Goal: Use online tool/utility: Utilize a website feature to perform a specific function

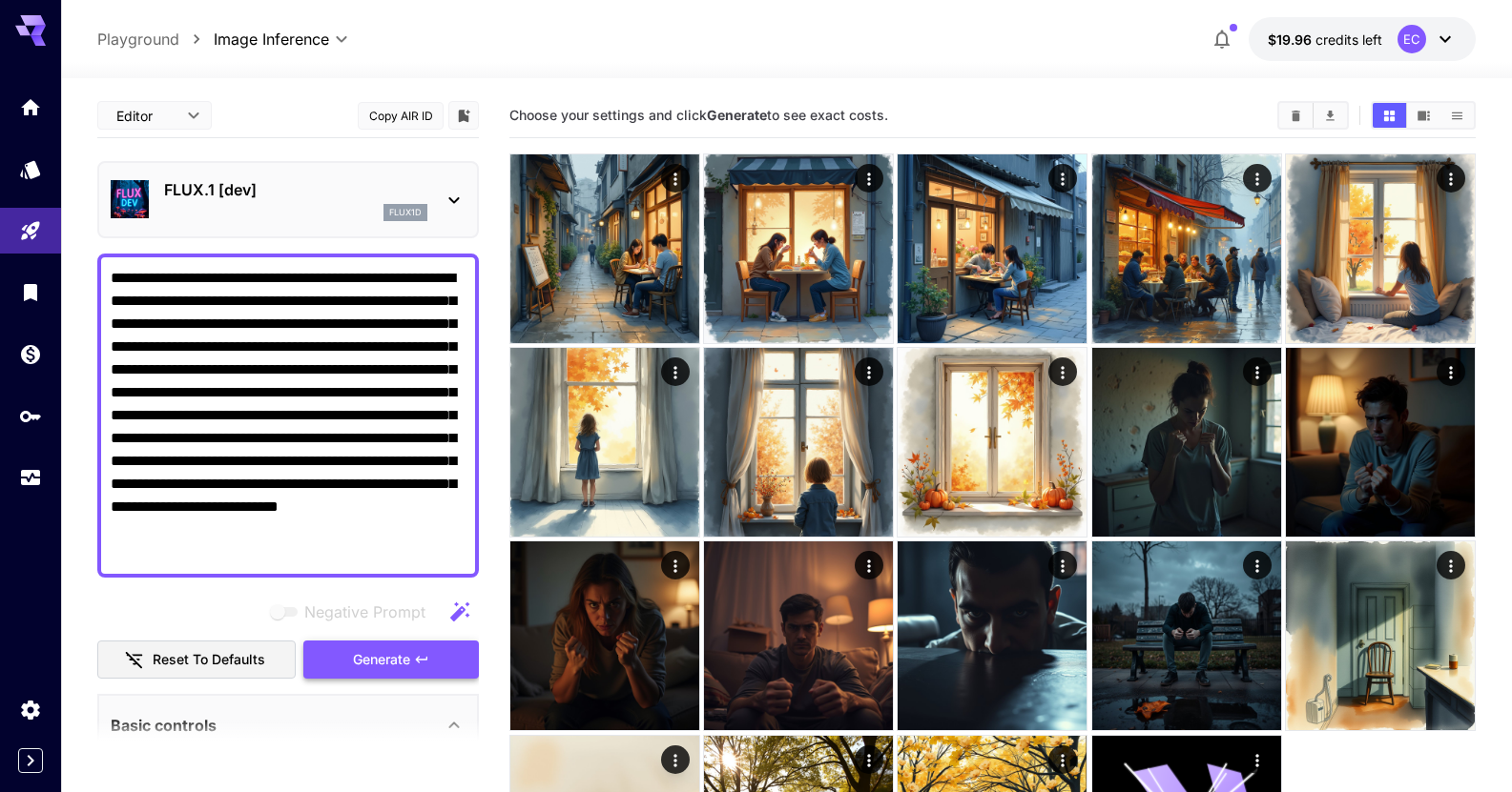
click at [417, 666] on icon "button" at bounding box center [422, 660] width 16 height 16
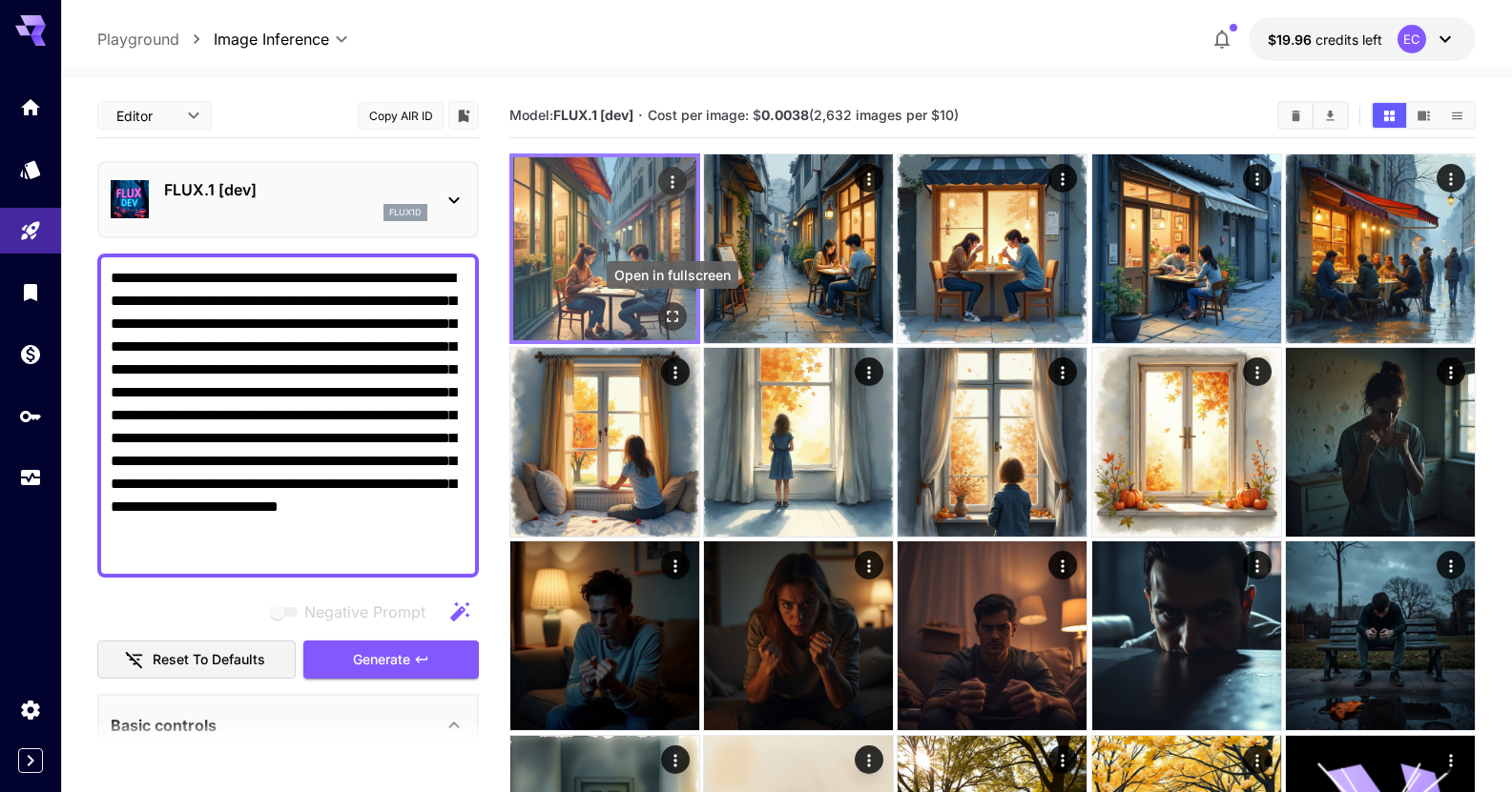
click at [675, 307] on icon "Open in fullscreen" at bounding box center [672, 316] width 19 height 19
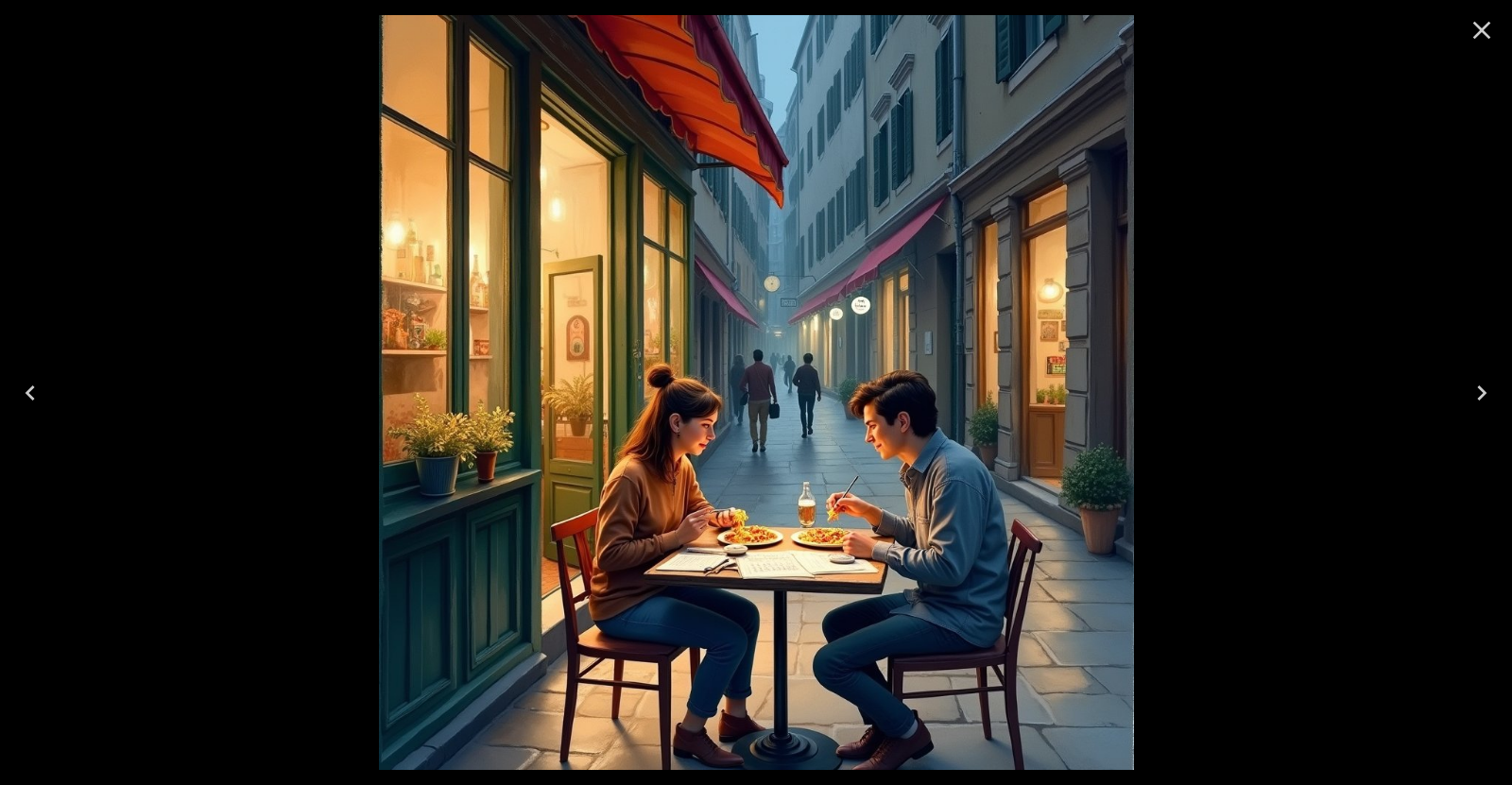
click at [1488, 24] on icon "Close" at bounding box center [1482, 30] width 18 height 18
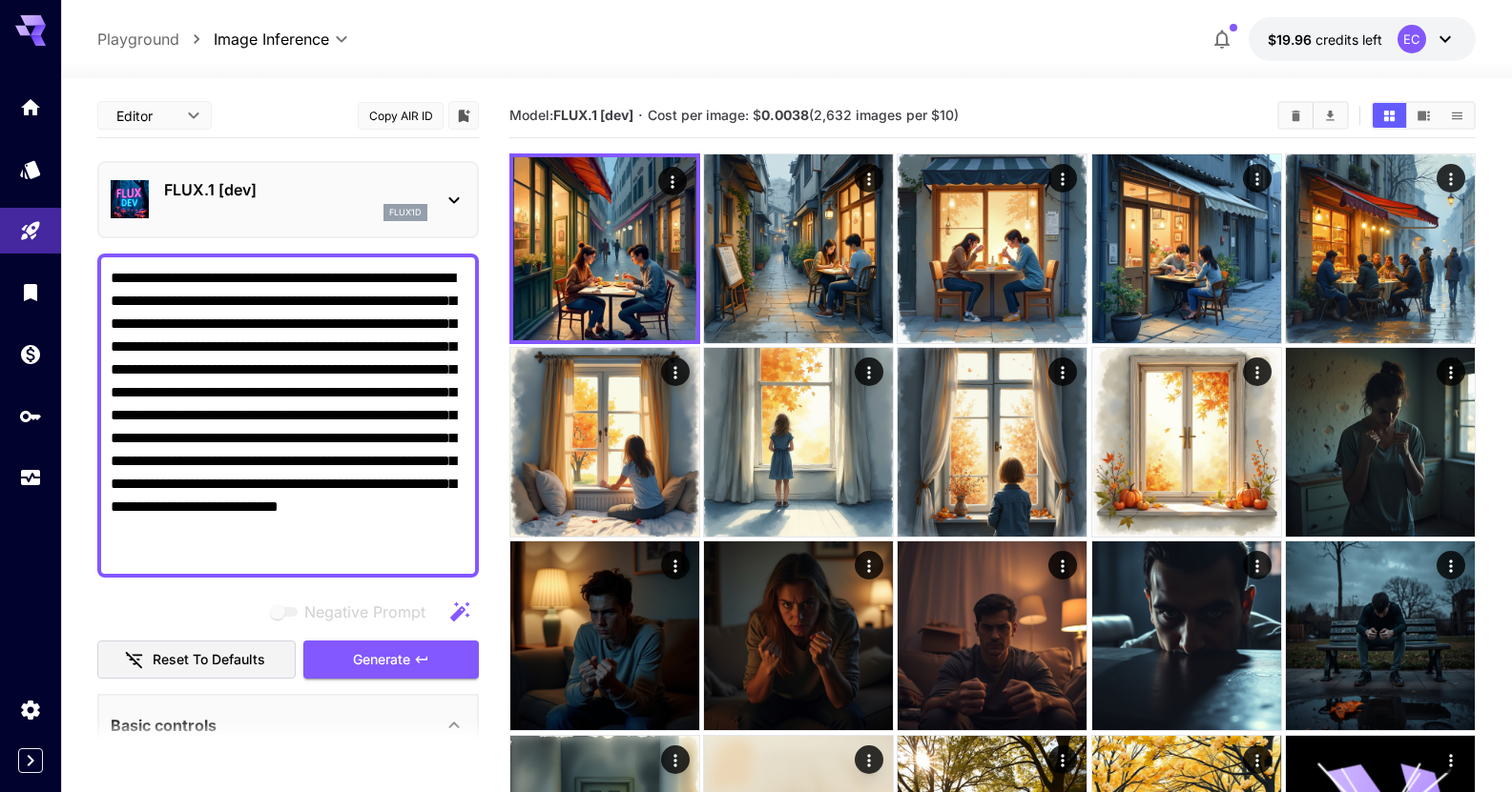
drag, startPoint x: 229, startPoint y: 553, endPoint x: 95, endPoint y: 194, distance: 383.2
click at [98, 202] on div "**********" at bounding box center [288, 777] width 382 height 1370
paste textarea
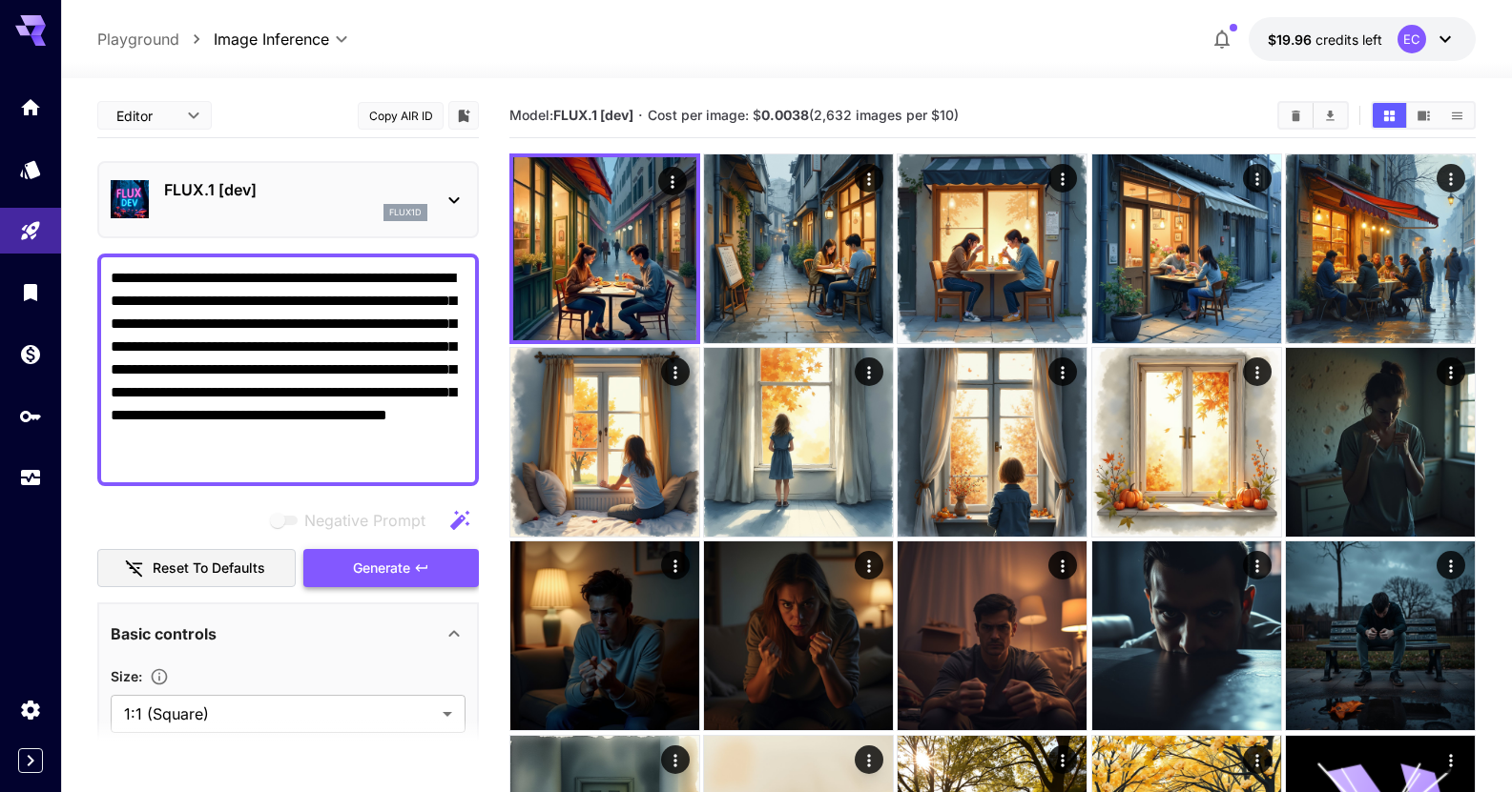
click at [398, 576] on span "Generate" at bounding box center [381, 569] width 57 height 23
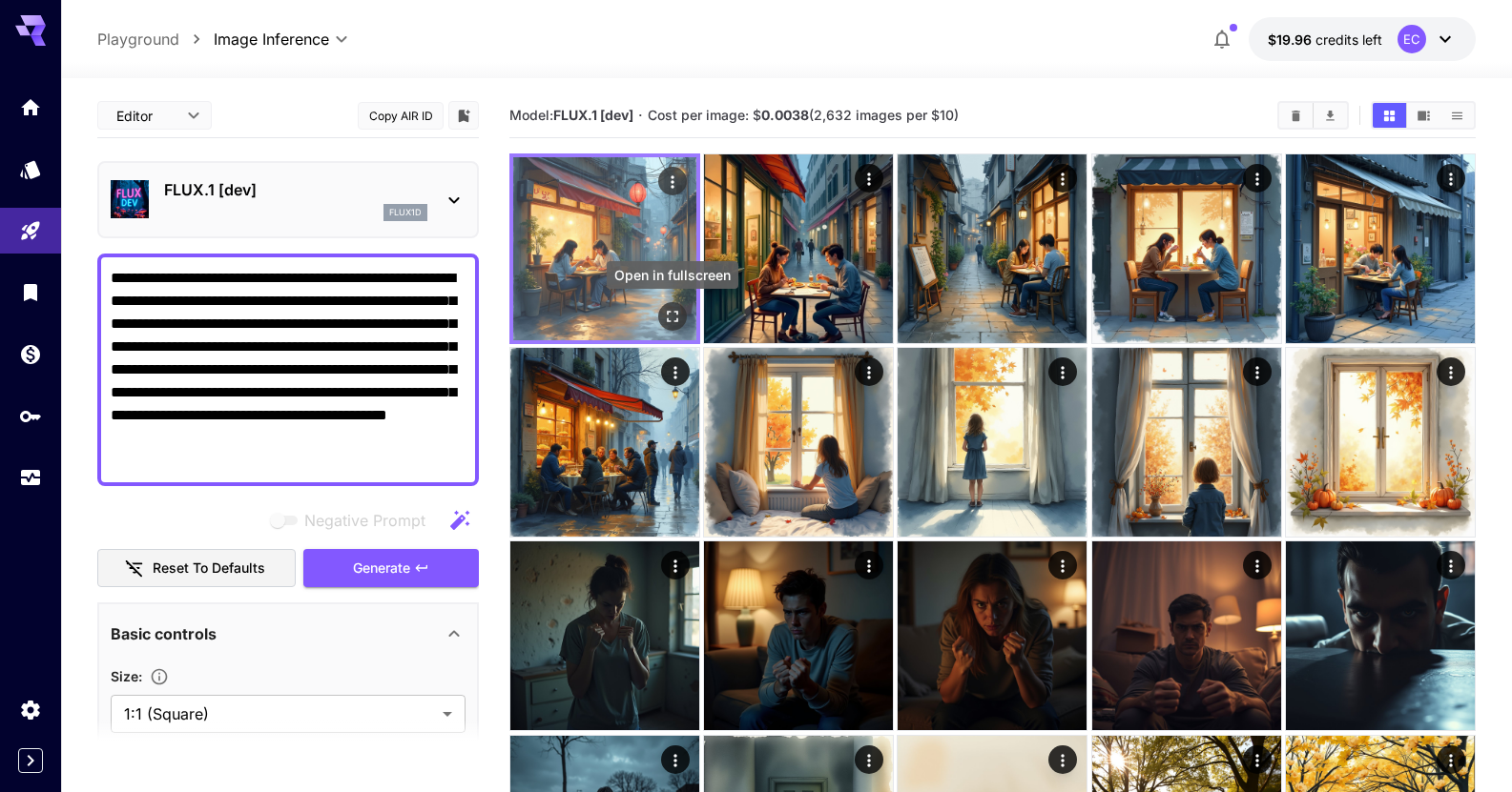
click at [681, 313] on icon "Open in fullscreen" at bounding box center [672, 316] width 19 height 19
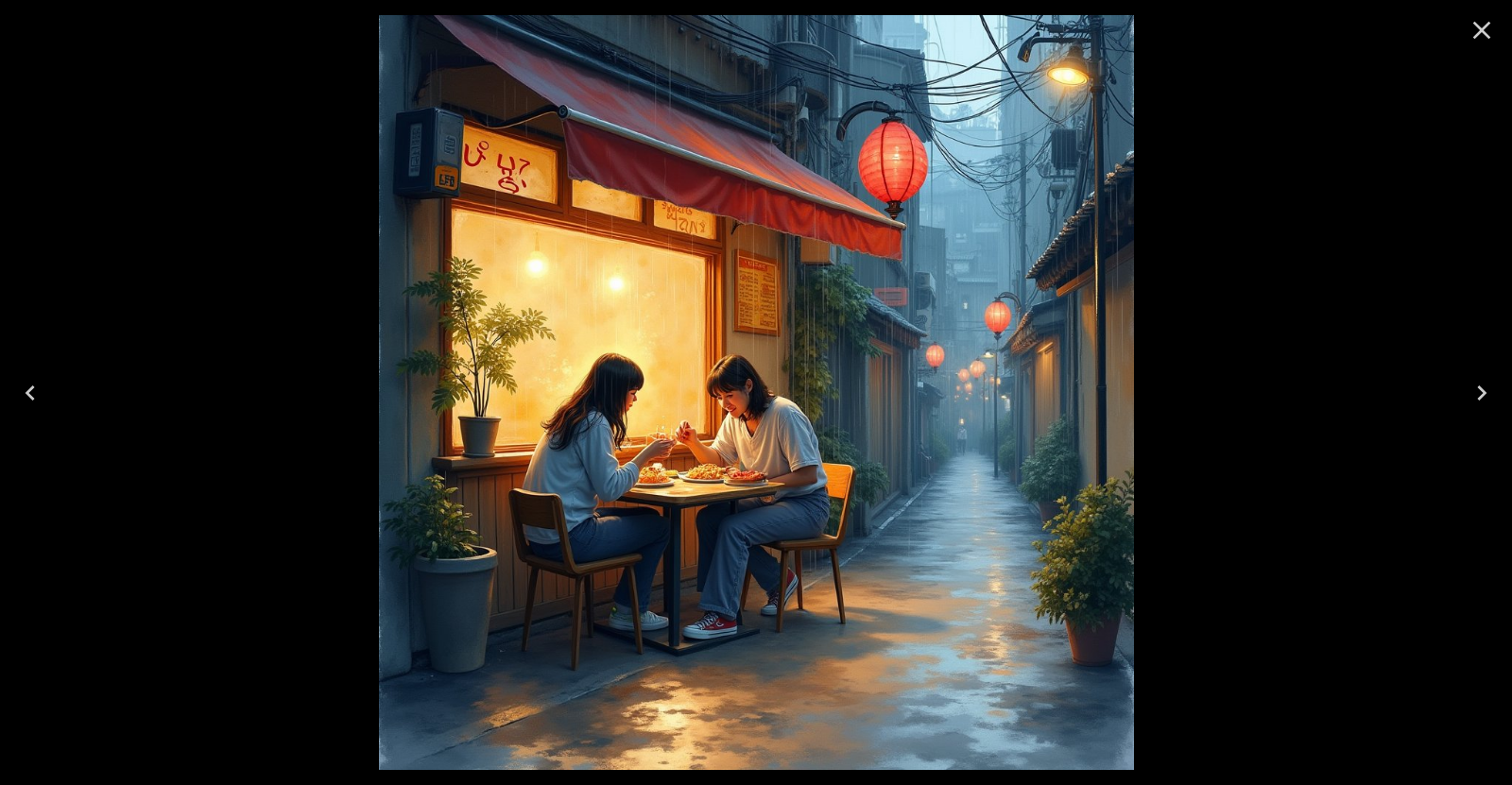
click at [1489, 18] on icon "Close" at bounding box center [1482, 30] width 30 height 30
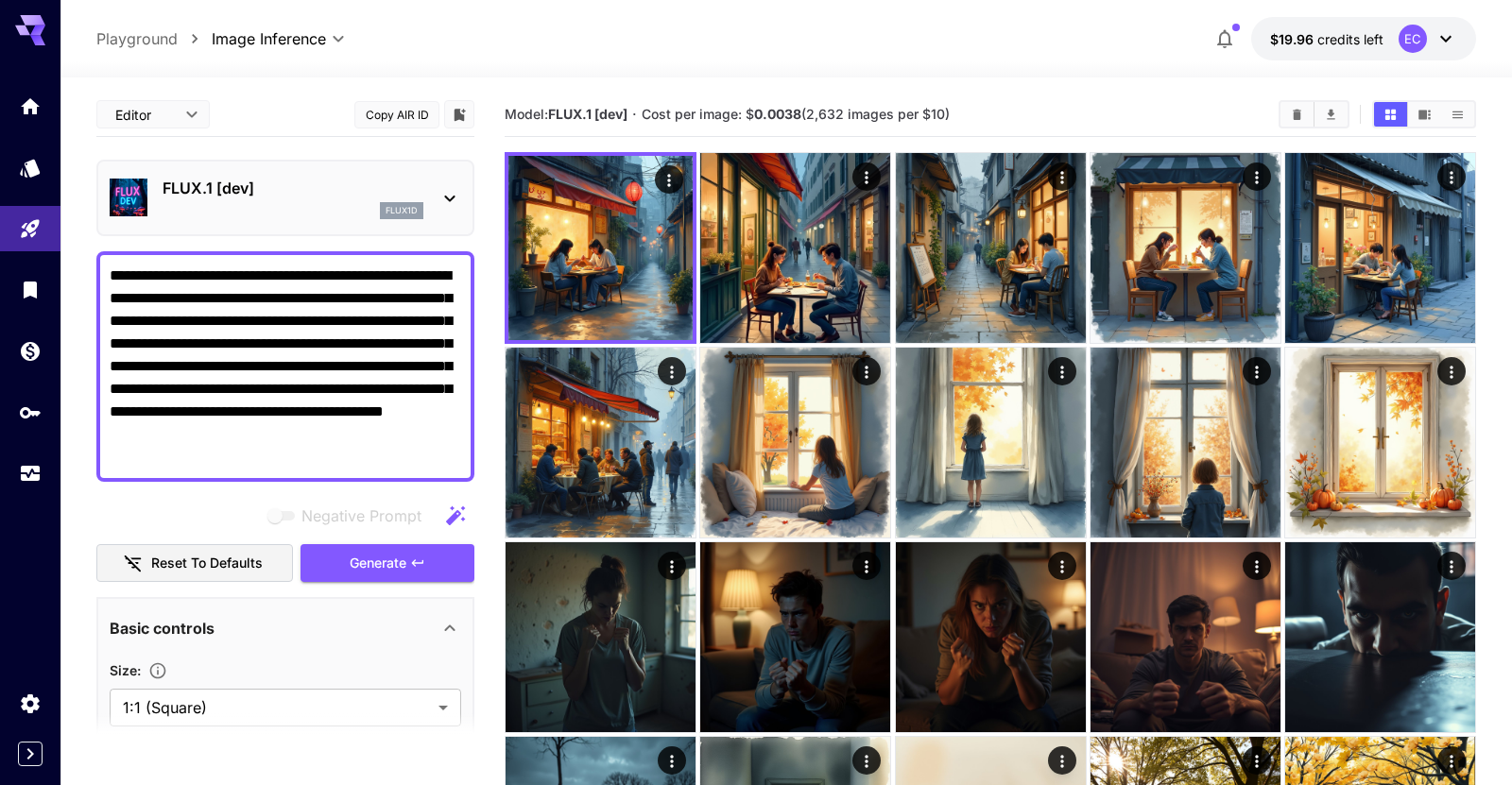
drag, startPoint x: 153, startPoint y: 464, endPoint x: 54, endPoint y: 202, distance: 280.1
click at [54, 207] on div "**********" at bounding box center [756, 589] width 1512 height 1179
paste textarea
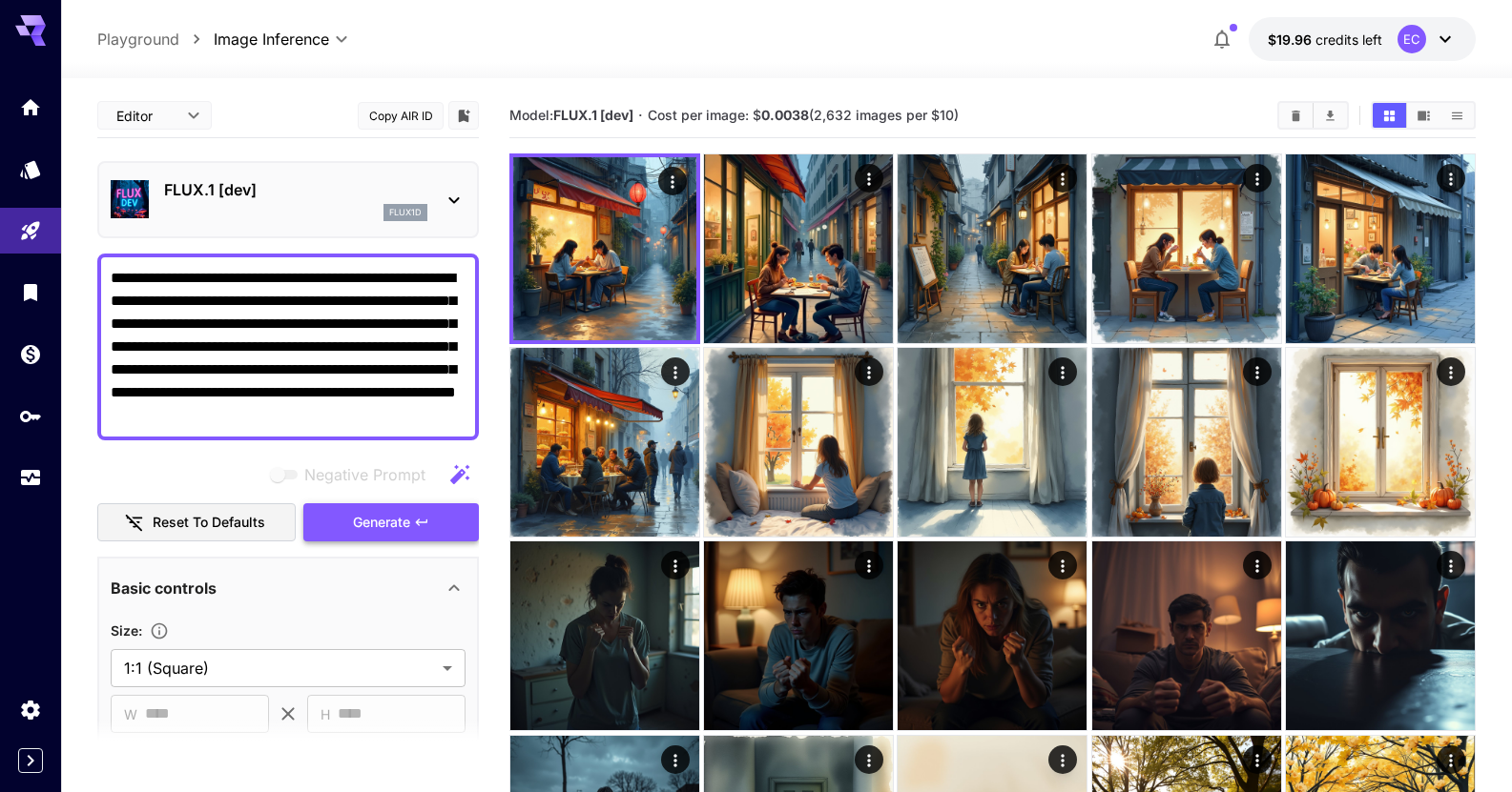
click at [399, 506] on button "Generate" at bounding box center [391, 523] width 175 height 39
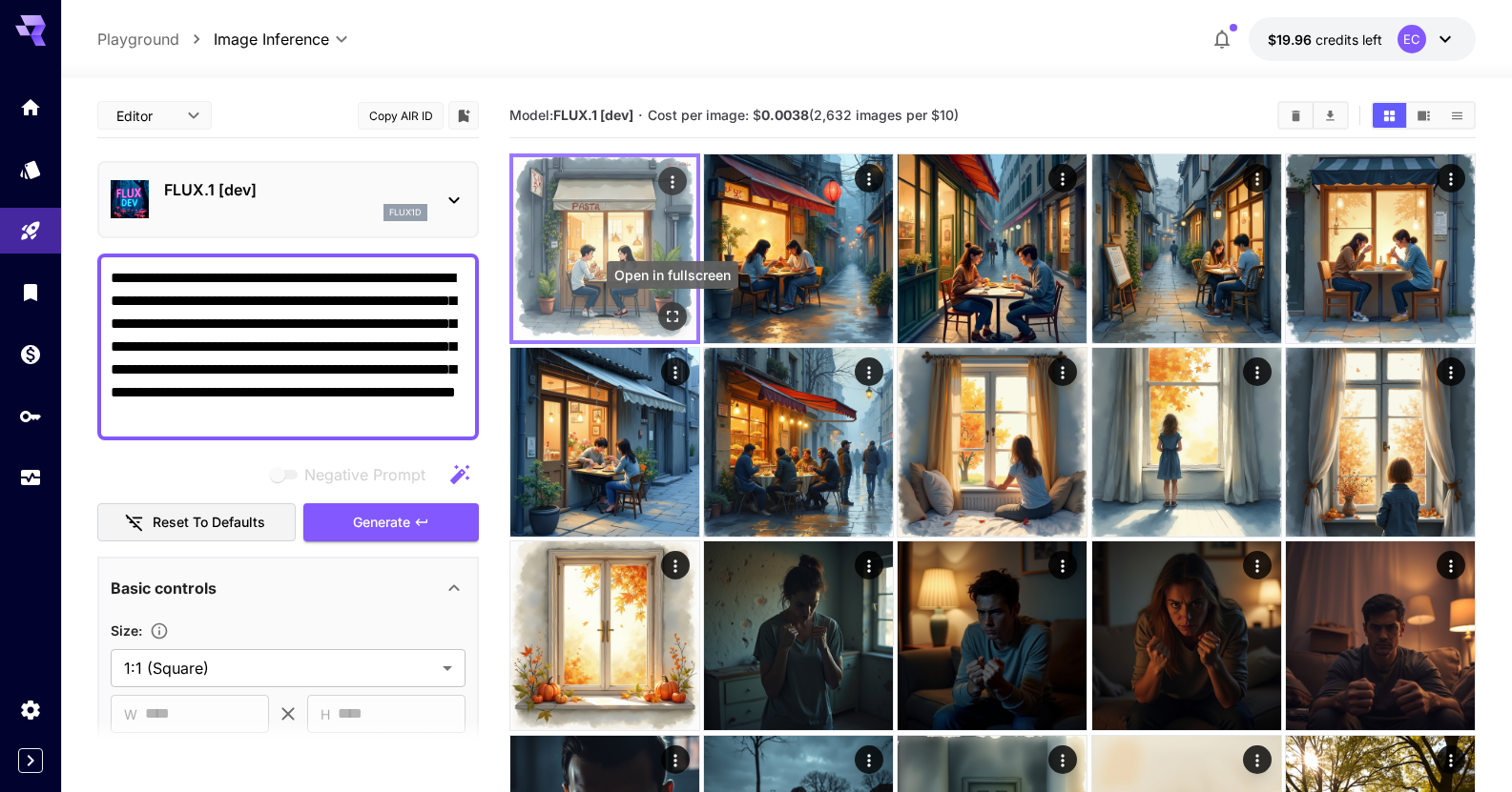
click at [673, 307] on icon "Open in fullscreen" at bounding box center [672, 316] width 19 height 19
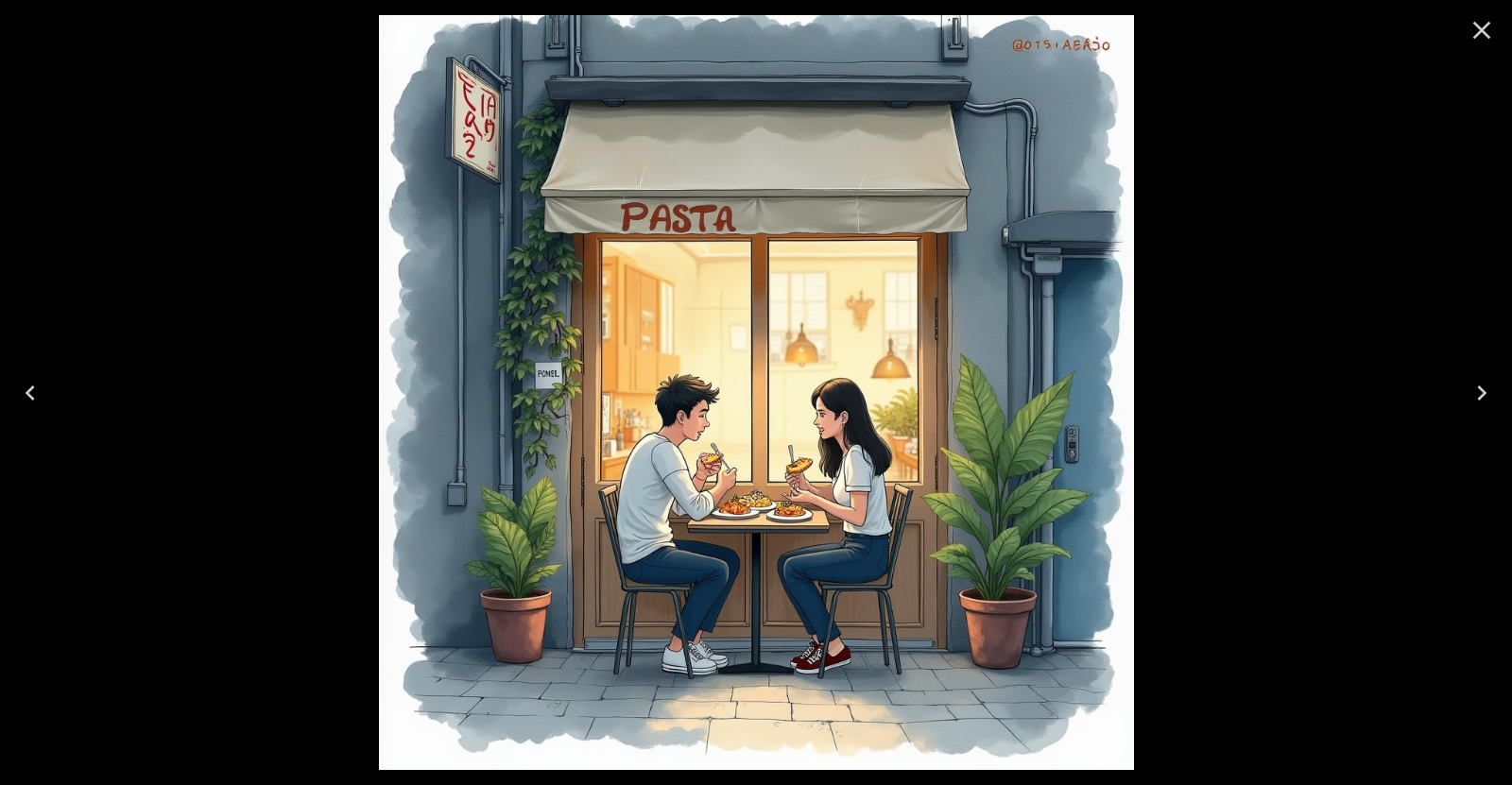
click at [1493, 28] on icon "Close" at bounding box center [1482, 30] width 30 height 30
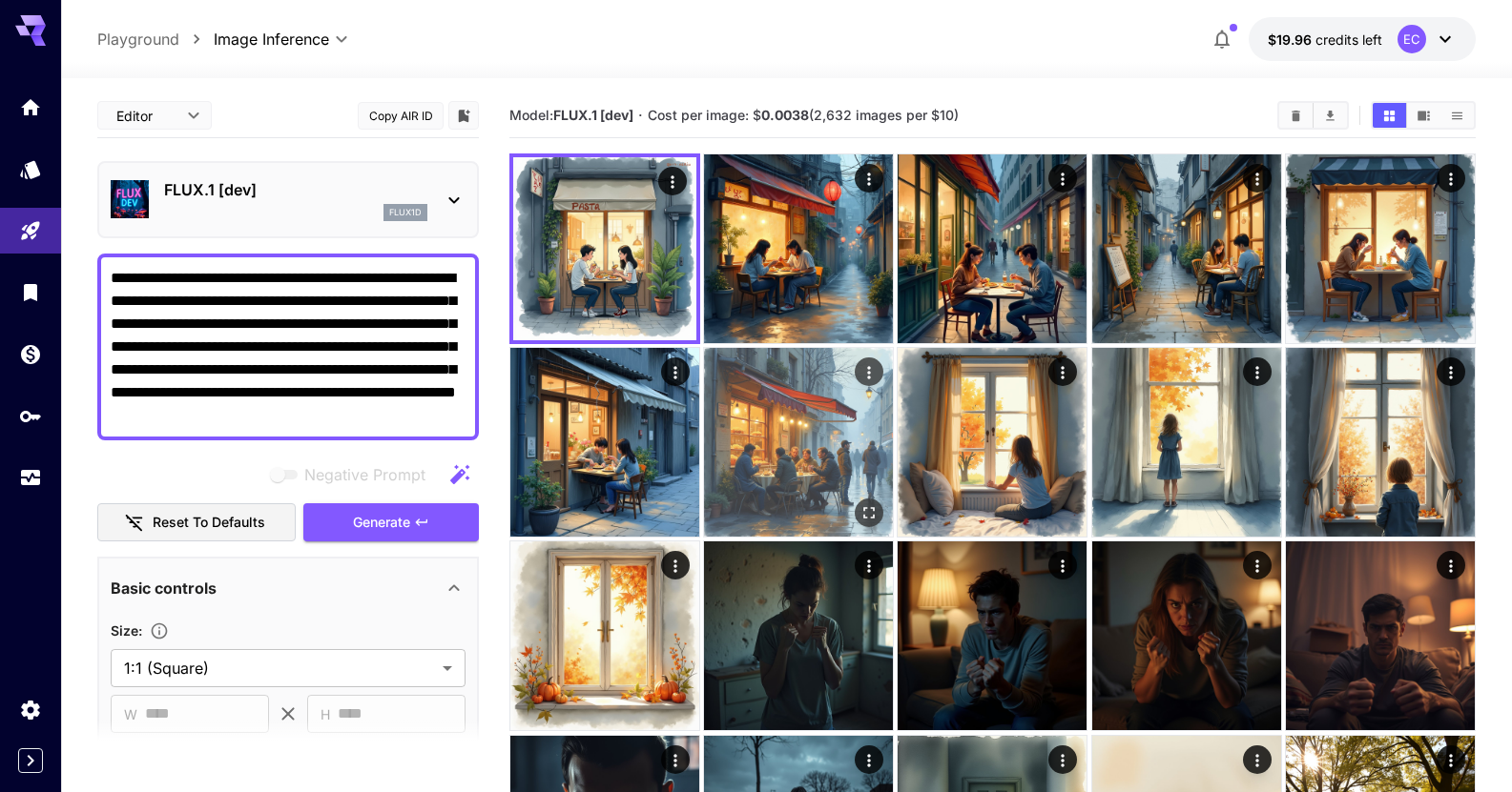
click at [866, 512] on icon "Open in fullscreen" at bounding box center [869, 512] width 19 height 19
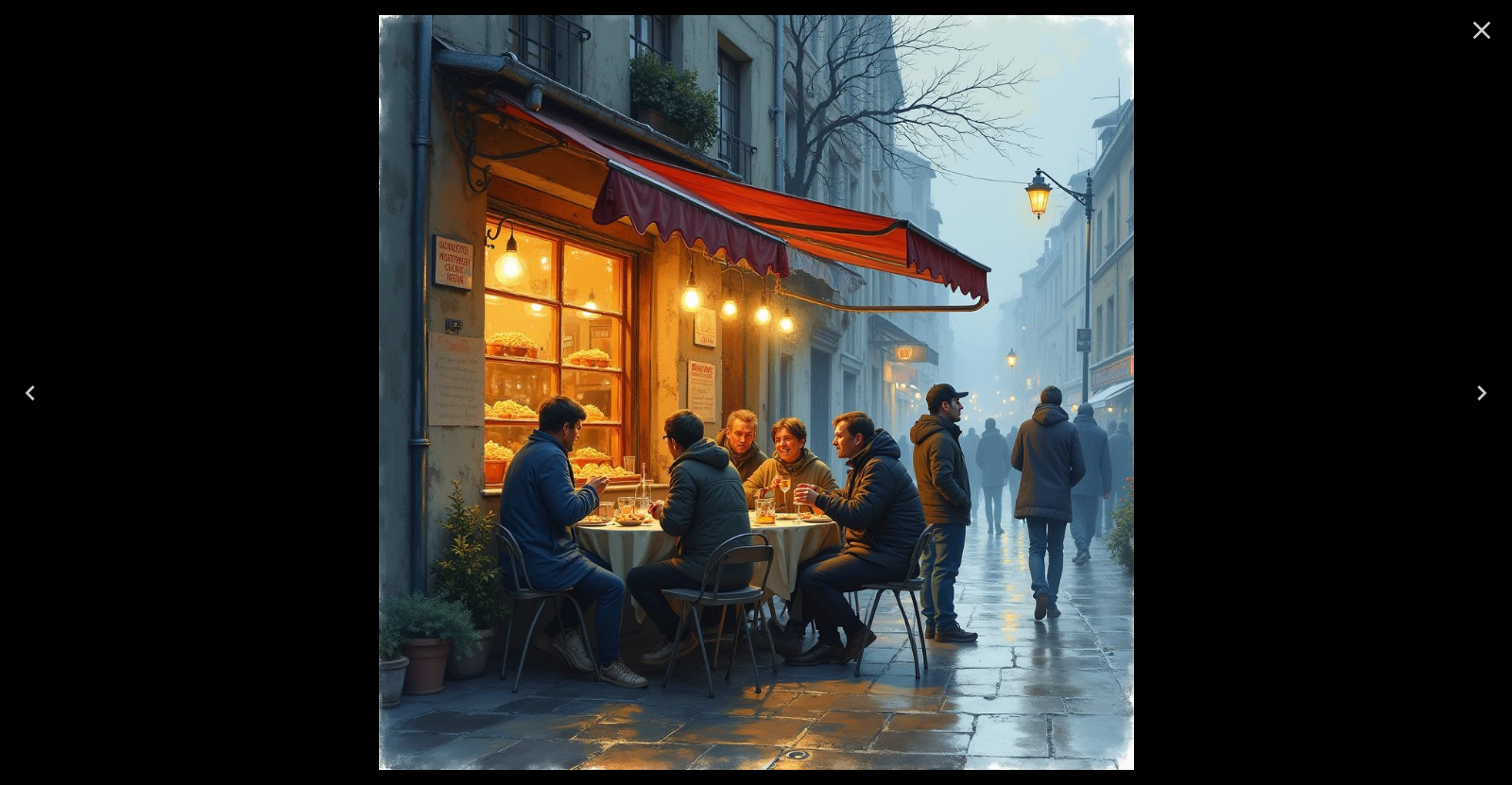
click at [1492, 389] on icon "Next" at bounding box center [1482, 393] width 30 height 30
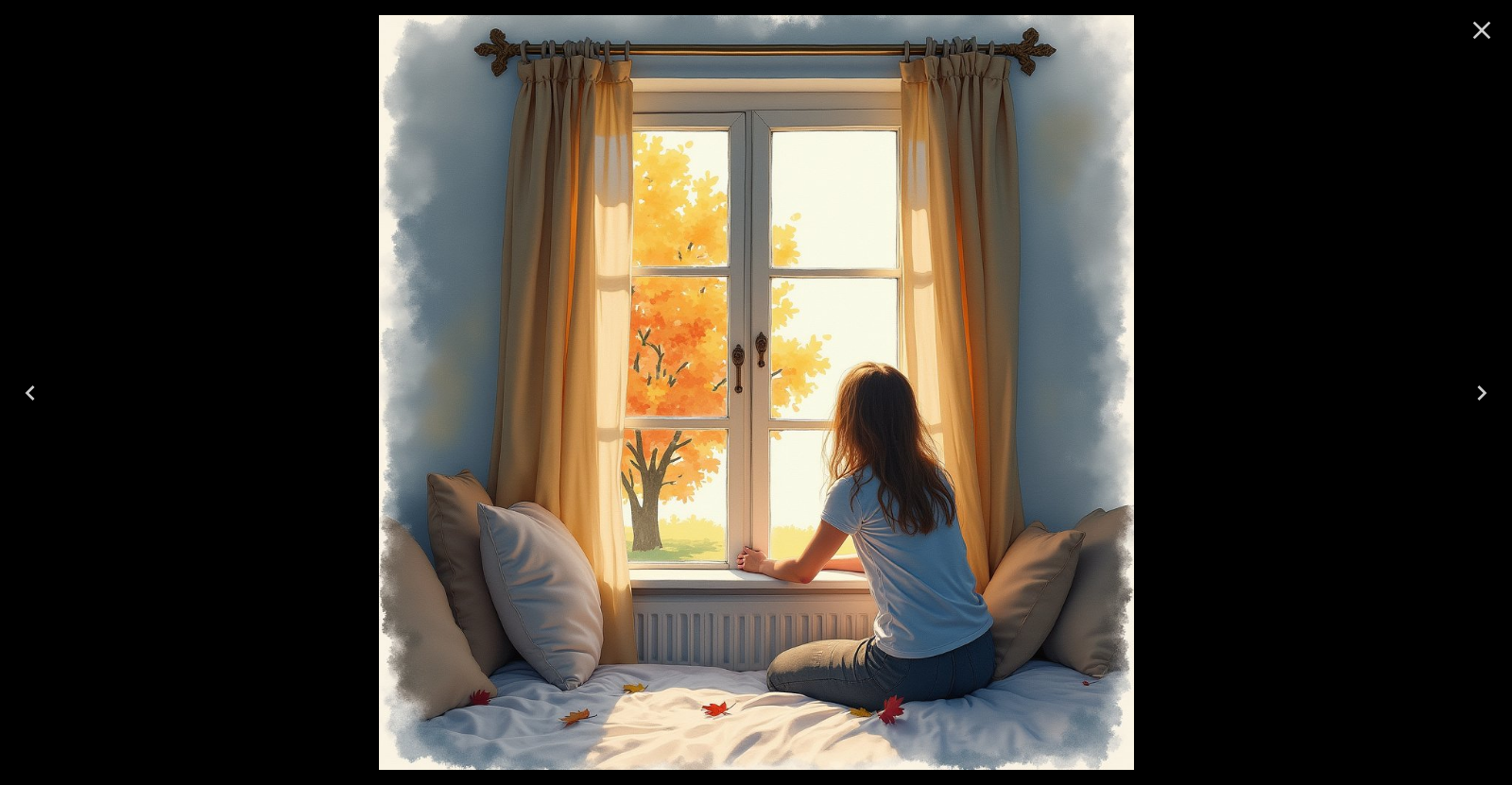
click at [1486, 391] on icon "Next" at bounding box center [1482, 393] width 30 height 30
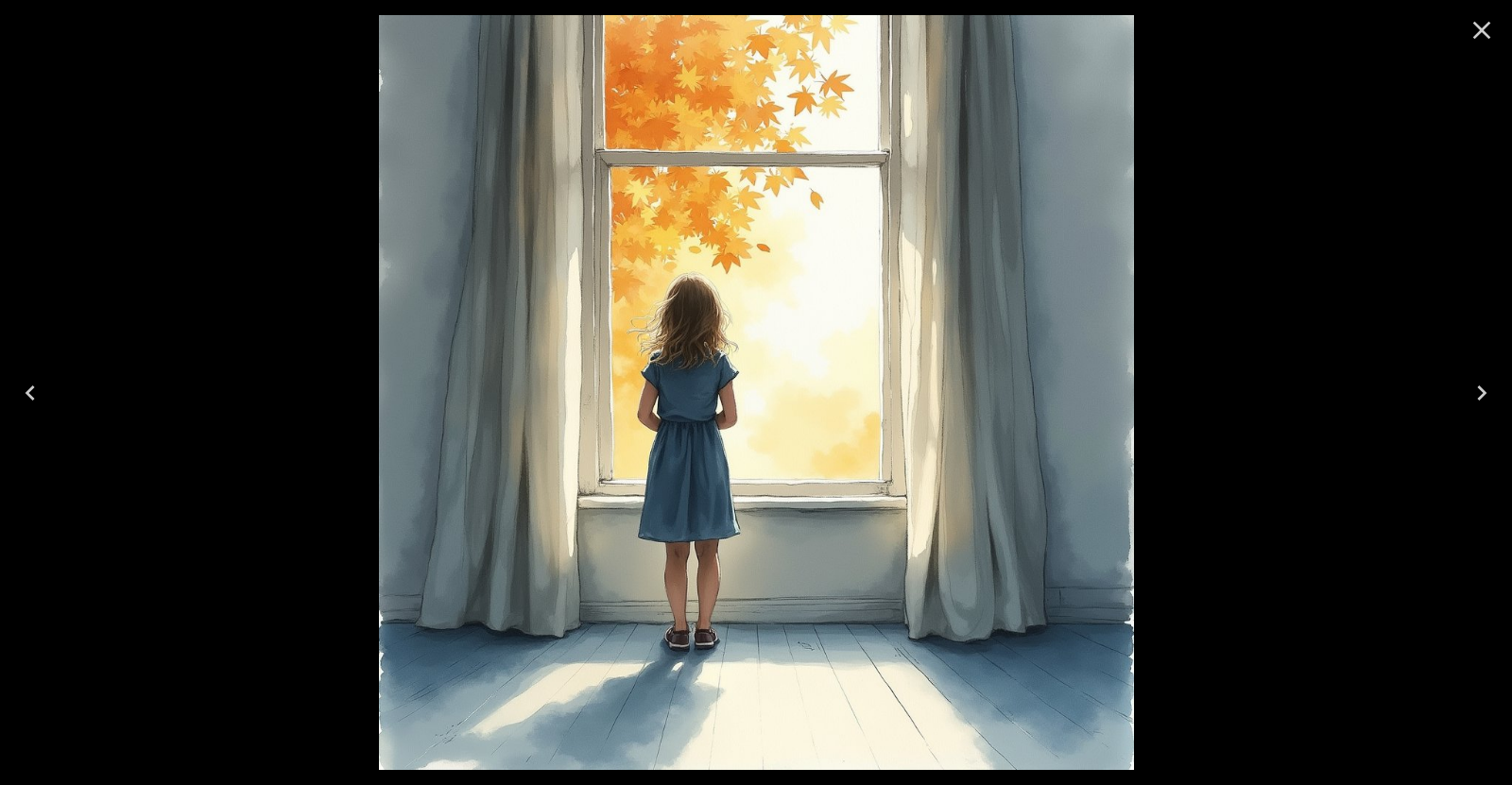
click at [1479, 31] on icon "Close" at bounding box center [1482, 30] width 18 height 18
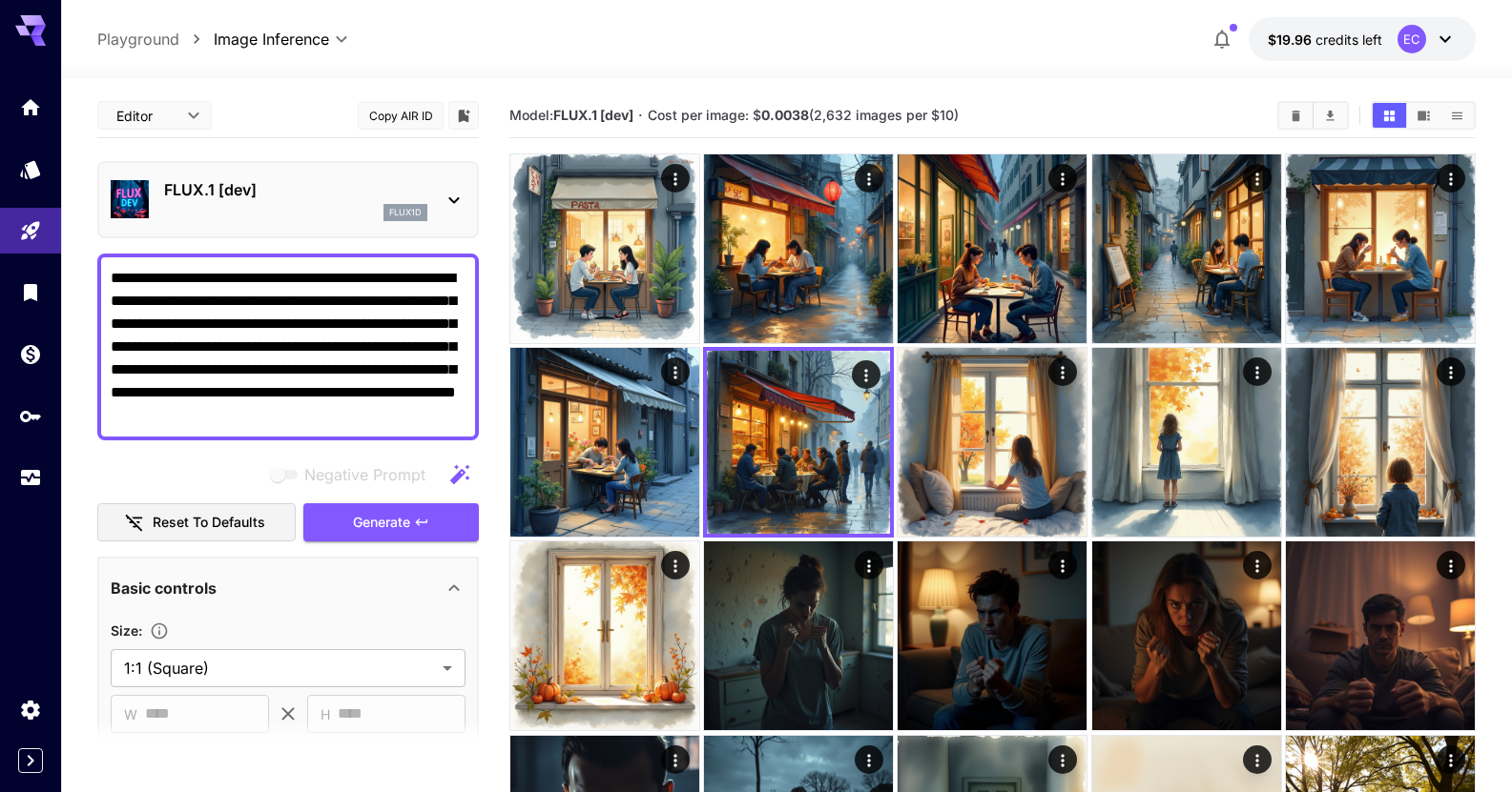
drag, startPoint x: 430, startPoint y: 413, endPoint x: 83, endPoint y: 192, distance: 411.4
click at [83, 194] on section "**********" at bounding box center [785, 628] width 1450 height 1098
paste textarea "**********"
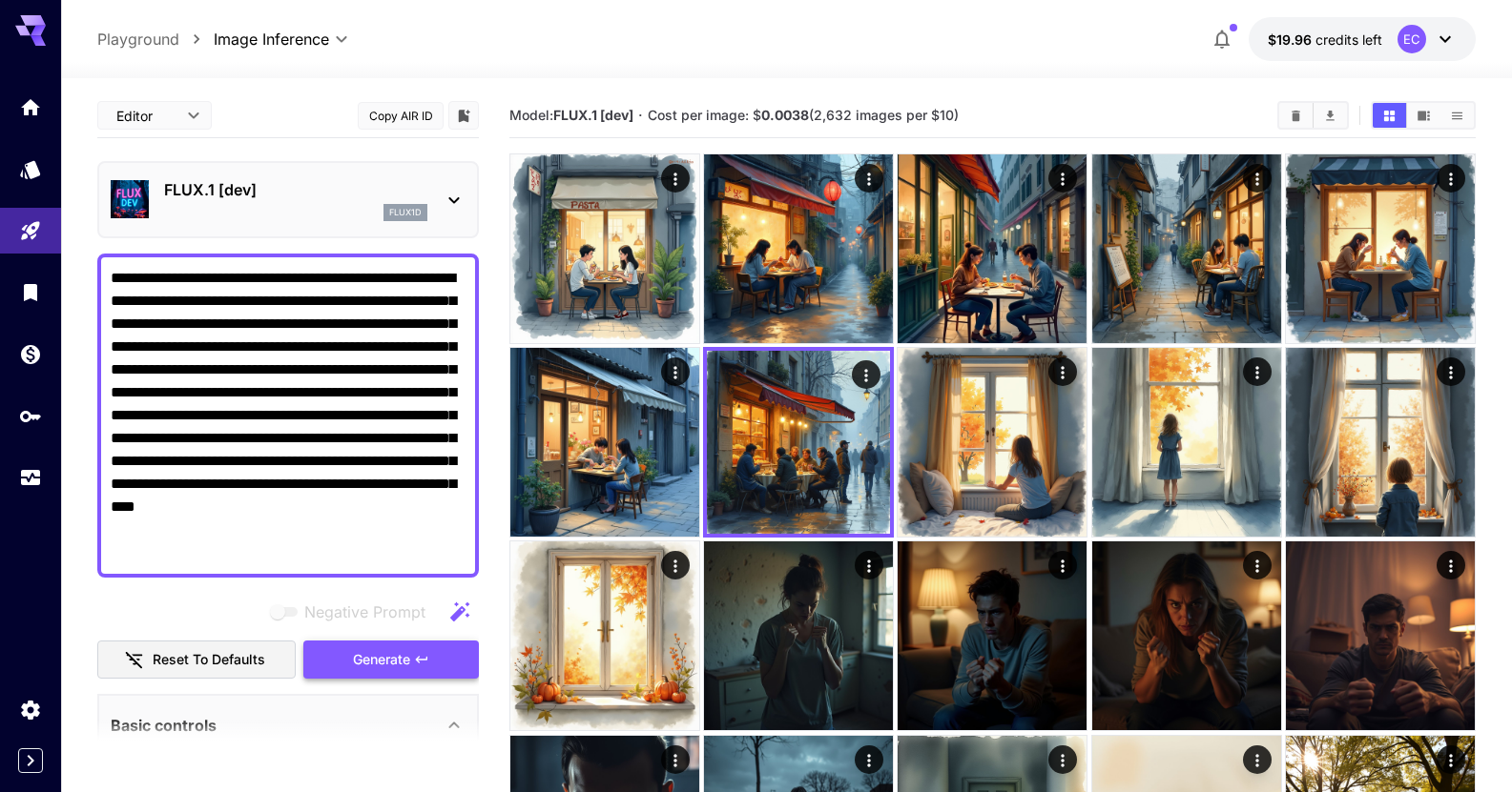
type textarea "**********"
click at [403, 645] on button "Generate" at bounding box center [391, 660] width 175 height 39
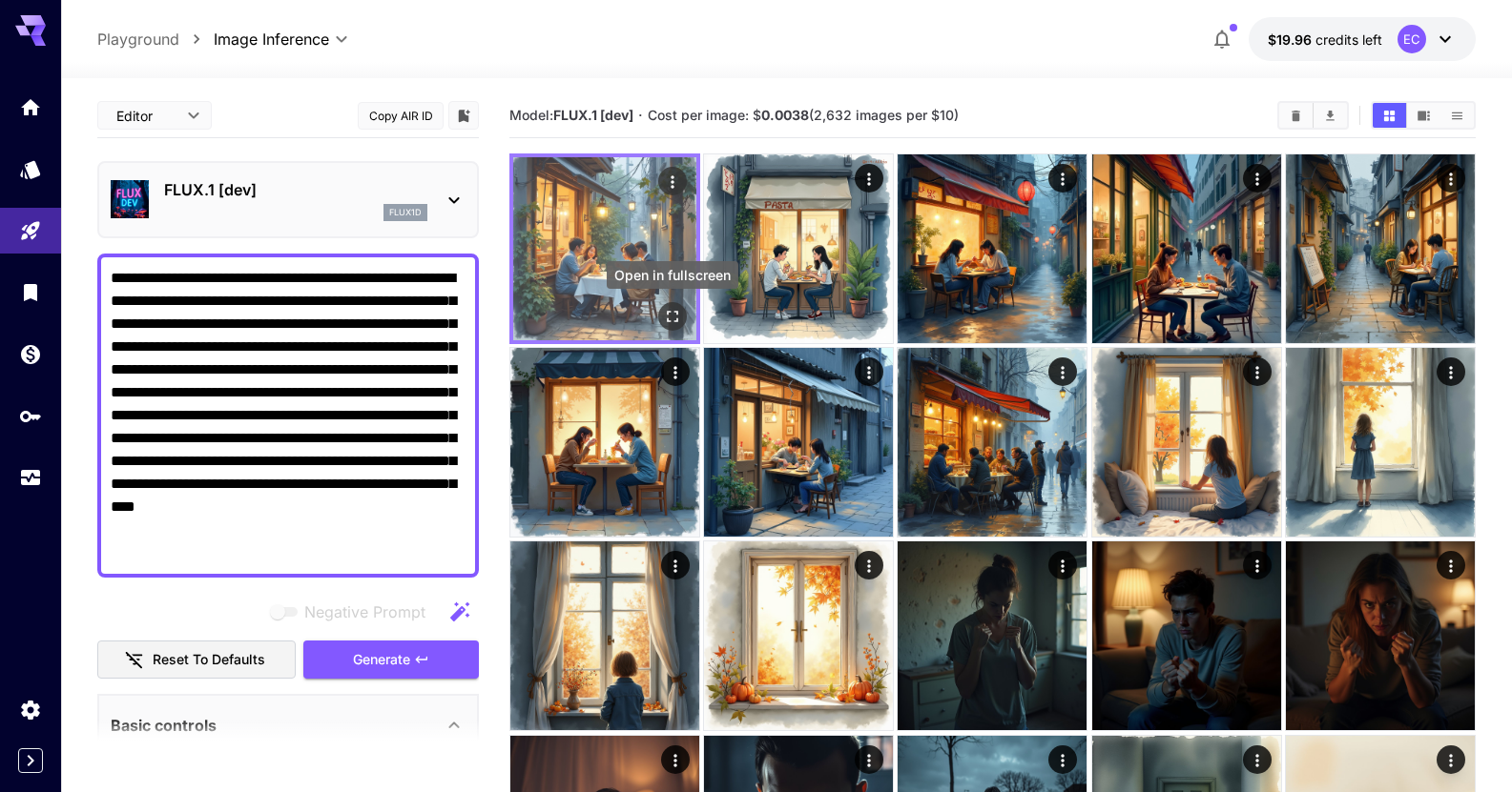
click at [674, 316] on icon "Open in fullscreen" at bounding box center [672, 316] width 19 height 19
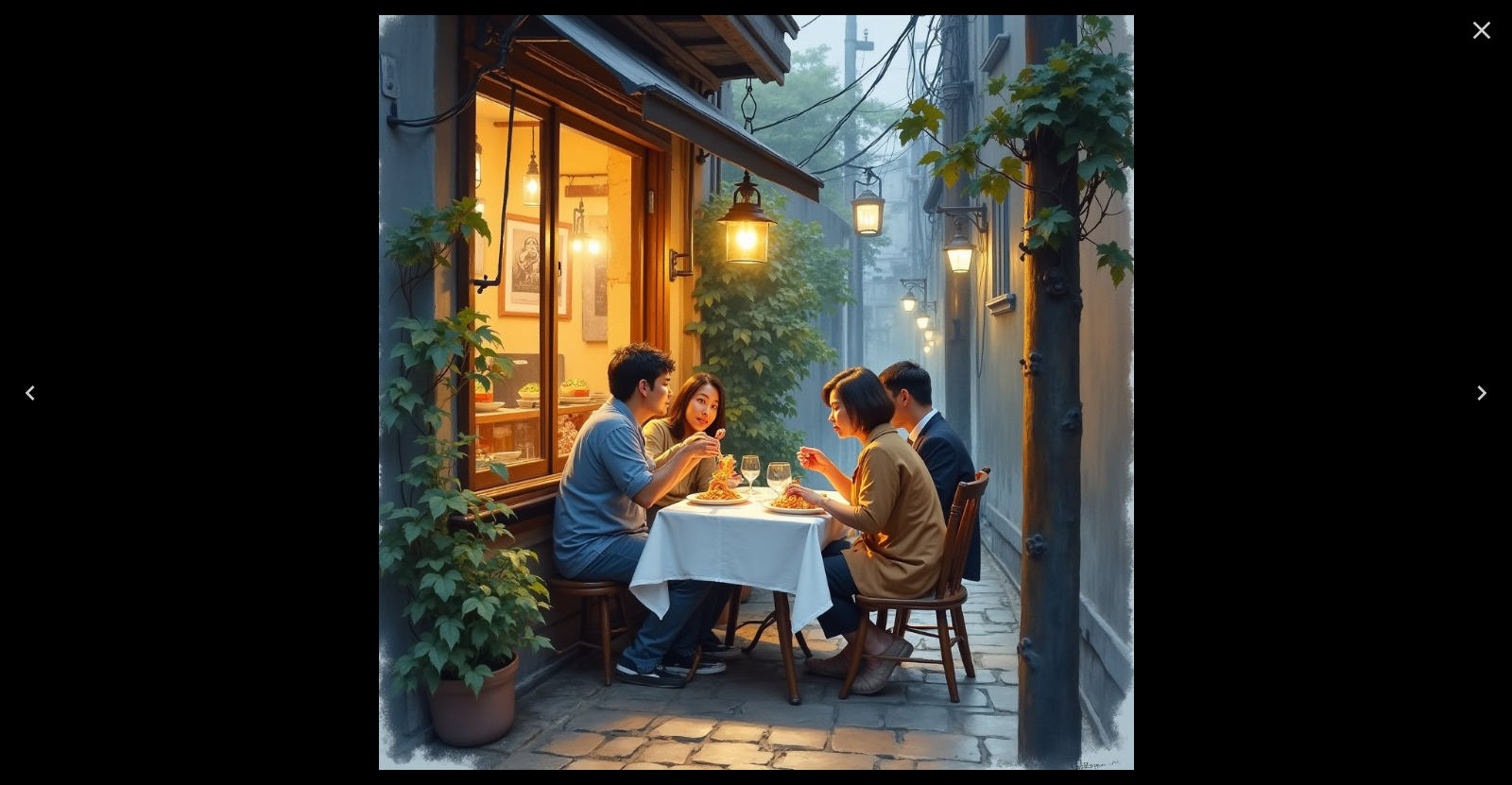
click at [1480, 22] on icon "Close" at bounding box center [1482, 30] width 30 height 30
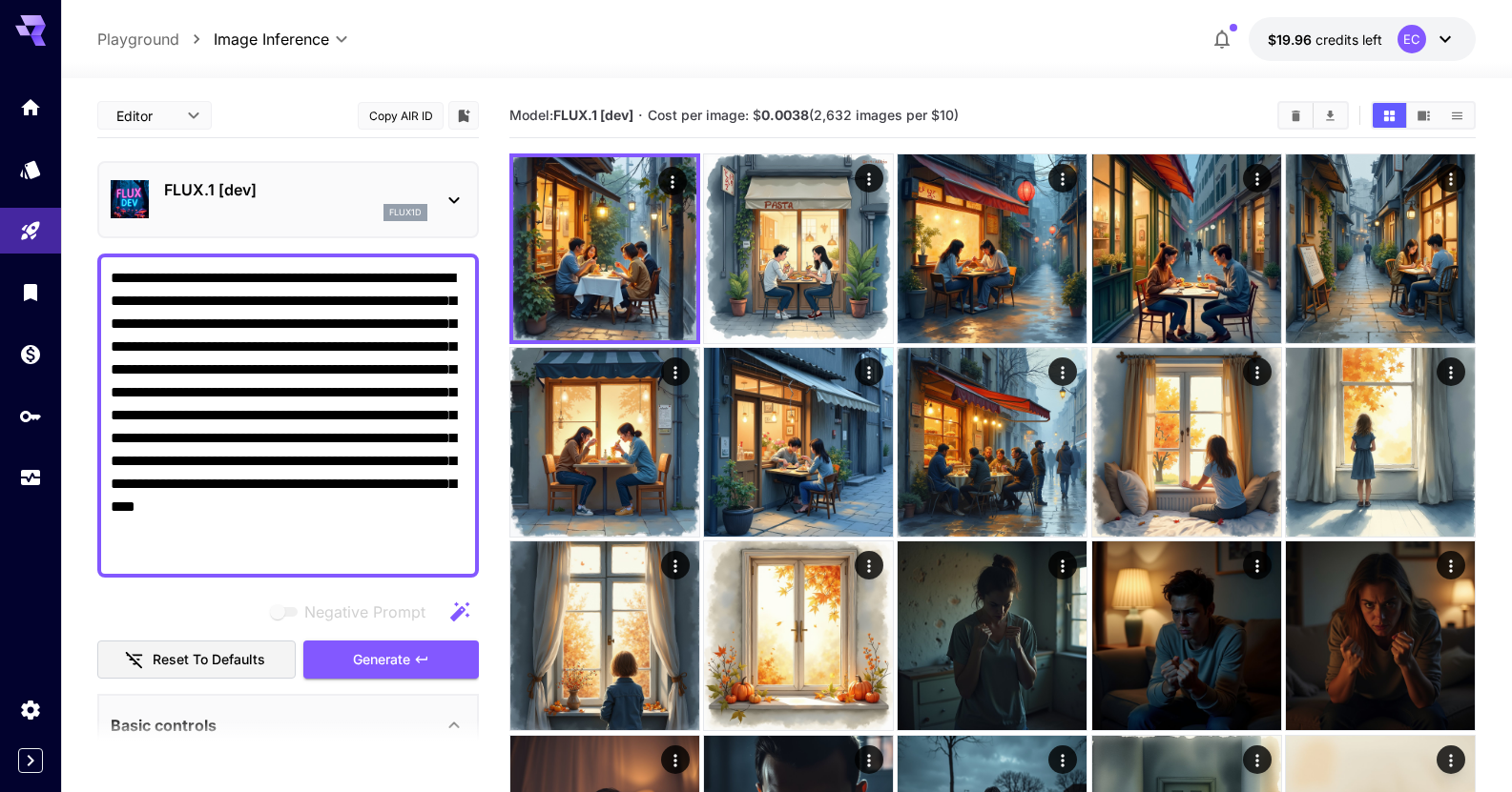
click at [375, 173] on div "FLUX.1 [dev] flux1d" at bounding box center [288, 199] width 354 height 58
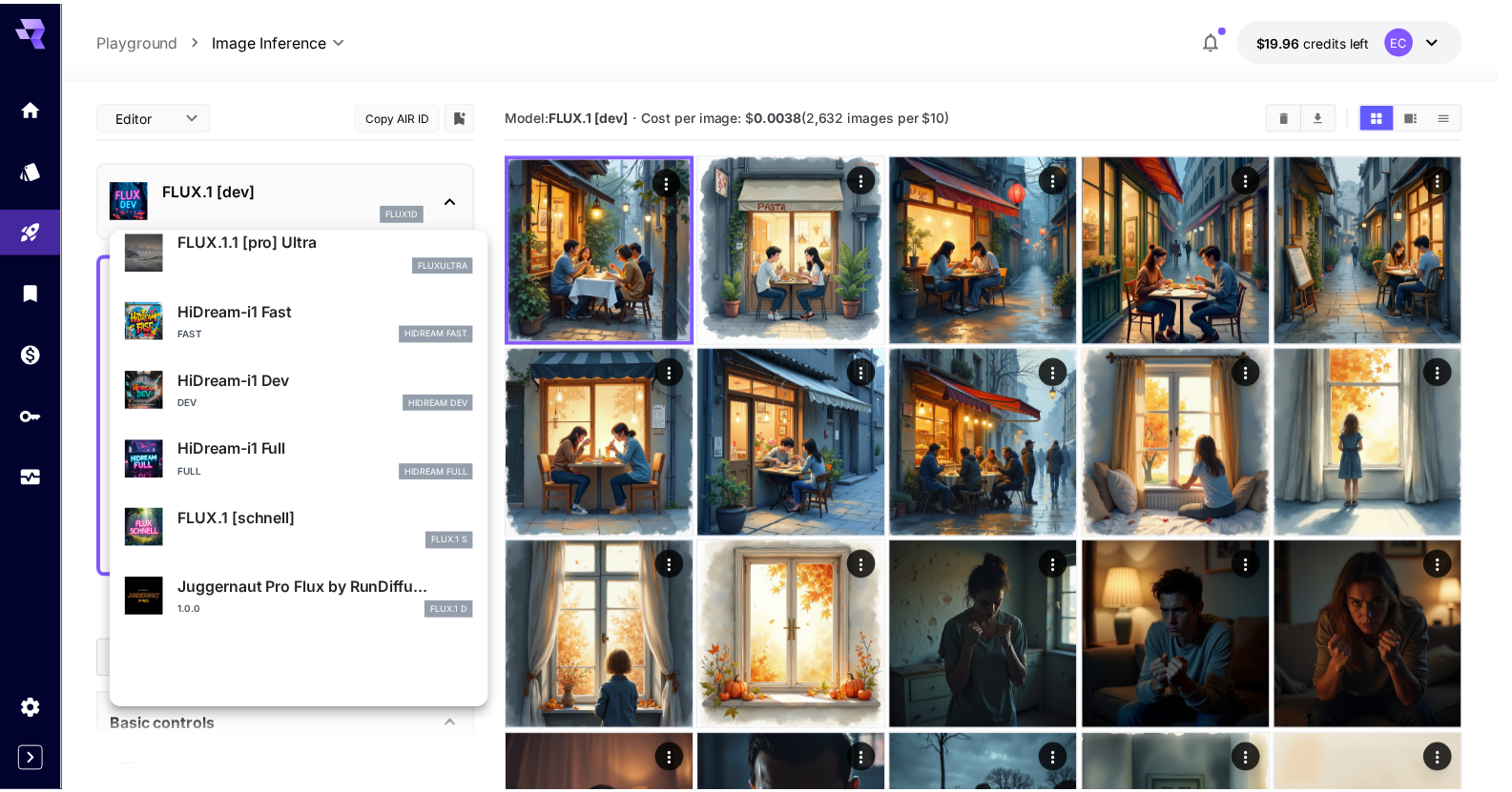
scroll to position [1473, 0]
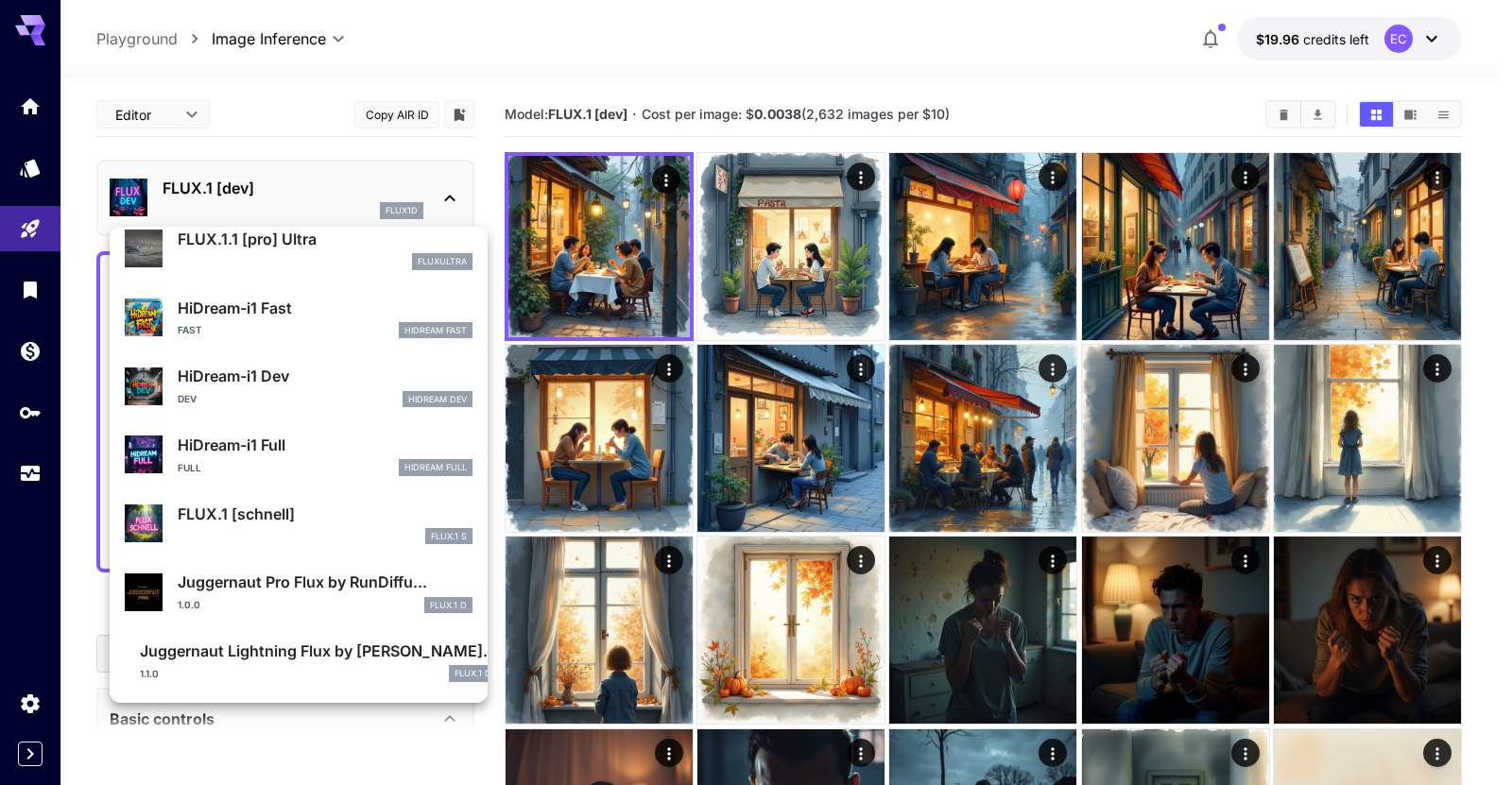
click at [323, 517] on p "FLUX.1 [schnell]" at bounding box center [325, 513] width 295 height 22
type input "*"
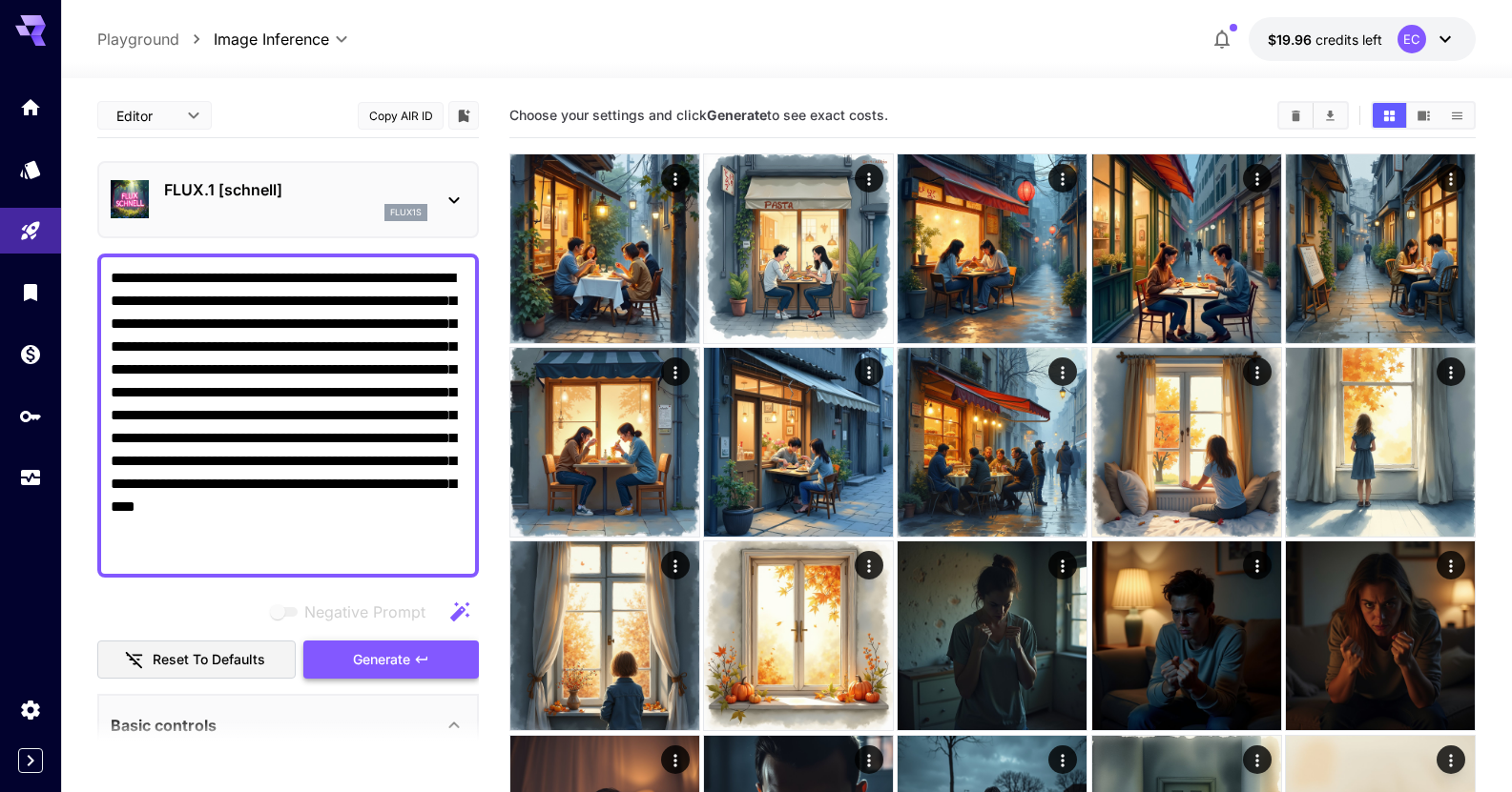
click at [397, 652] on span "Generate" at bounding box center [381, 660] width 57 height 23
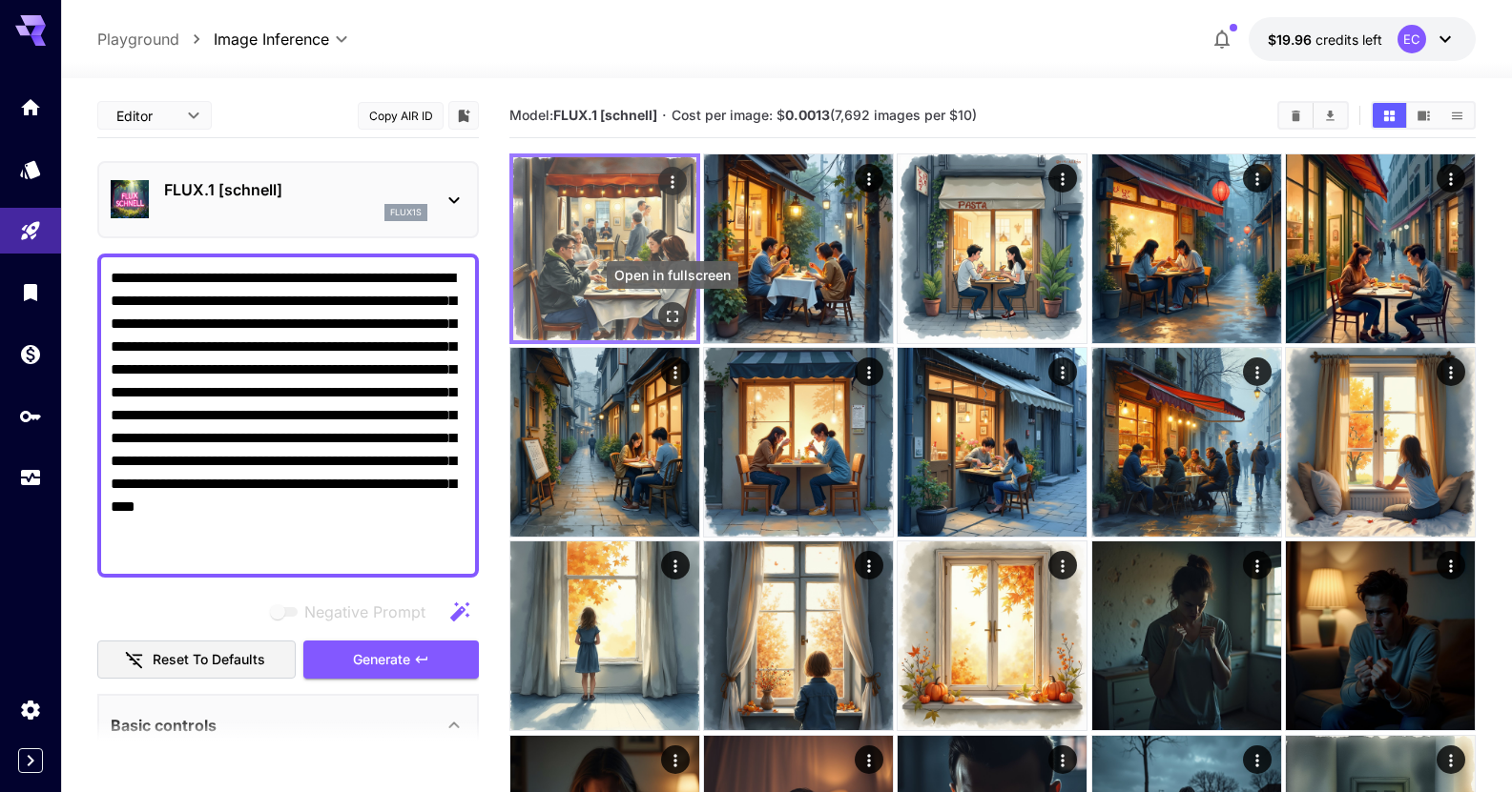
click at [666, 315] on icon "Open in fullscreen" at bounding box center [672, 316] width 19 height 19
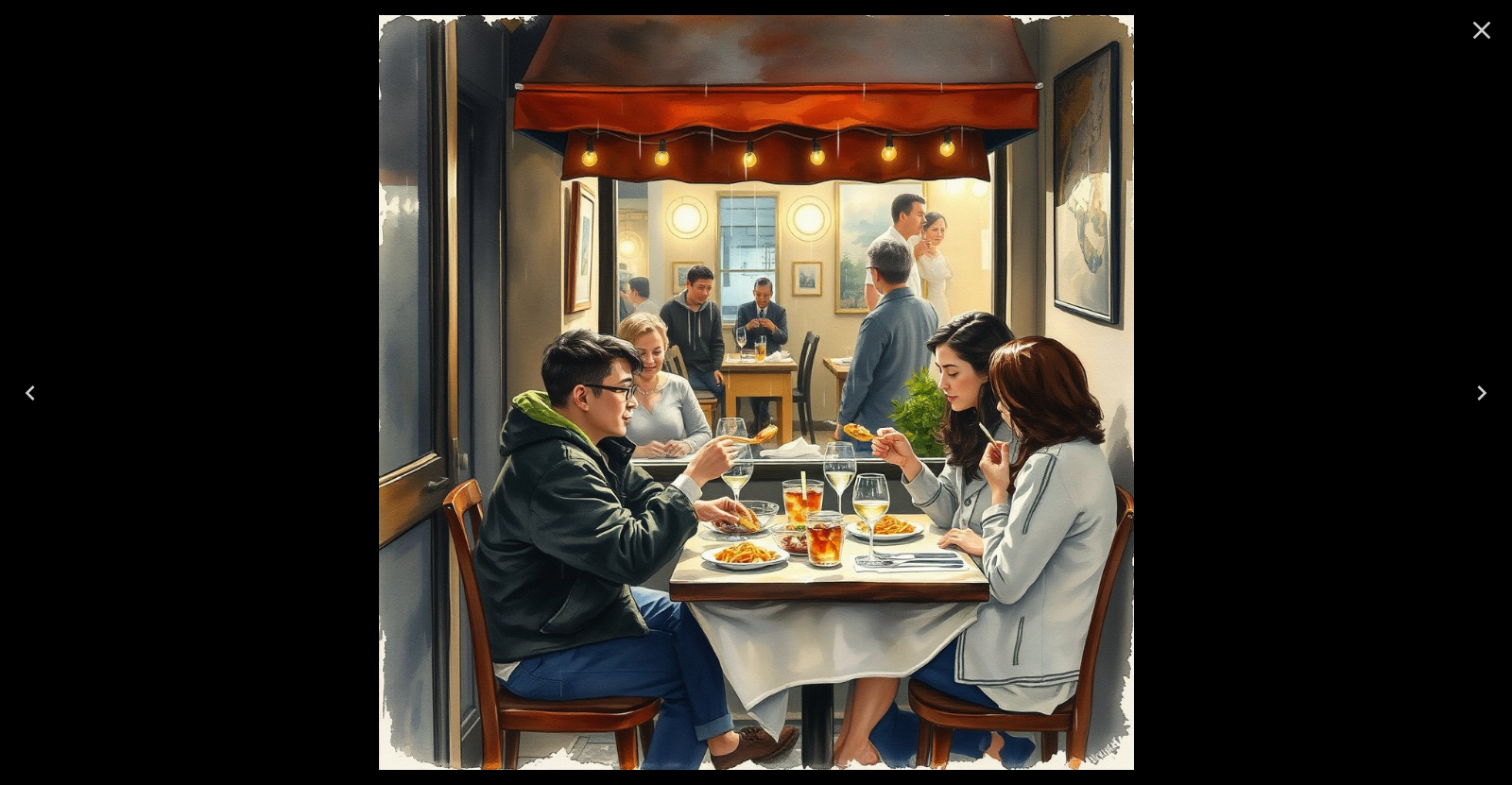
click at [1477, 34] on icon "Close" at bounding box center [1482, 30] width 18 height 18
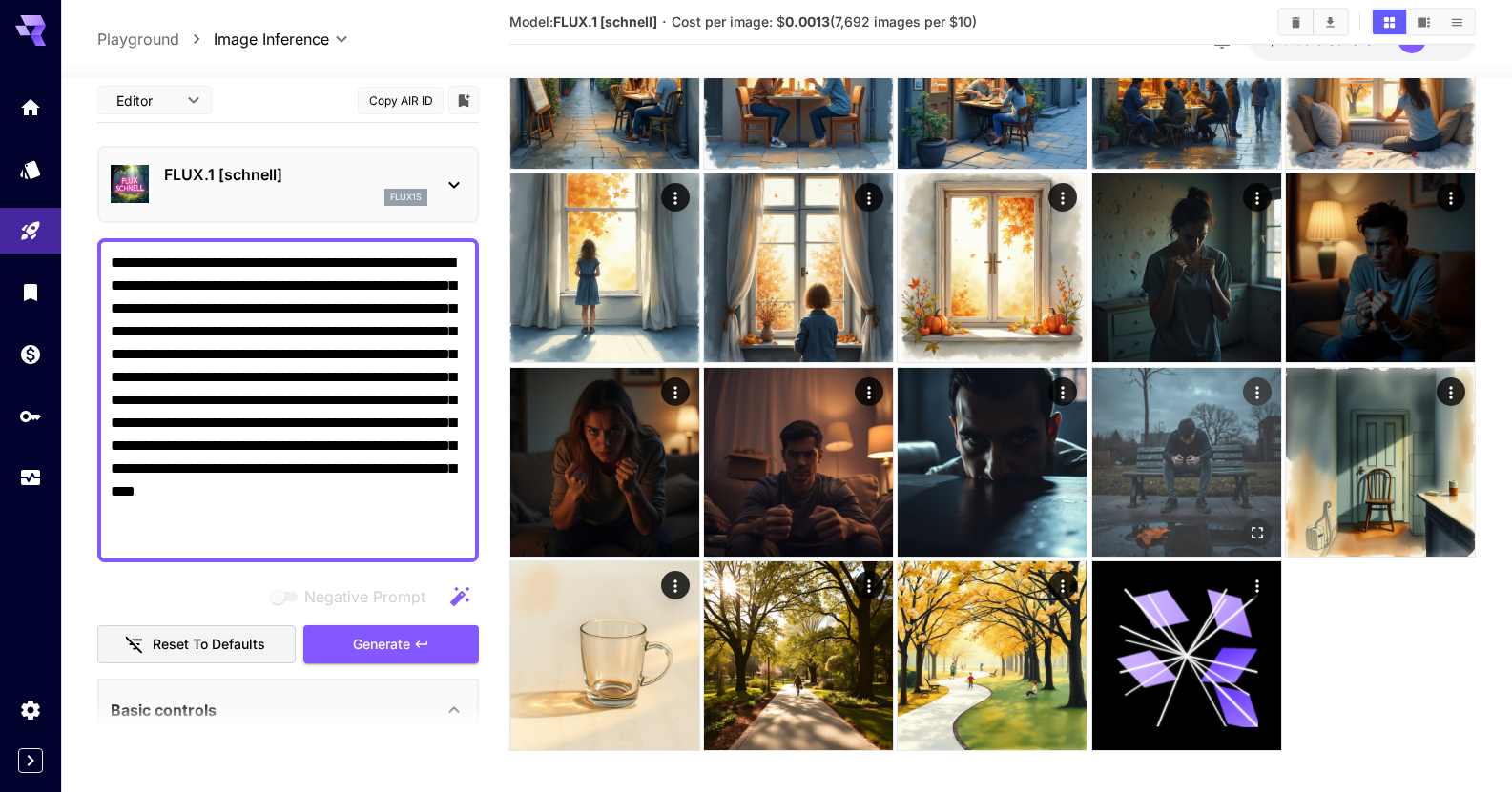
scroll to position [382, 0]
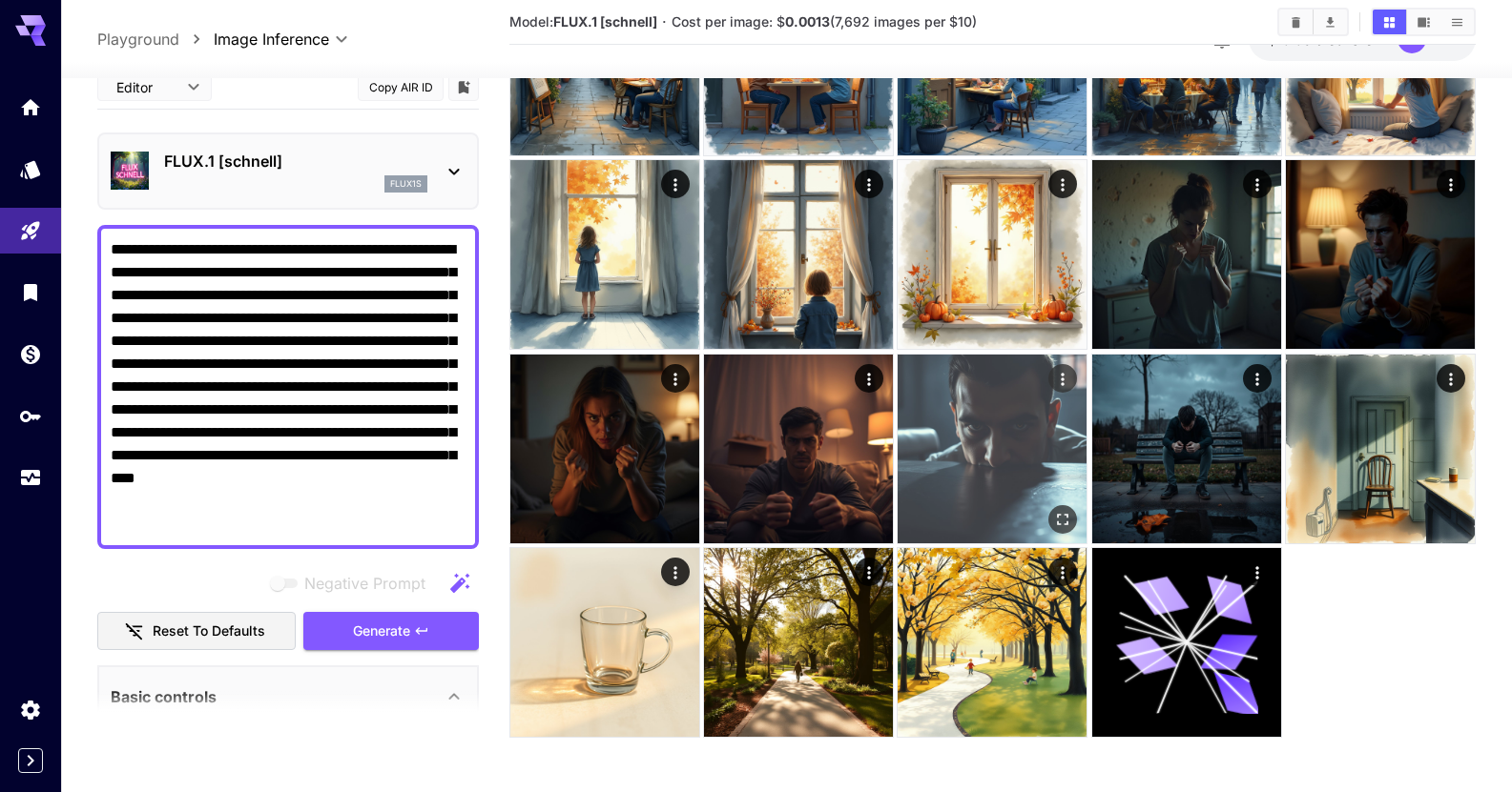
click at [1046, 471] on img at bounding box center [991, 448] width 189 height 189
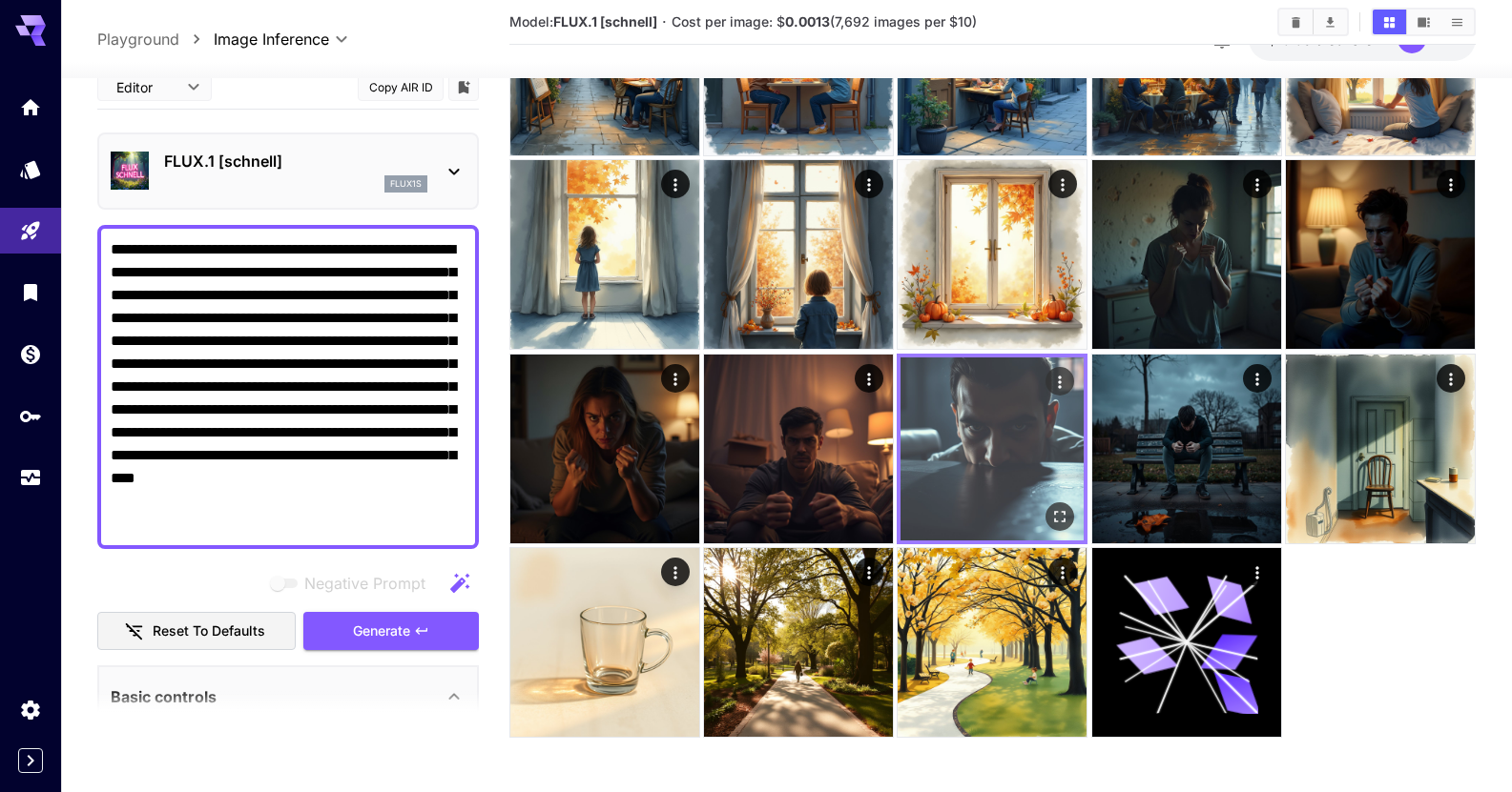
click at [992, 424] on img at bounding box center [991, 448] width 183 height 183
click at [1053, 508] on icon "Open in fullscreen" at bounding box center [1060, 516] width 19 height 19
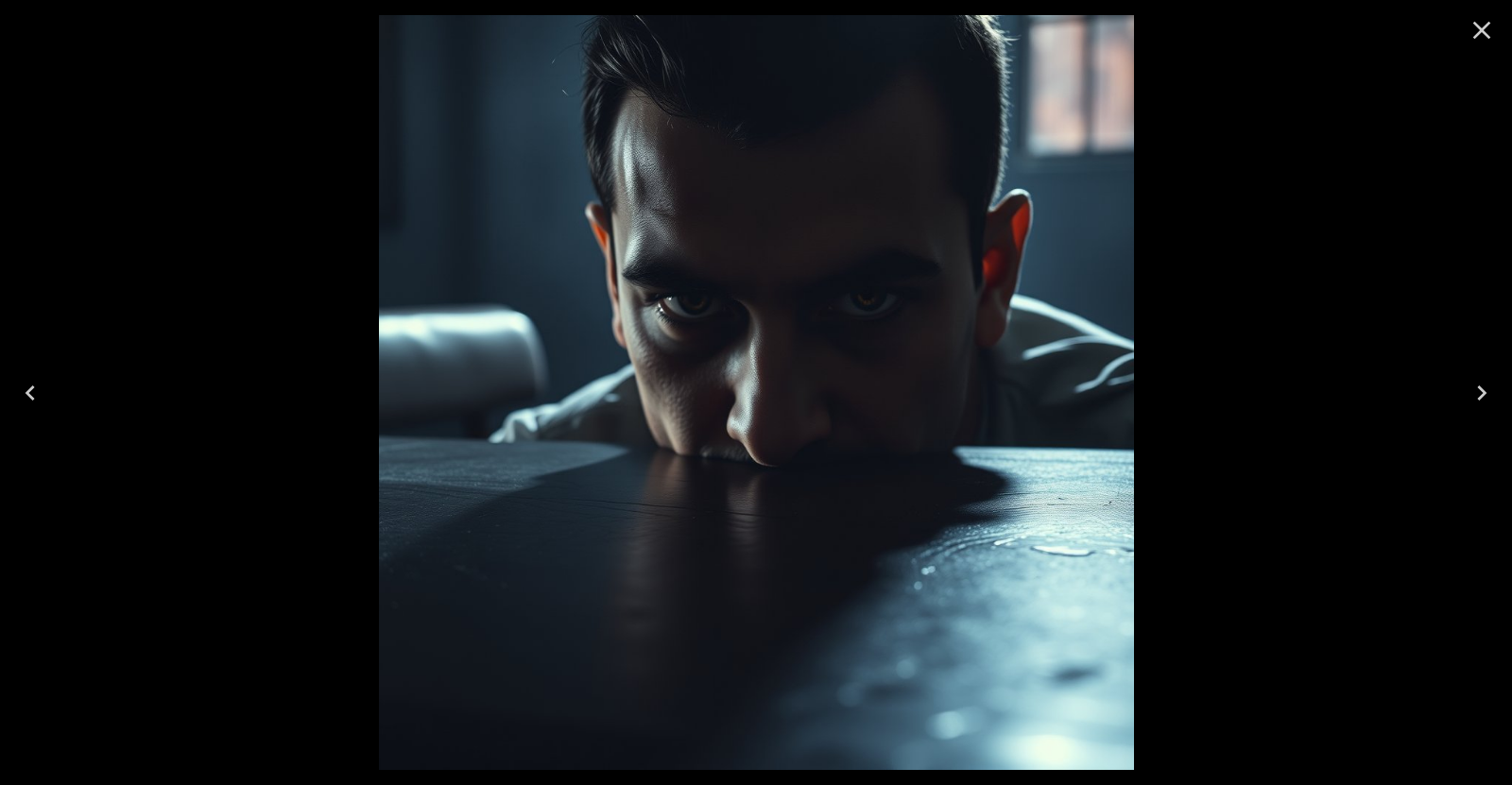
click at [1472, 32] on icon "Close" at bounding box center [1482, 30] width 30 height 30
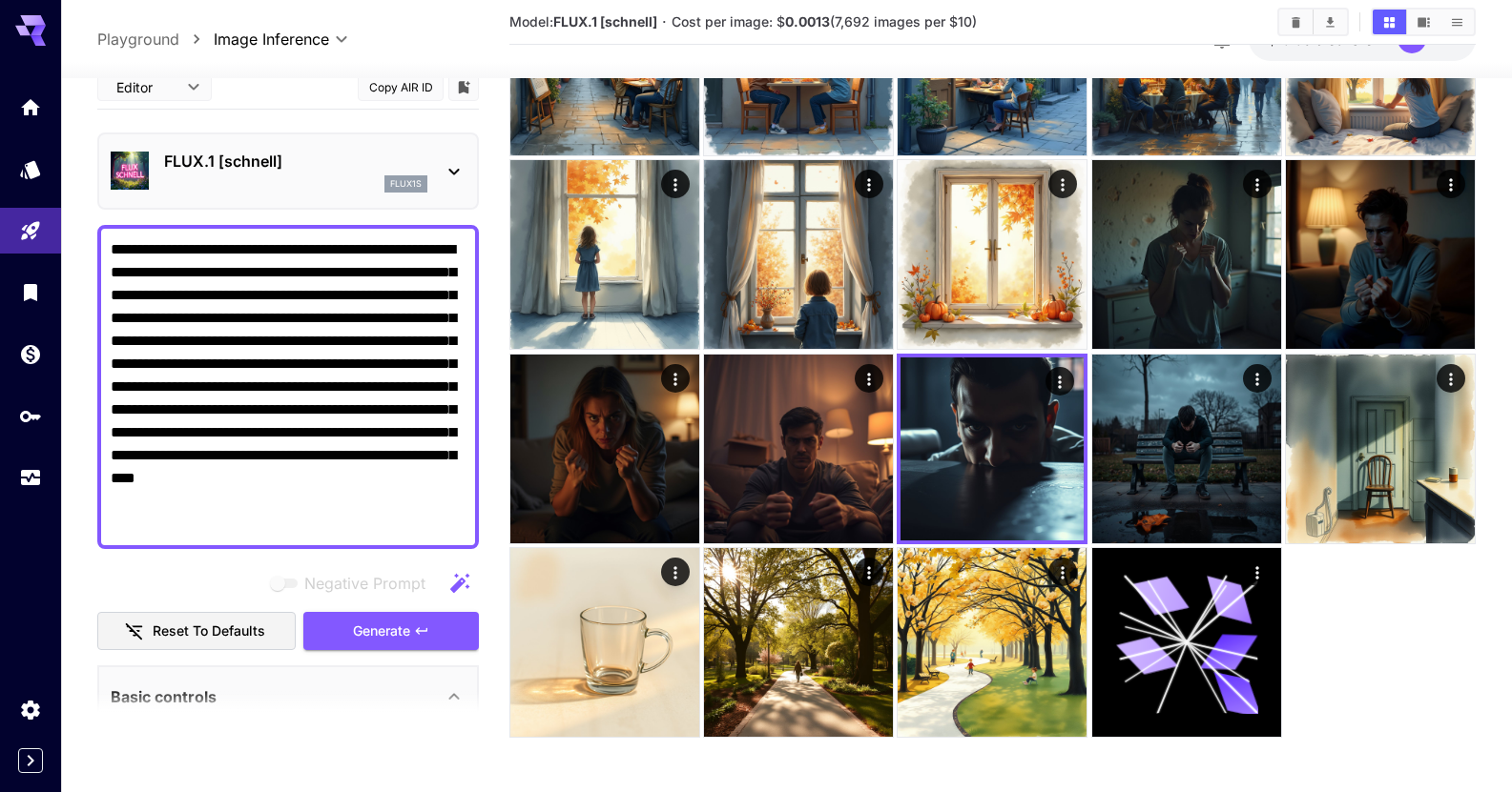
scroll to position [0, 0]
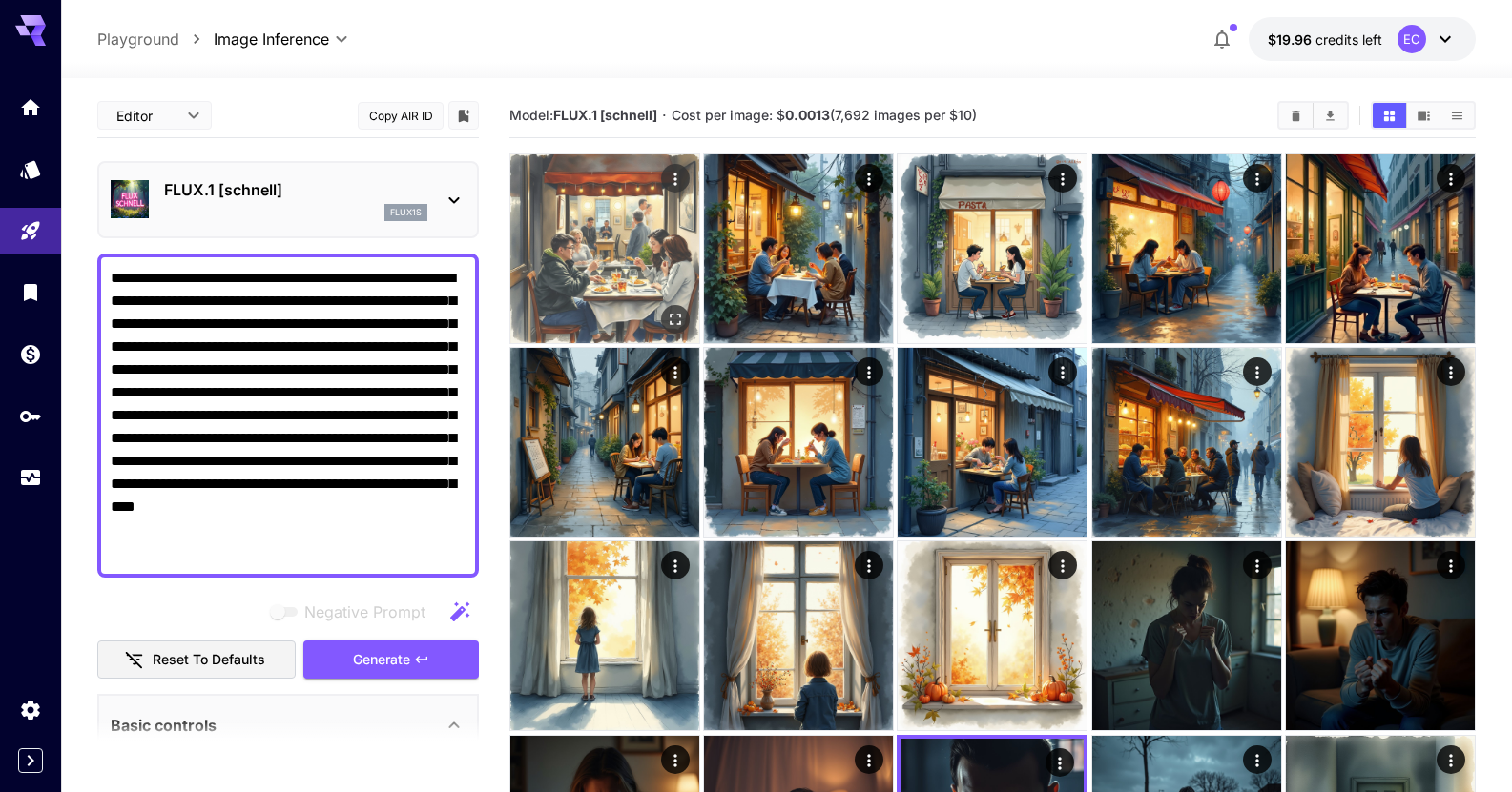
click at [679, 304] on img at bounding box center [604, 249] width 189 height 189
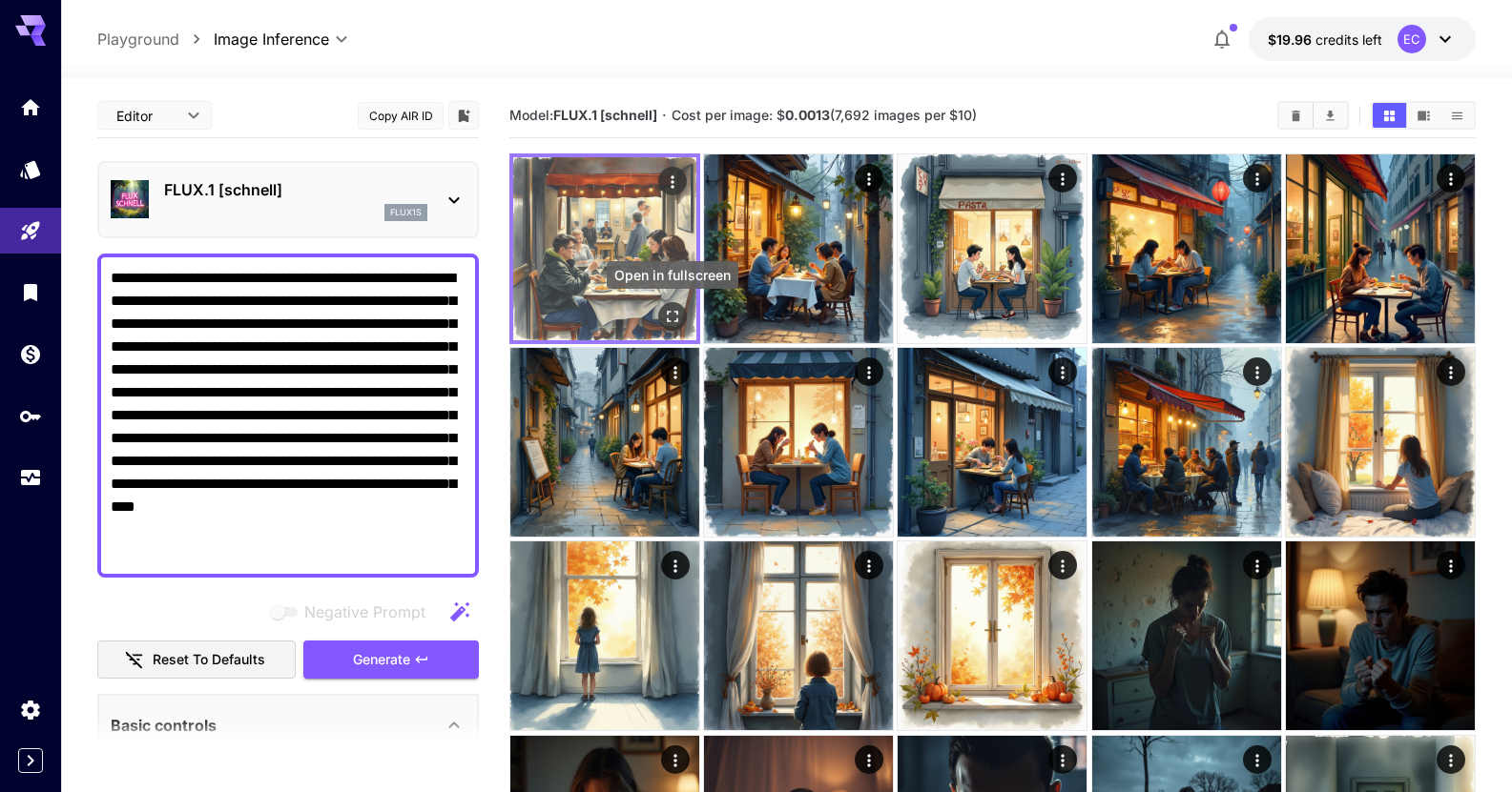
click at [674, 314] on icon "Open in fullscreen" at bounding box center [672, 316] width 19 height 19
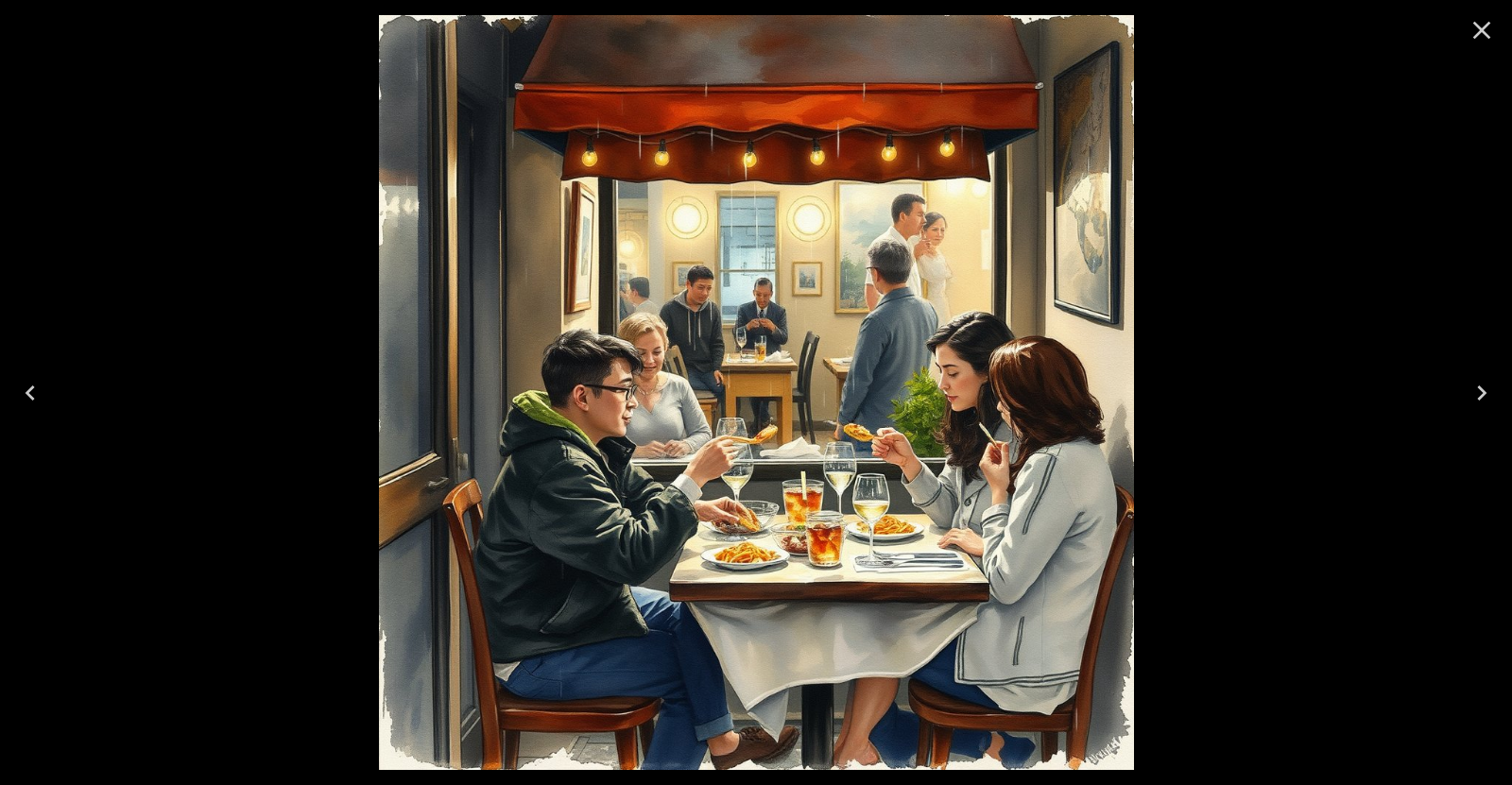
click at [1476, 29] on icon "Close" at bounding box center [1482, 30] width 30 height 30
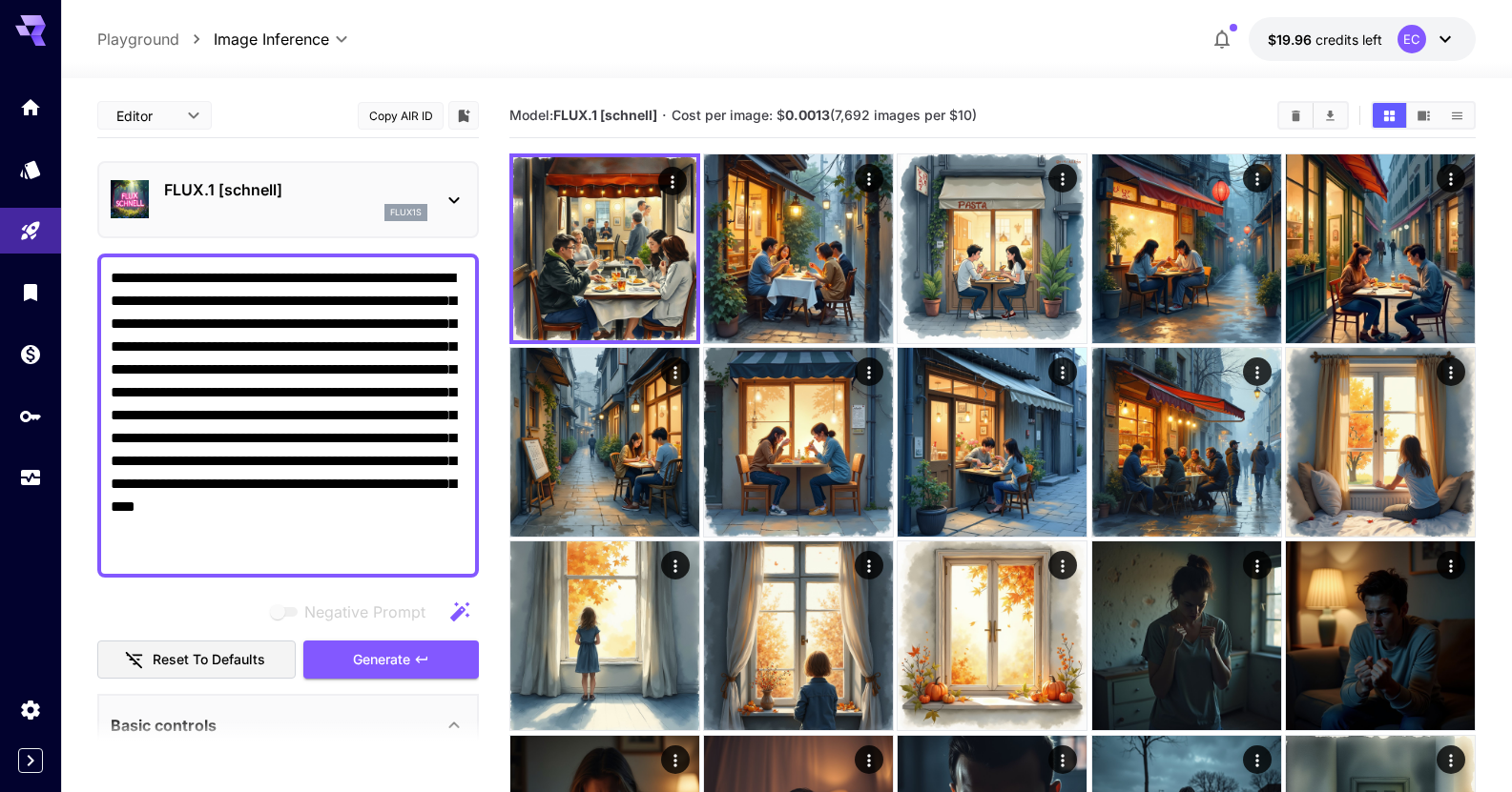
click at [184, 552] on textarea "**********" at bounding box center [288, 416] width 354 height 298
drag, startPoint x: 180, startPoint y: 554, endPoint x: 84, endPoint y: 234, distance: 334.1
click at [67, 240] on section "**********" at bounding box center [785, 628] width 1450 height 1098
paste textarea
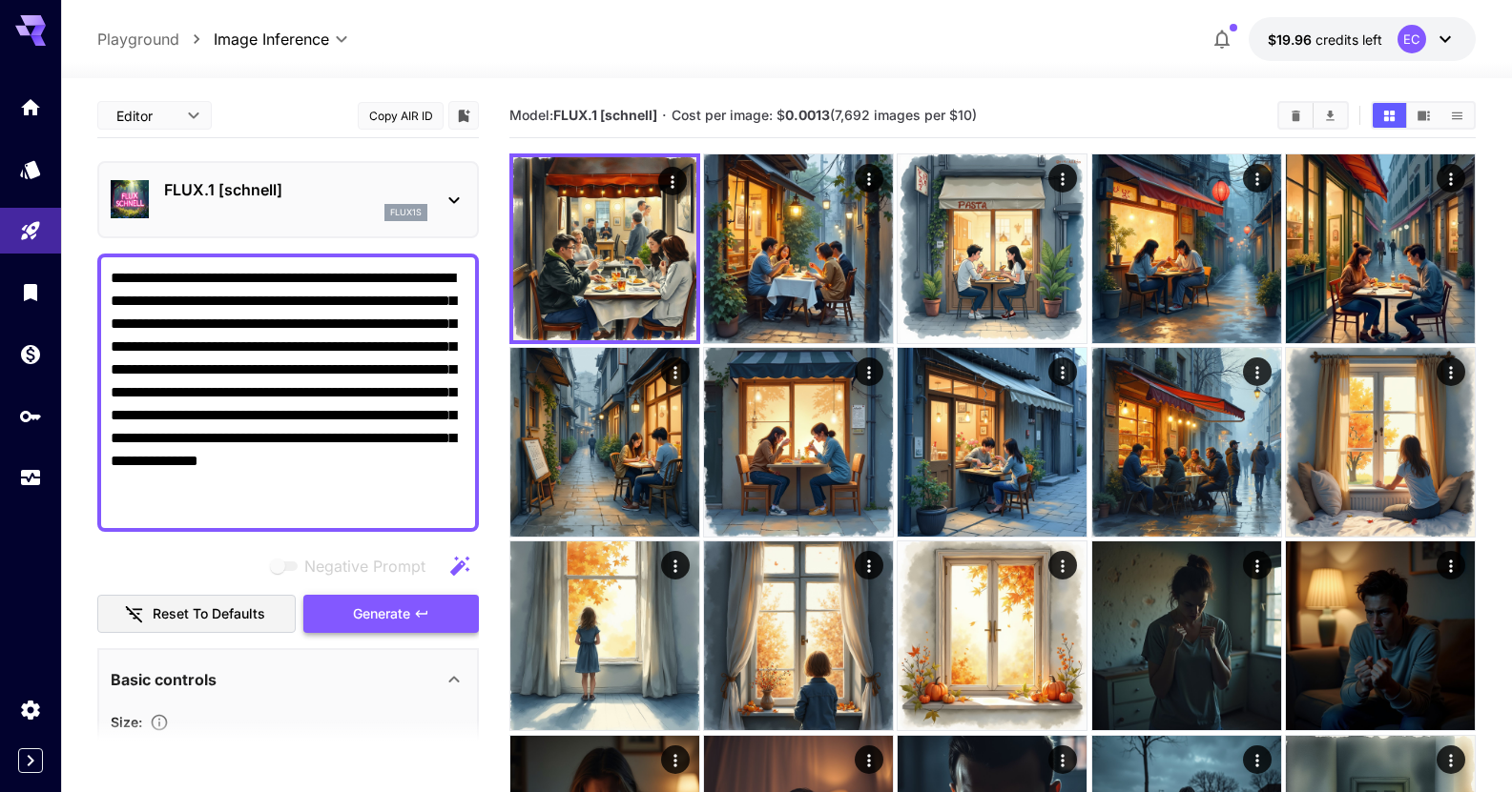
click at [398, 620] on span "Generate" at bounding box center [381, 615] width 57 height 23
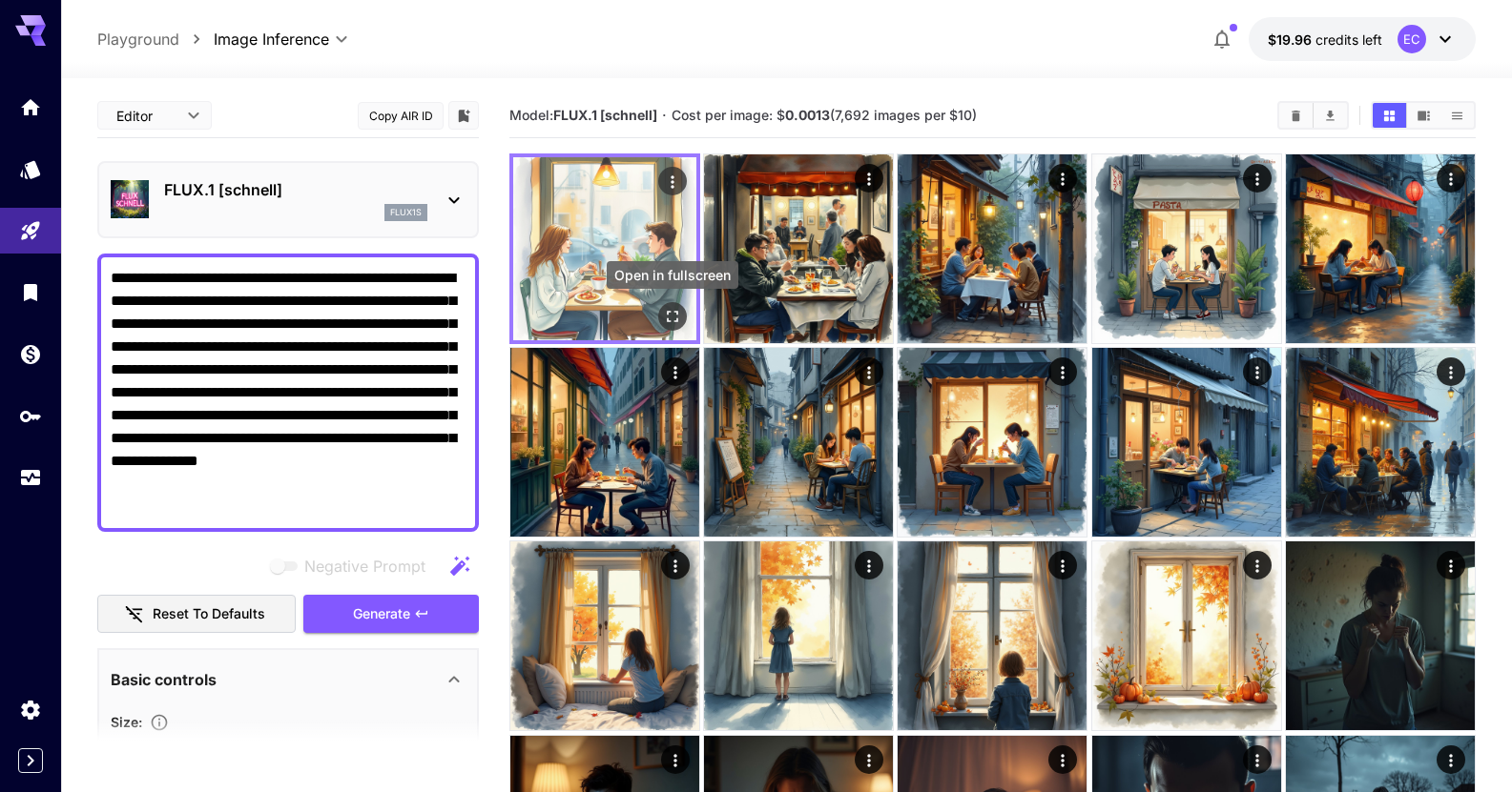
click at [675, 309] on icon "Open in fullscreen" at bounding box center [672, 316] width 19 height 19
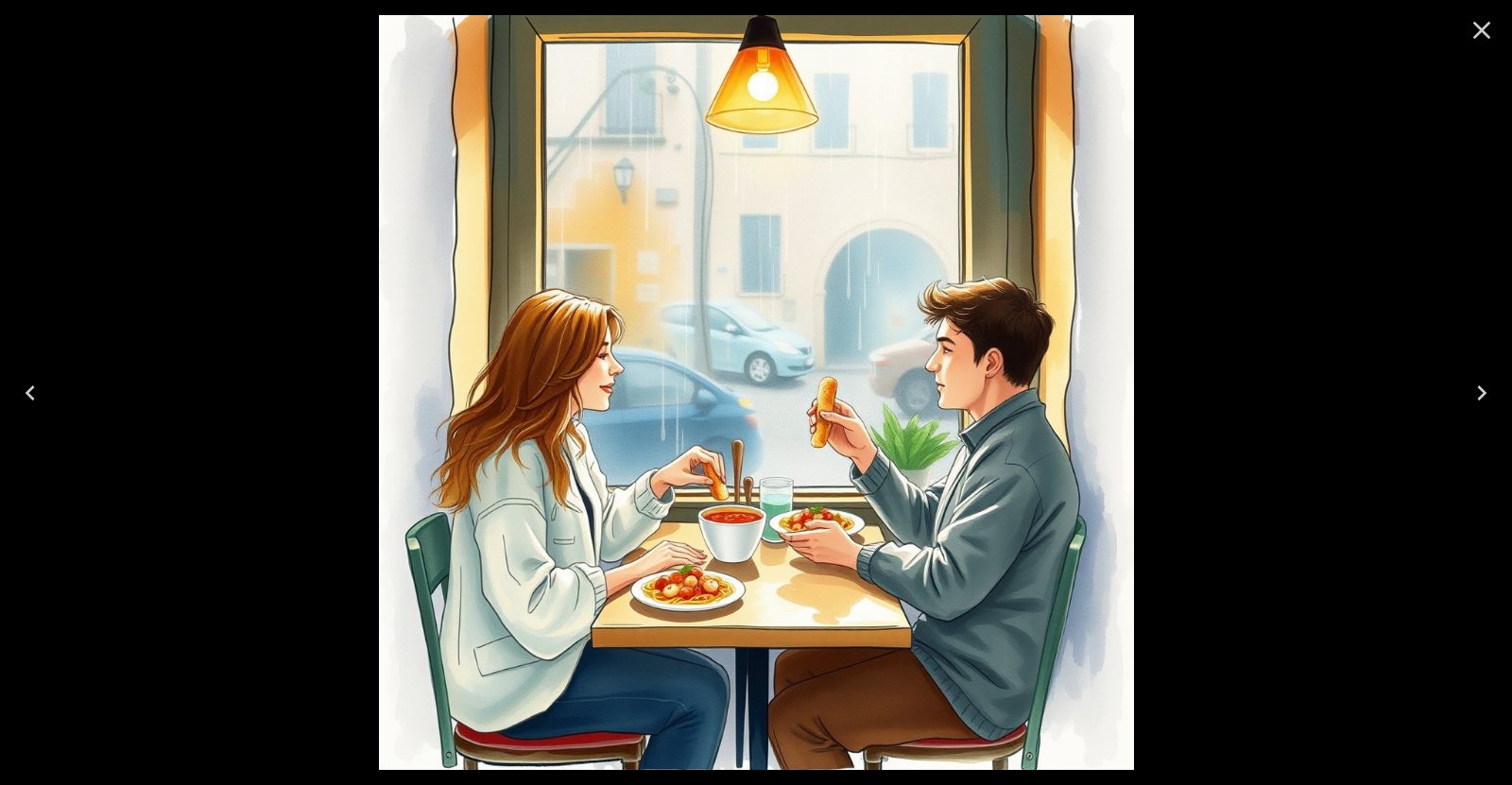
click at [1475, 41] on icon "Close" at bounding box center [1482, 30] width 30 height 30
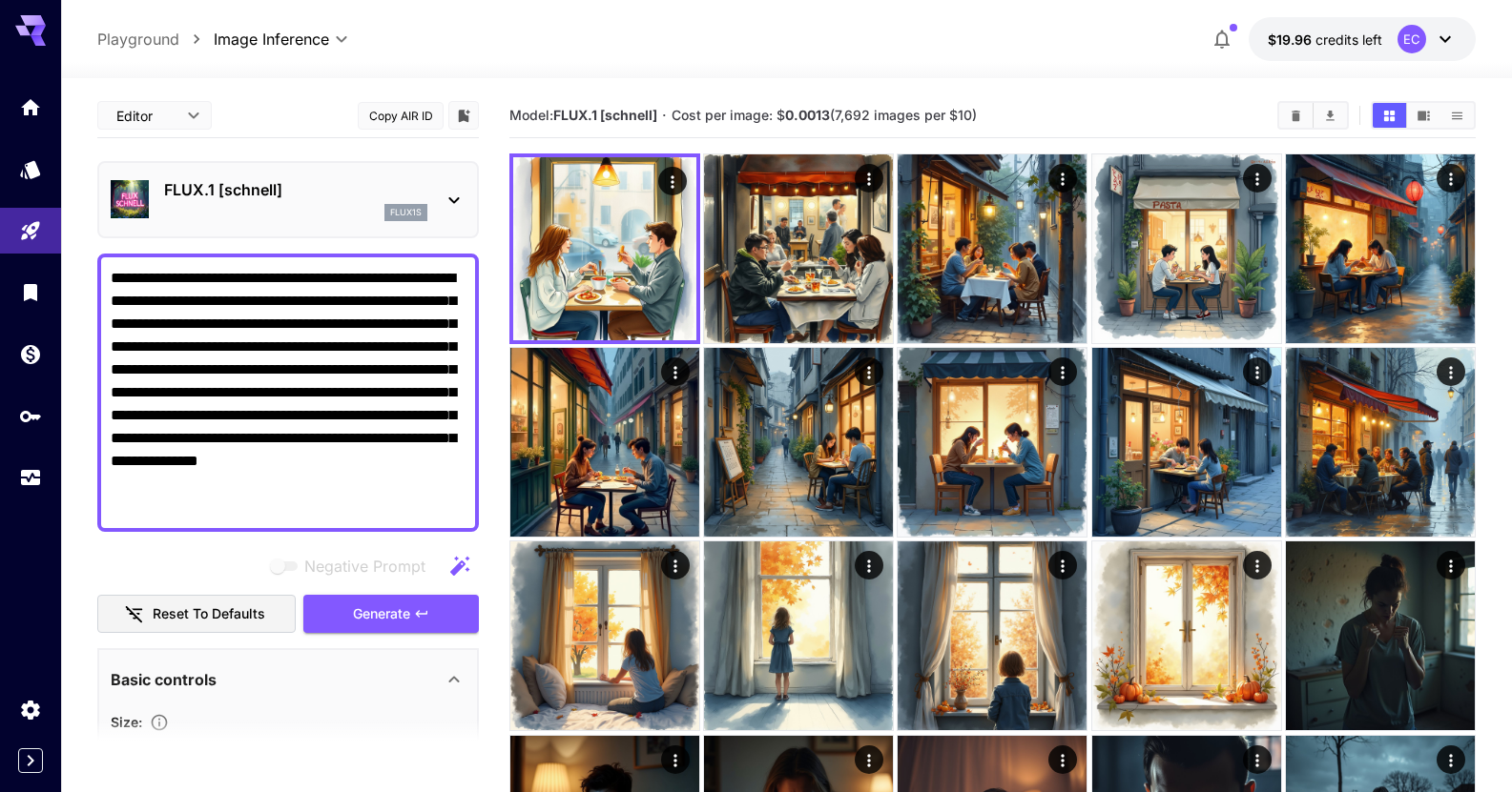
drag, startPoint x: 231, startPoint y: 312, endPoint x: 103, endPoint y: 261, distance: 137.8
click at [103, 261] on div "**********" at bounding box center [288, 393] width 382 height 278
paste textarea
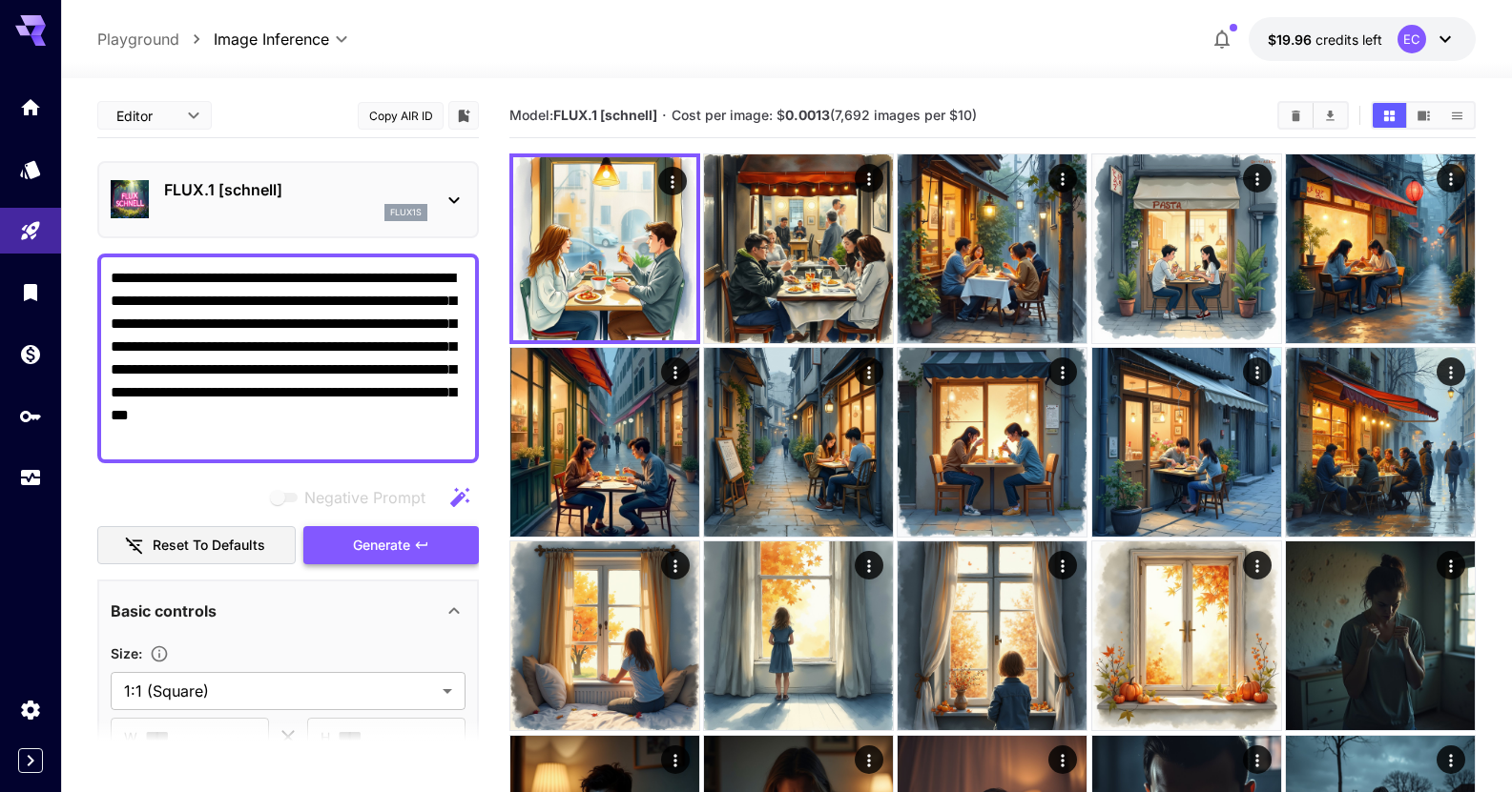
click at [422, 547] on icon "button" at bounding box center [422, 545] width 16 height 16
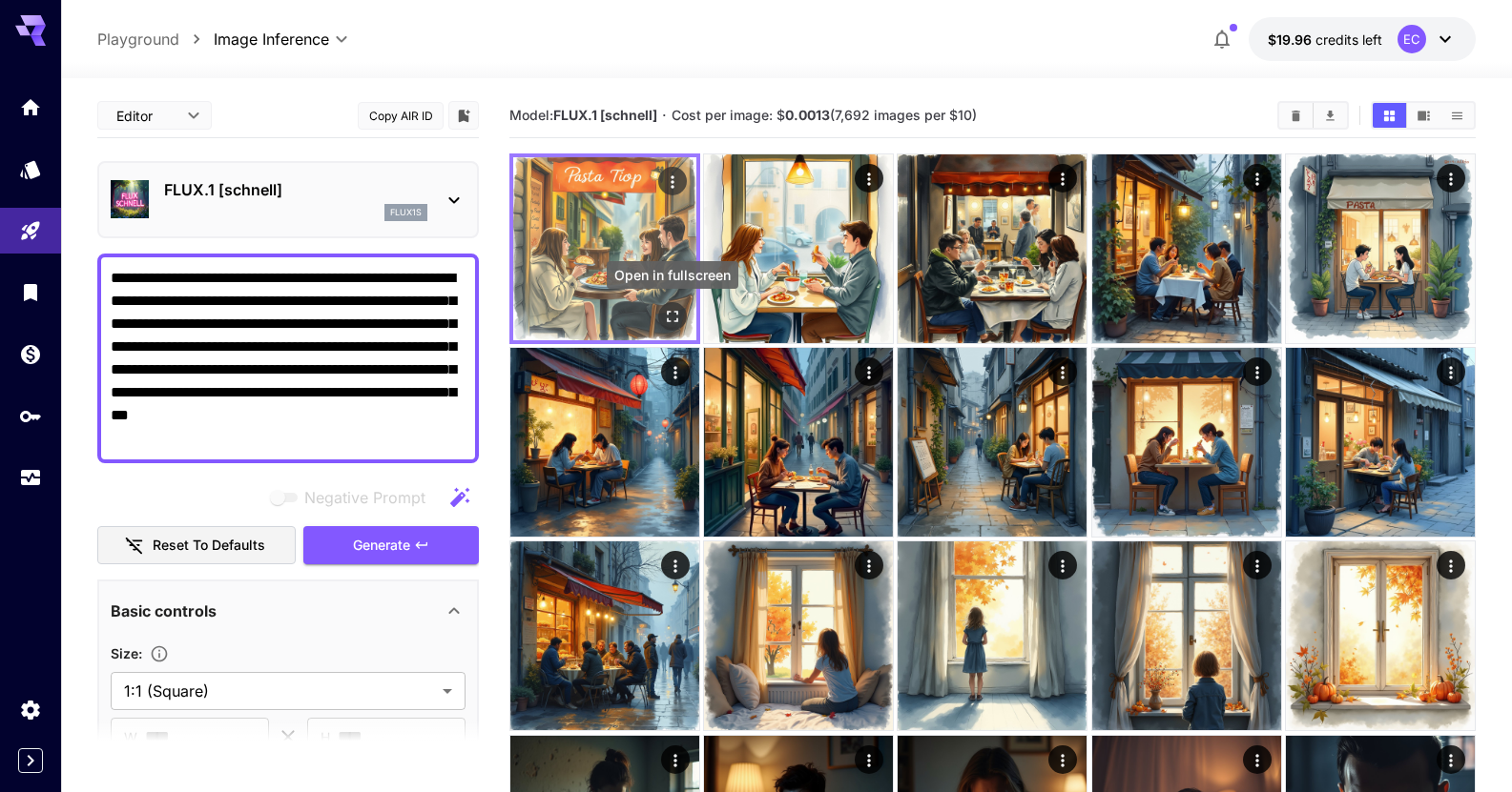
click at [670, 310] on icon "Open in fullscreen" at bounding box center [673, 316] width 12 height 12
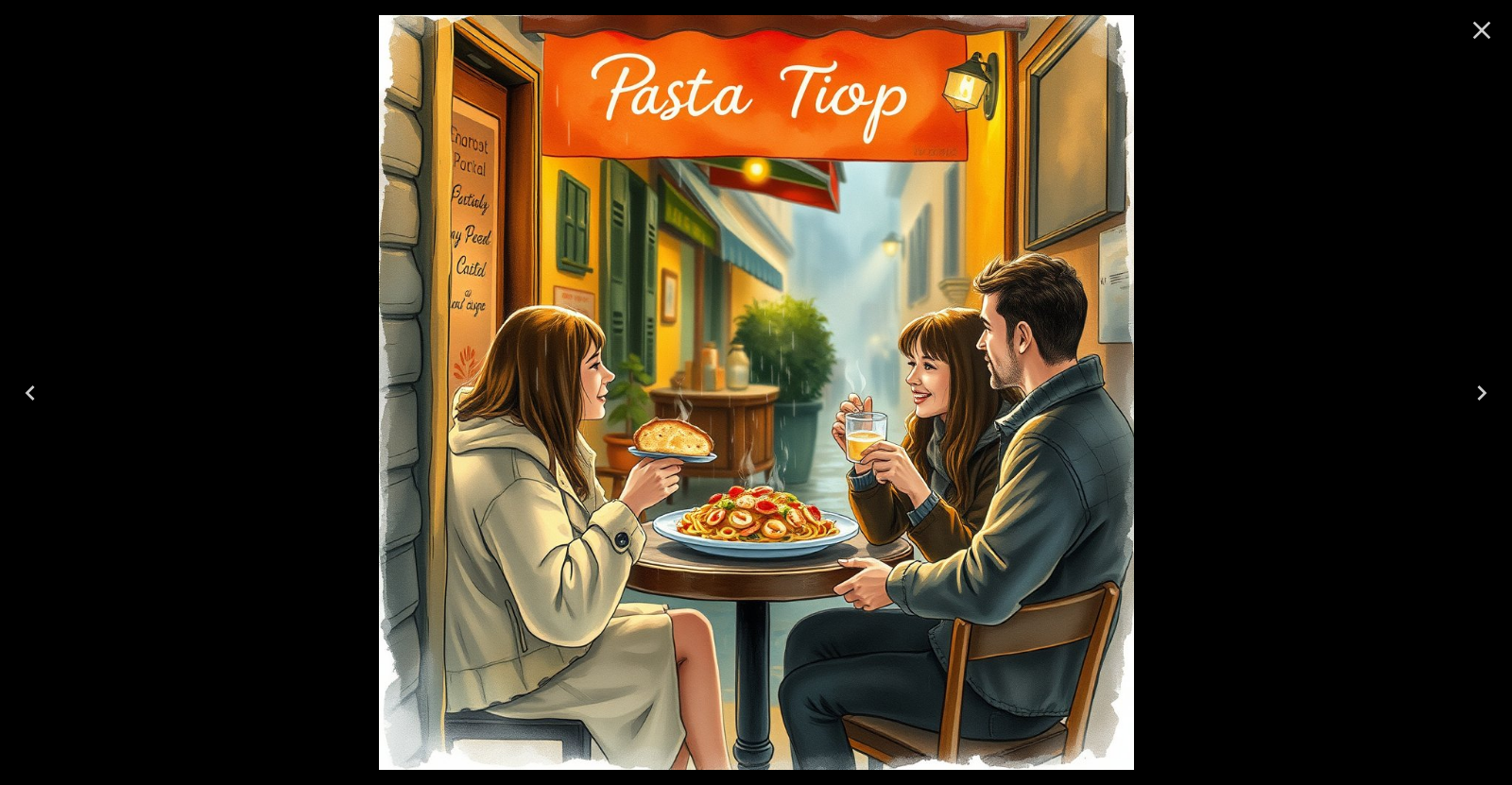
click at [1485, 36] on icon "Close" at bounding box center [1482, 30] width 30 height 30
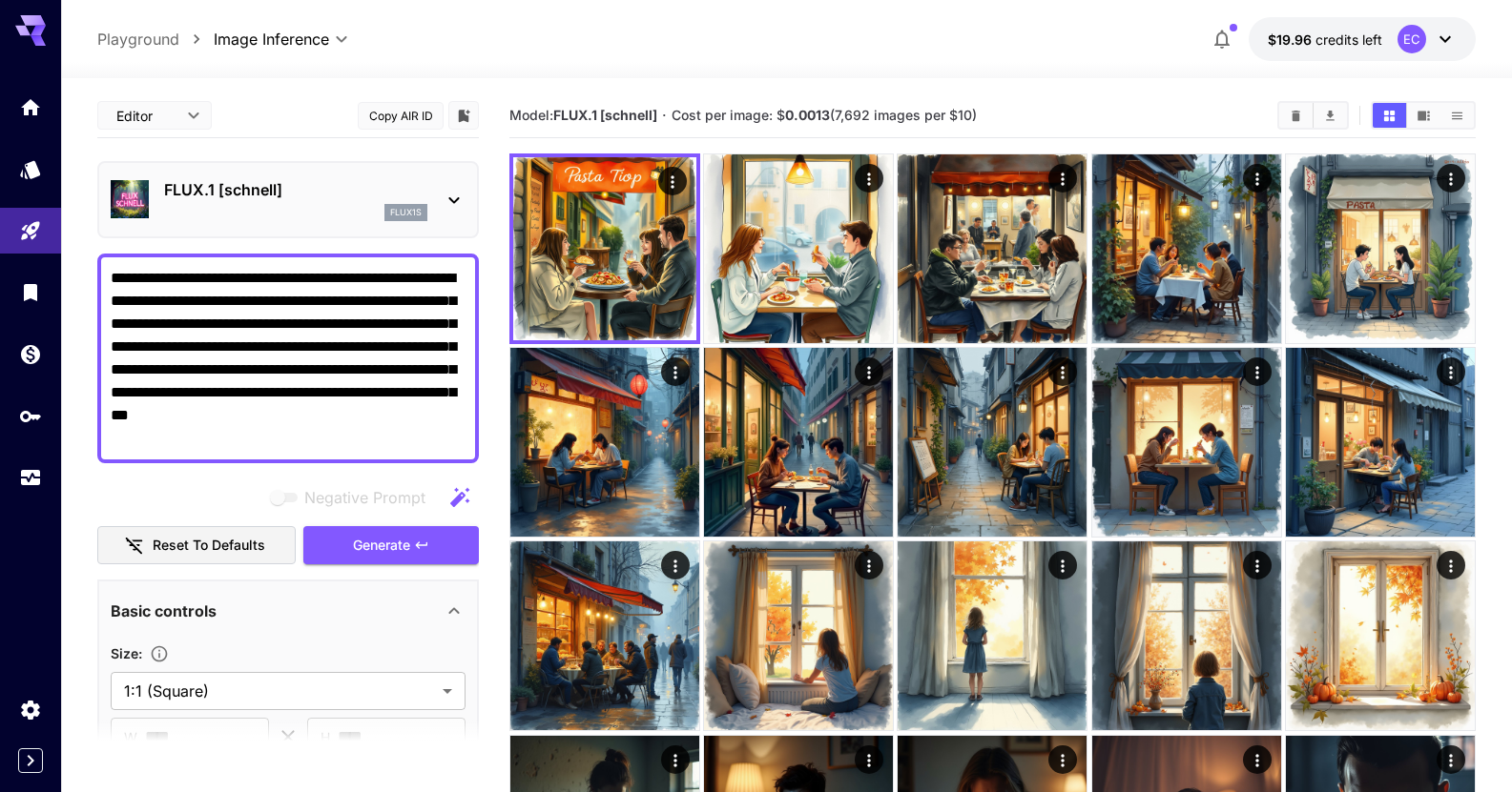
drag, startPoint x: 286, startPoint y: 441, endPoint x: 98, endPoint y: 98, distance: 391.1
click at [97, 105] on div "**********" at bounding box center [288, 669] width 382 height 1152
paste textarea
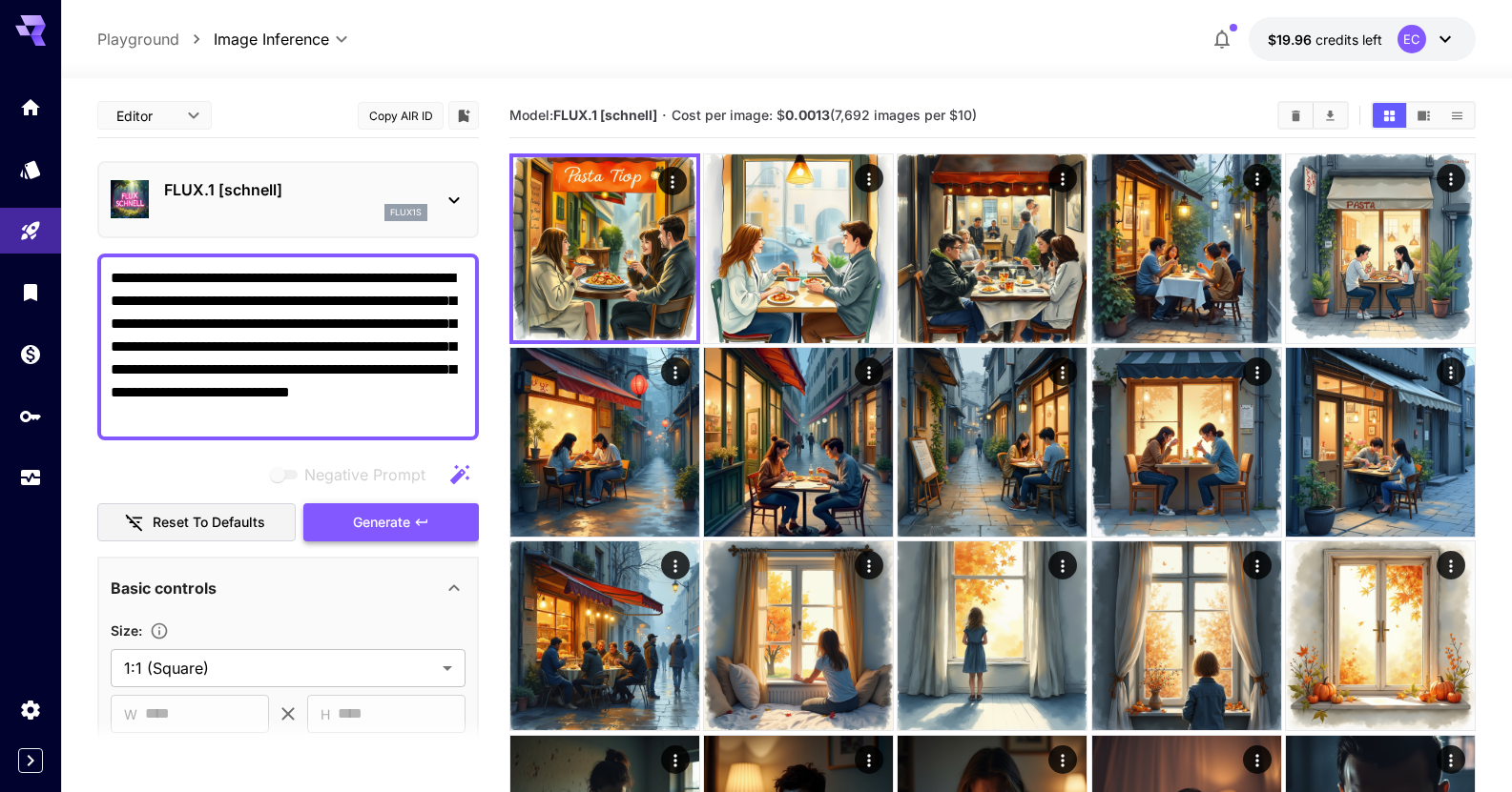
click at [398, 513] on span "Generate" at bounding box center [381, 523] width 57 height 23
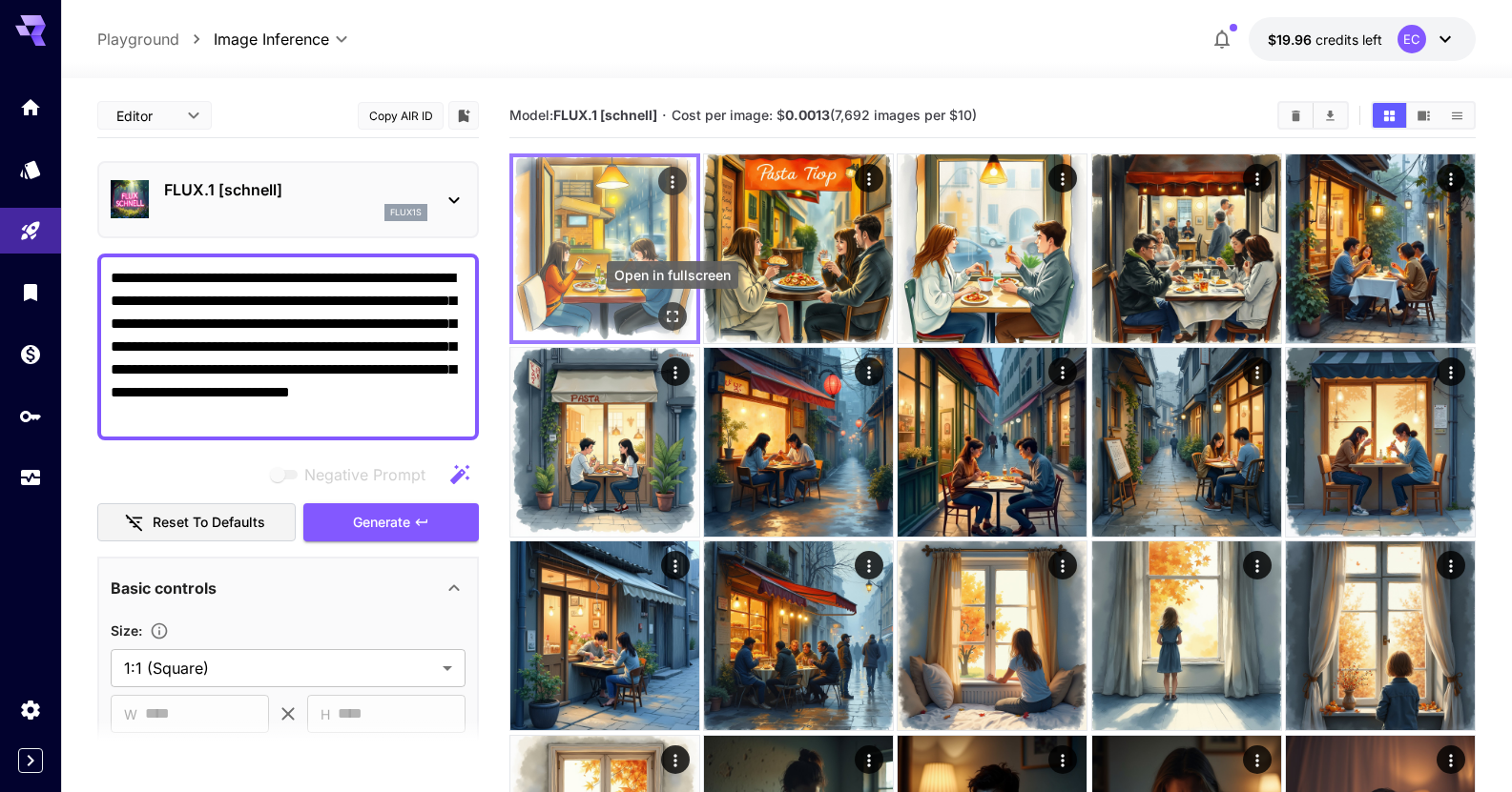
click at [679, 315] on icon "Open in fullscreen" at bounding box center [672, 316] width 19 height 19
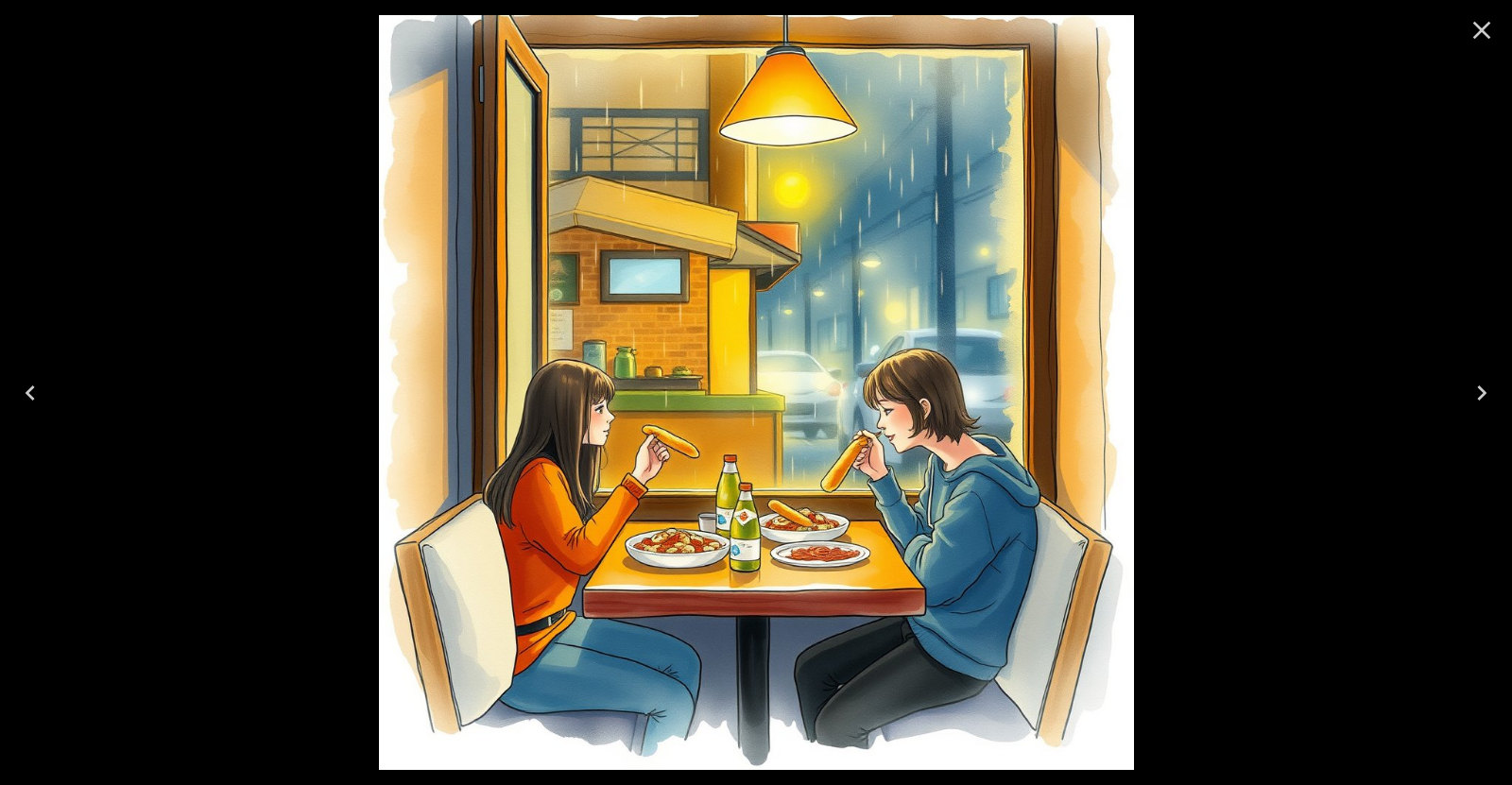
click at [1497, 34] on button "Close" at bounding box center [1482, 30] width 46 height 46
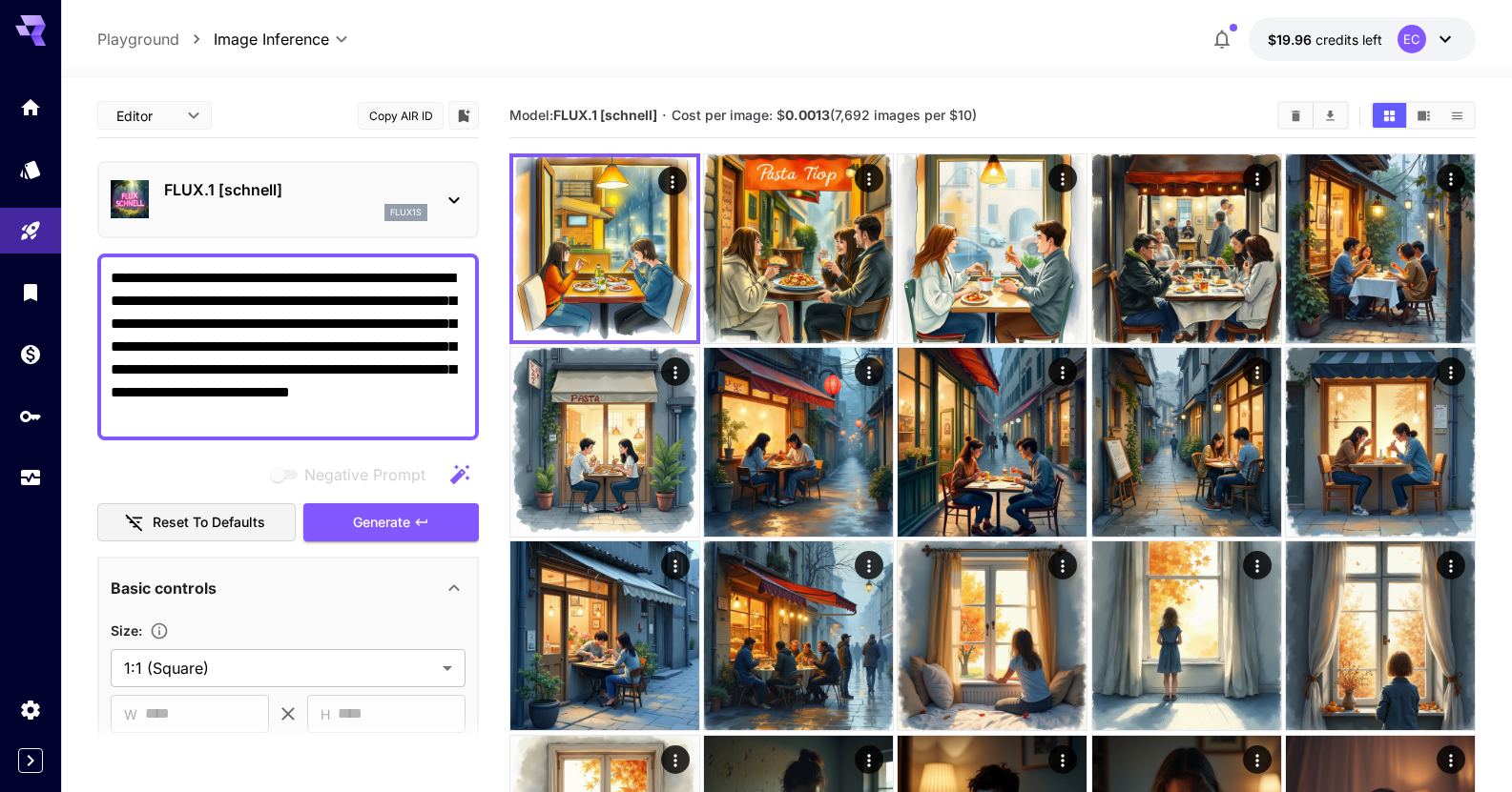
drag, startPoint x: 317, startPoint y: 416, endPoint x: 72, endPoint y: 44, distance: 445.4
click at [0, 40] on div "**********" at bounding box center [756, 685] width 1512 height 1371
paste textarea "**********"
click at [403, 516] on span "Generate" at bounding box center [381, 523] width 57 height 23
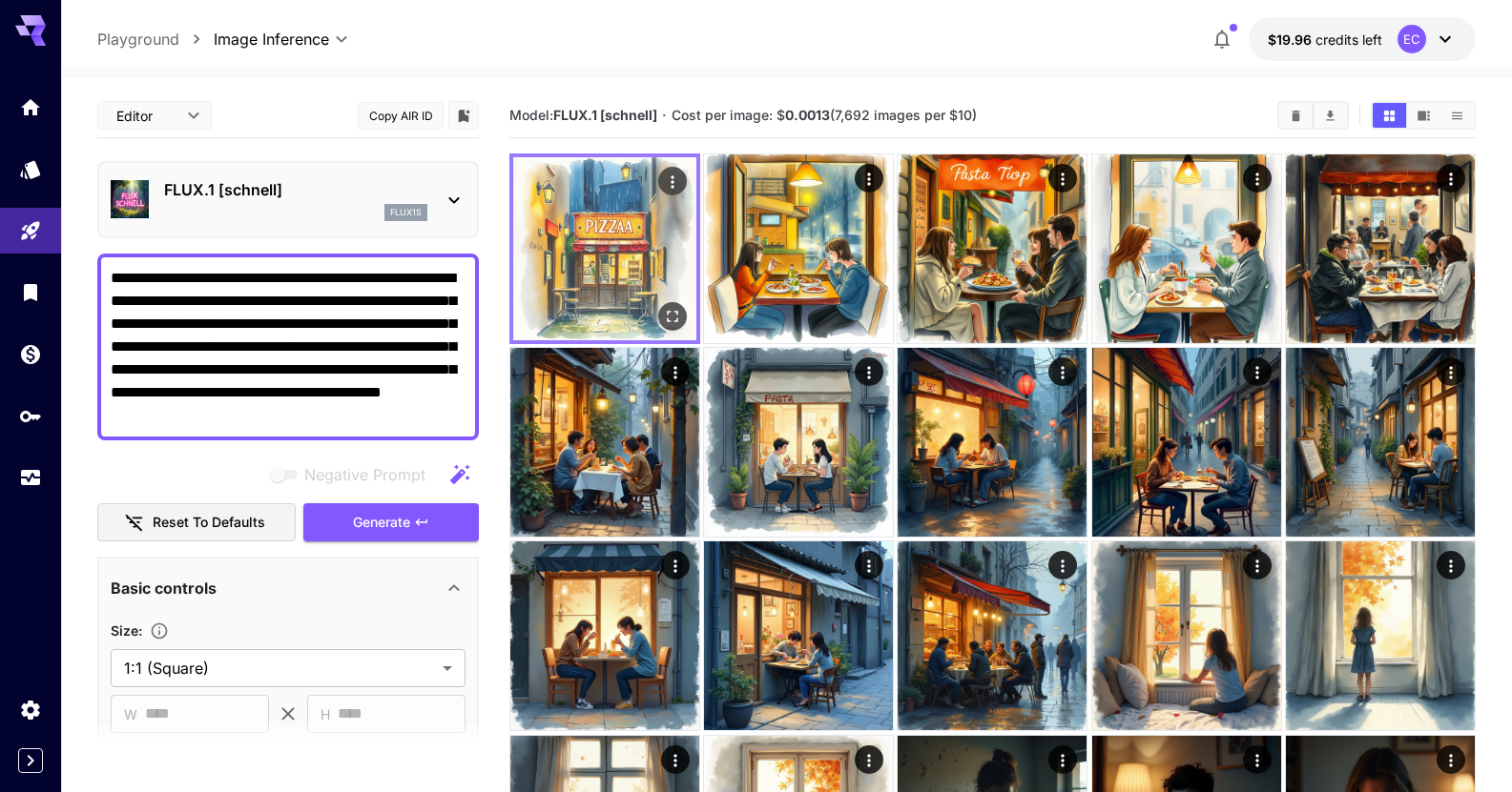
click at [677, 301] on img at bounding box center [604, 249] width 183 height 183
click at [677, 312] on icon "Open in fullscreen" at bounding box center [673, 316] width 12 height 12
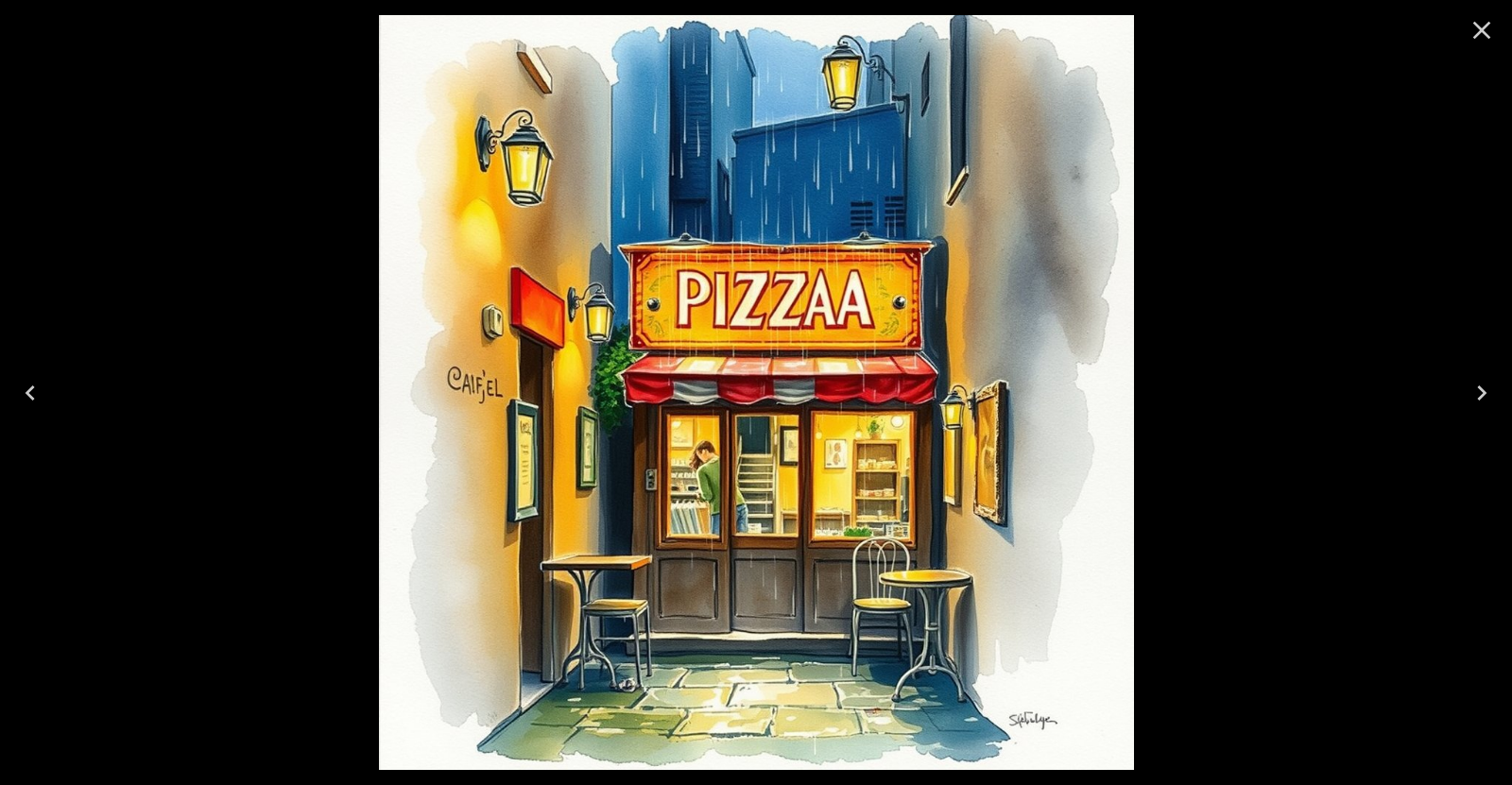
click at [1477, 39] on icon "Close" at bounding box center [1482, 30] width 30 height 30
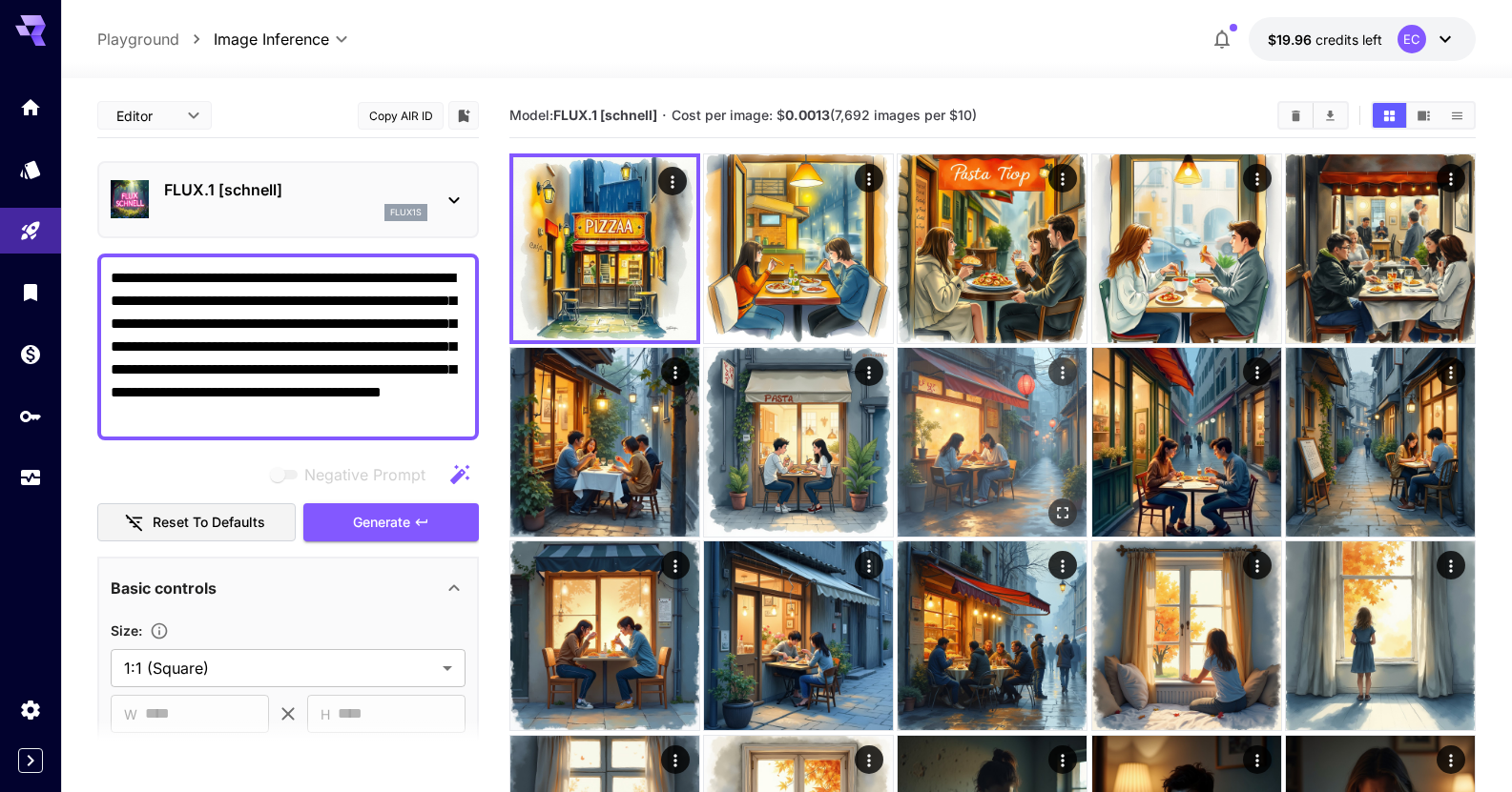
click at [926, 445] on img at bounding box center [991, 442] width 189 height 189
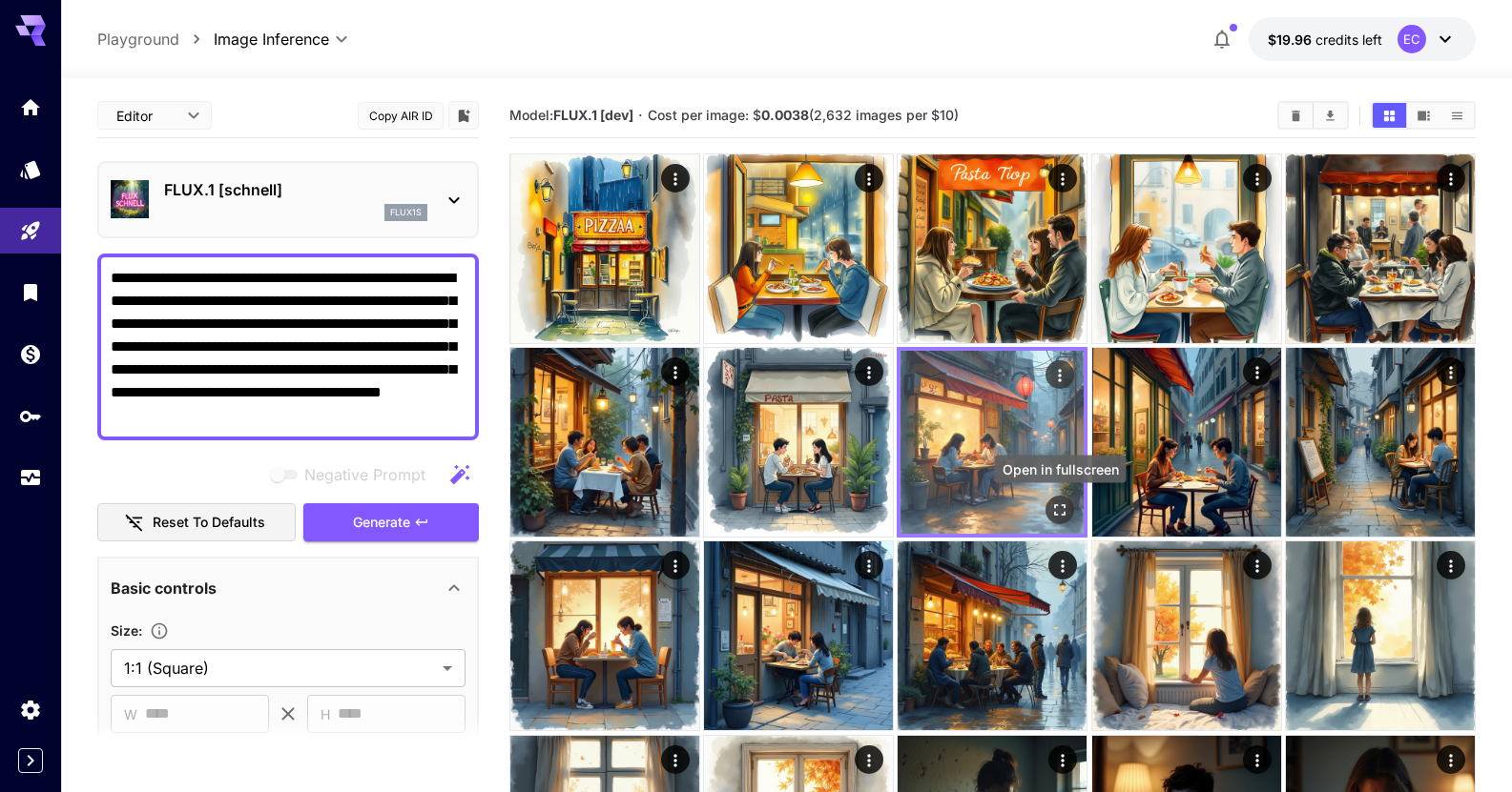
click at [1059, 508] on icon "Open in fullscreen" at bounding box center [1060, 509] width 19 height 19
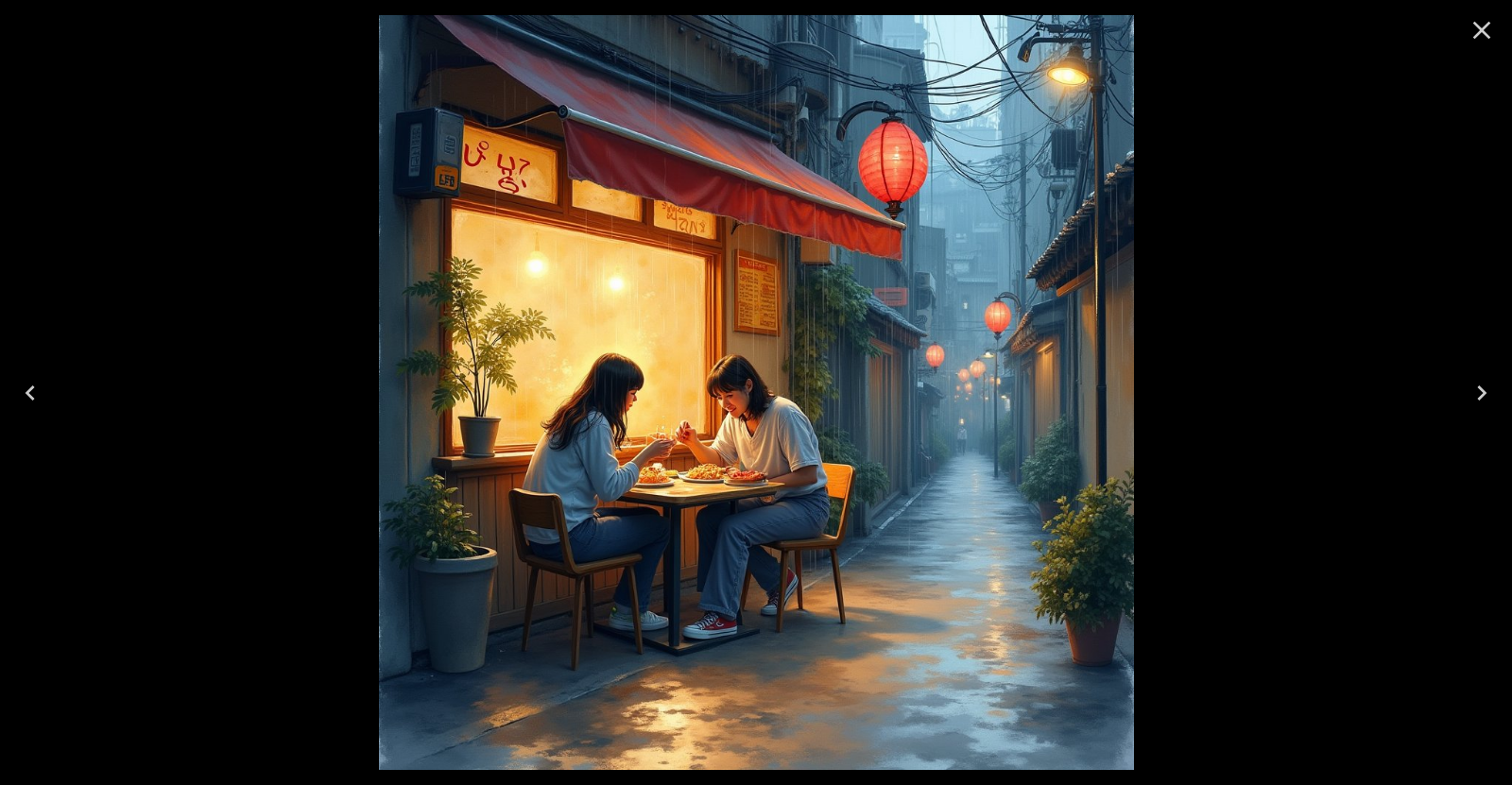
click at [1469, 384] on icon "Next" at bounding box center [1482, 393] width 30 height 30
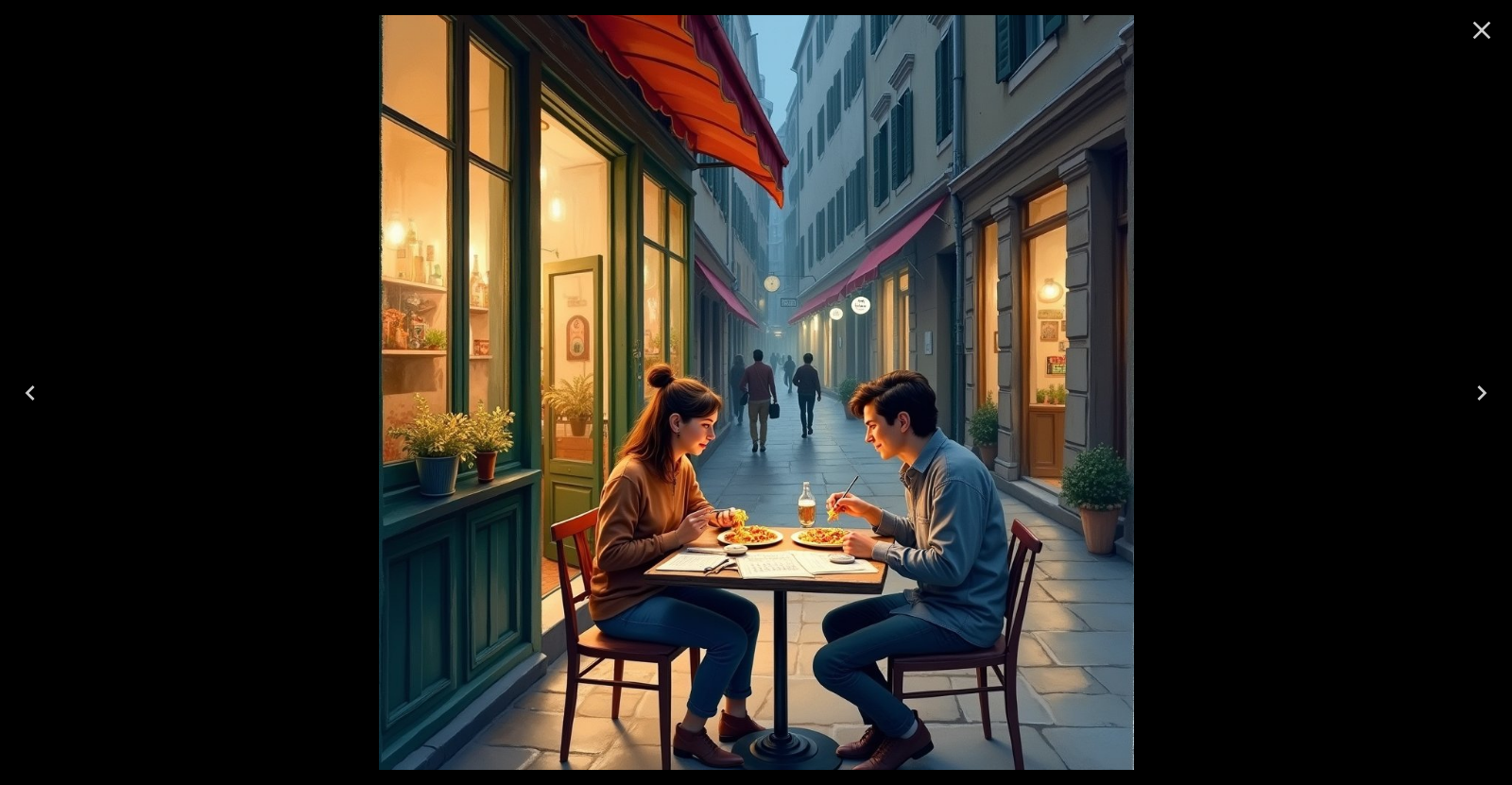
click at [1469, 384] on icon "Next" at bounding box center [1482, 393] width 30 height 30
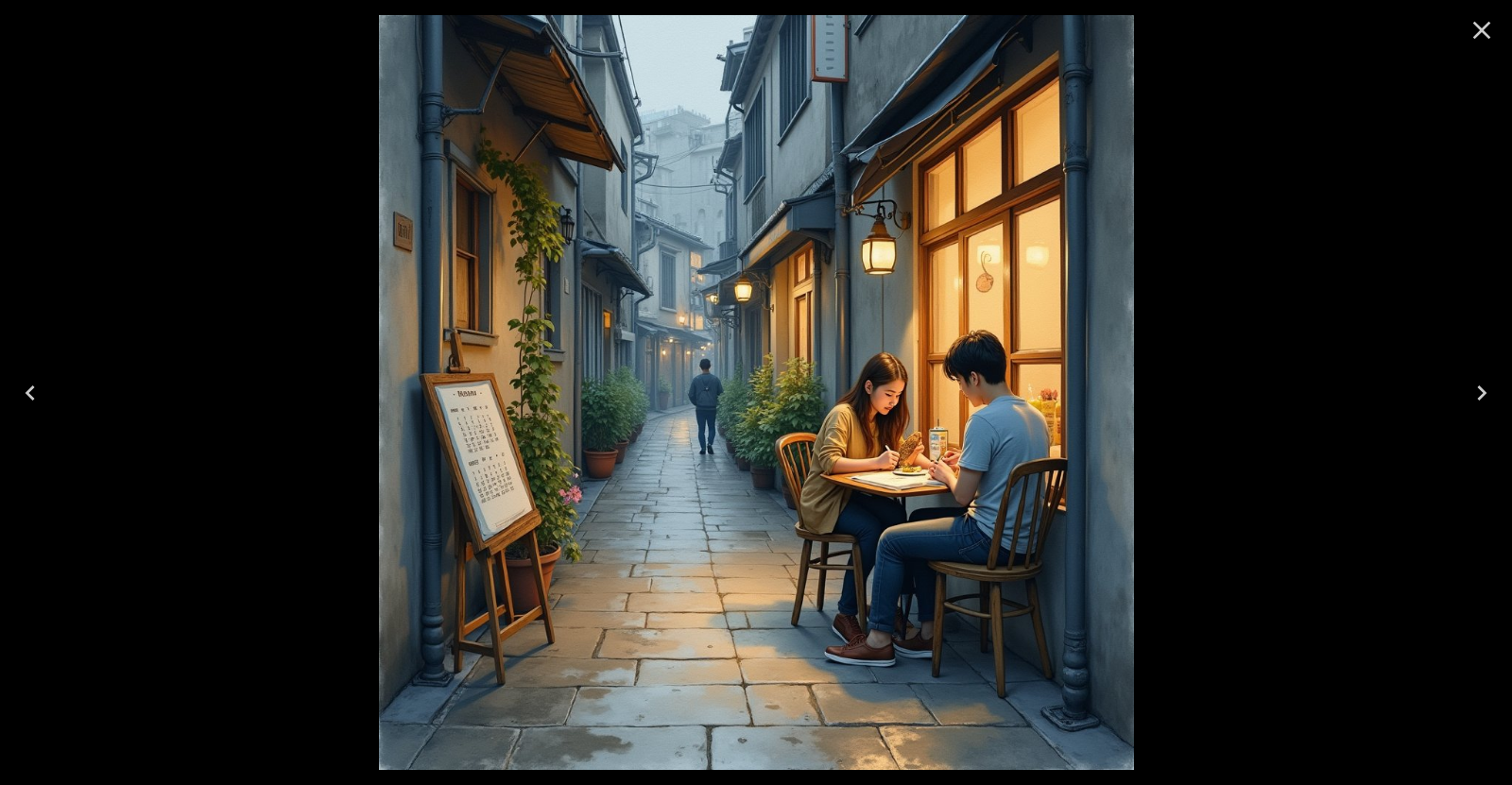
click at [1469, 384] on icon "Next" at bounding box center [1482, 393] width 30 height 30
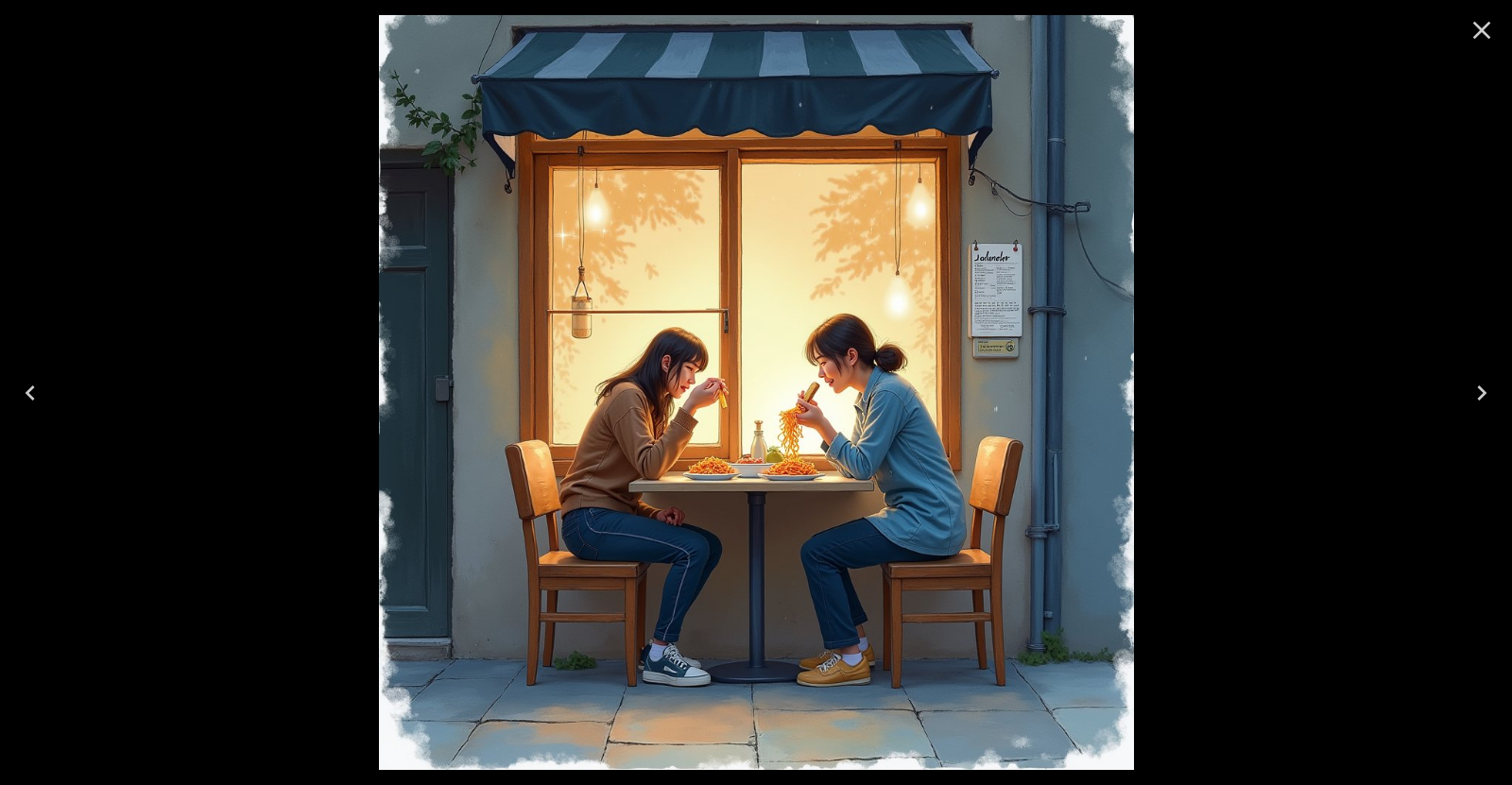
click at [1469, 384] on icon "Next" at bounding box center [1482, 393] width 30 height 30
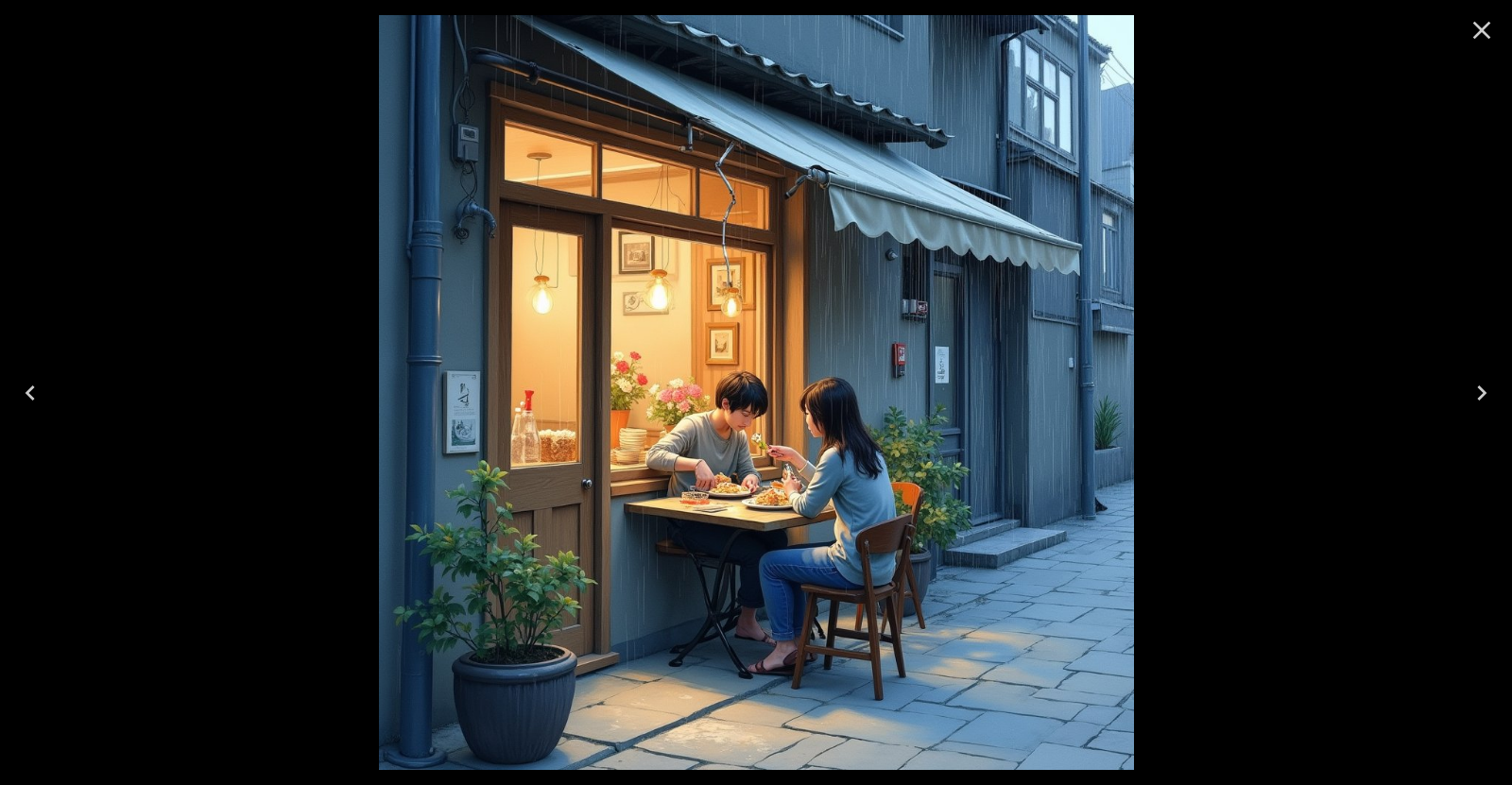
click at [1469, 384] on icon "Next" at bounding box center [1482, 393] width 30 height 30
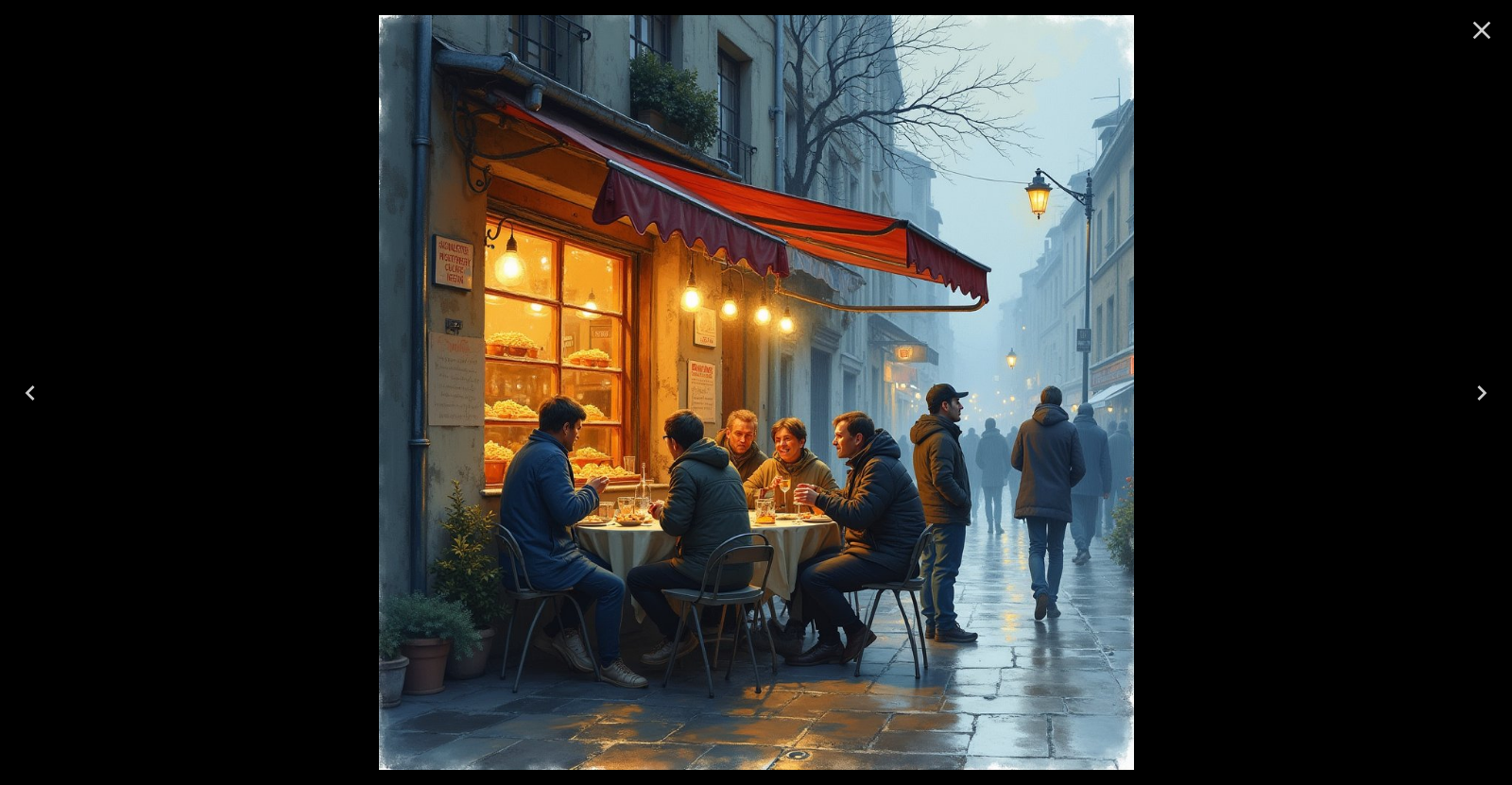
click at [1469, 384] on icon "Next" at bounding box center [1482, 393] width 30 height 30
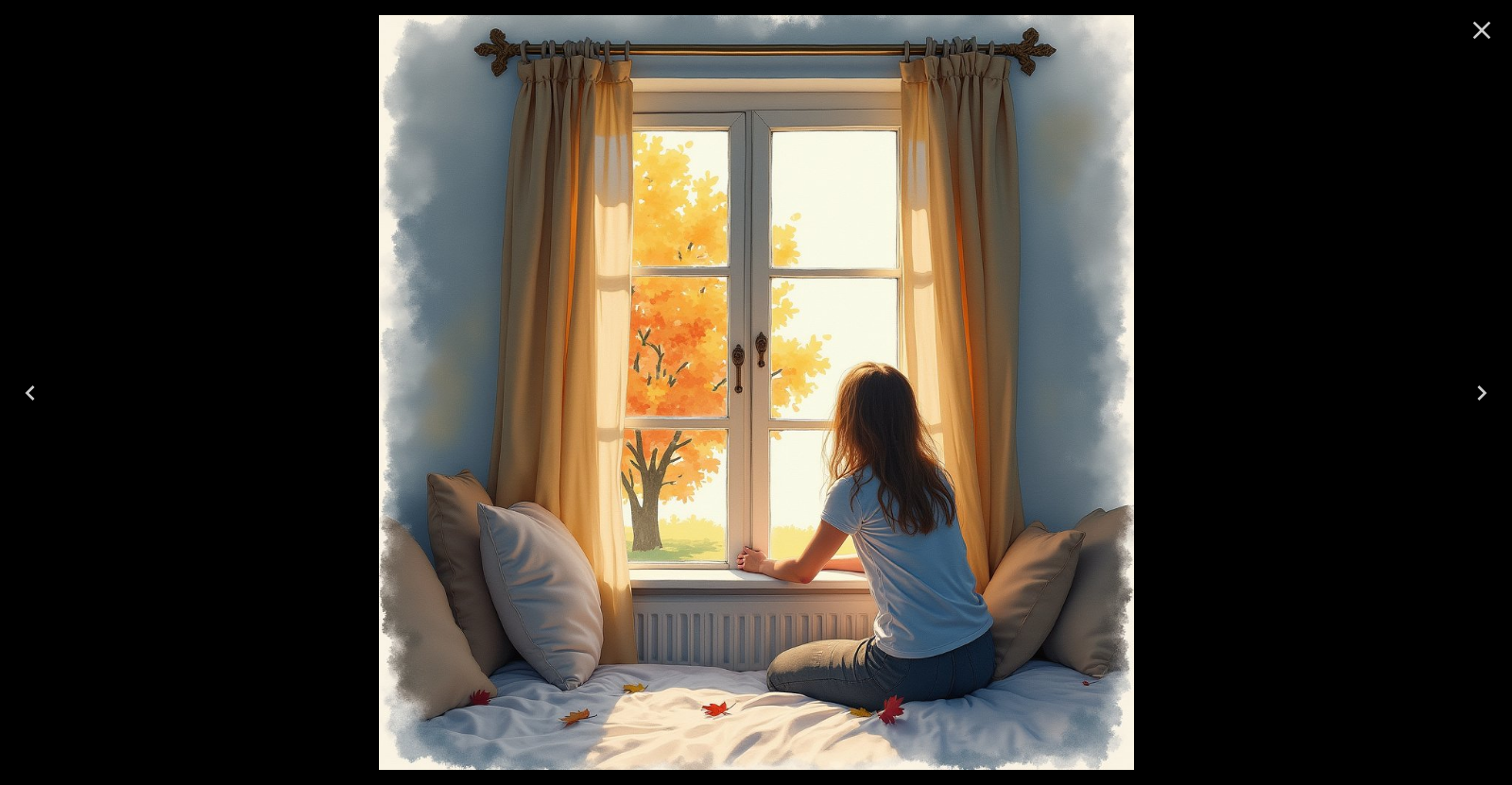
click at [1469, 384] on icon "Next" at bounding box center [1482, 393] width 30 height 30
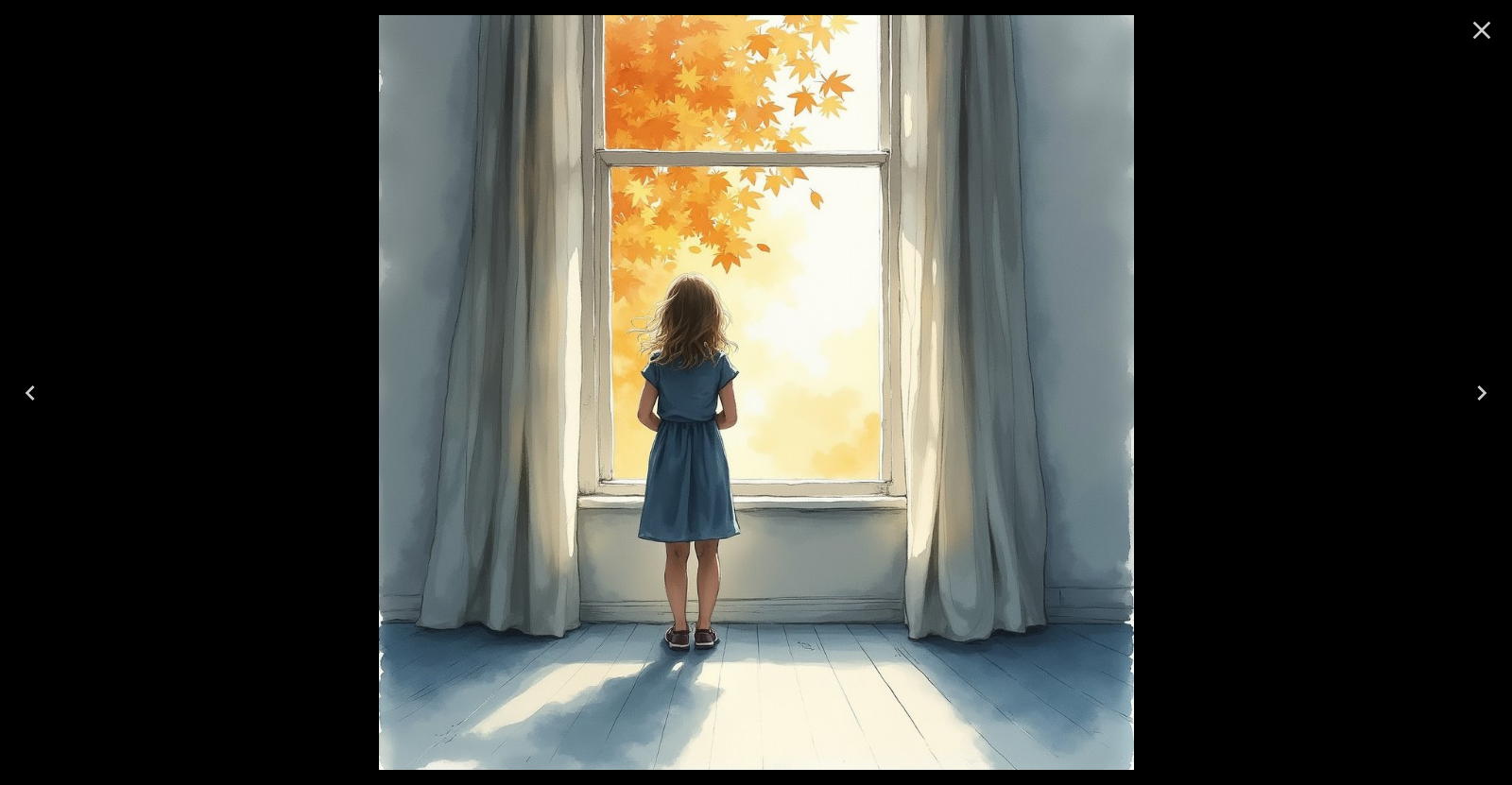
click at [1469, 384] on icon "Next" at bounding box center [1482, 393] width 30 height 30
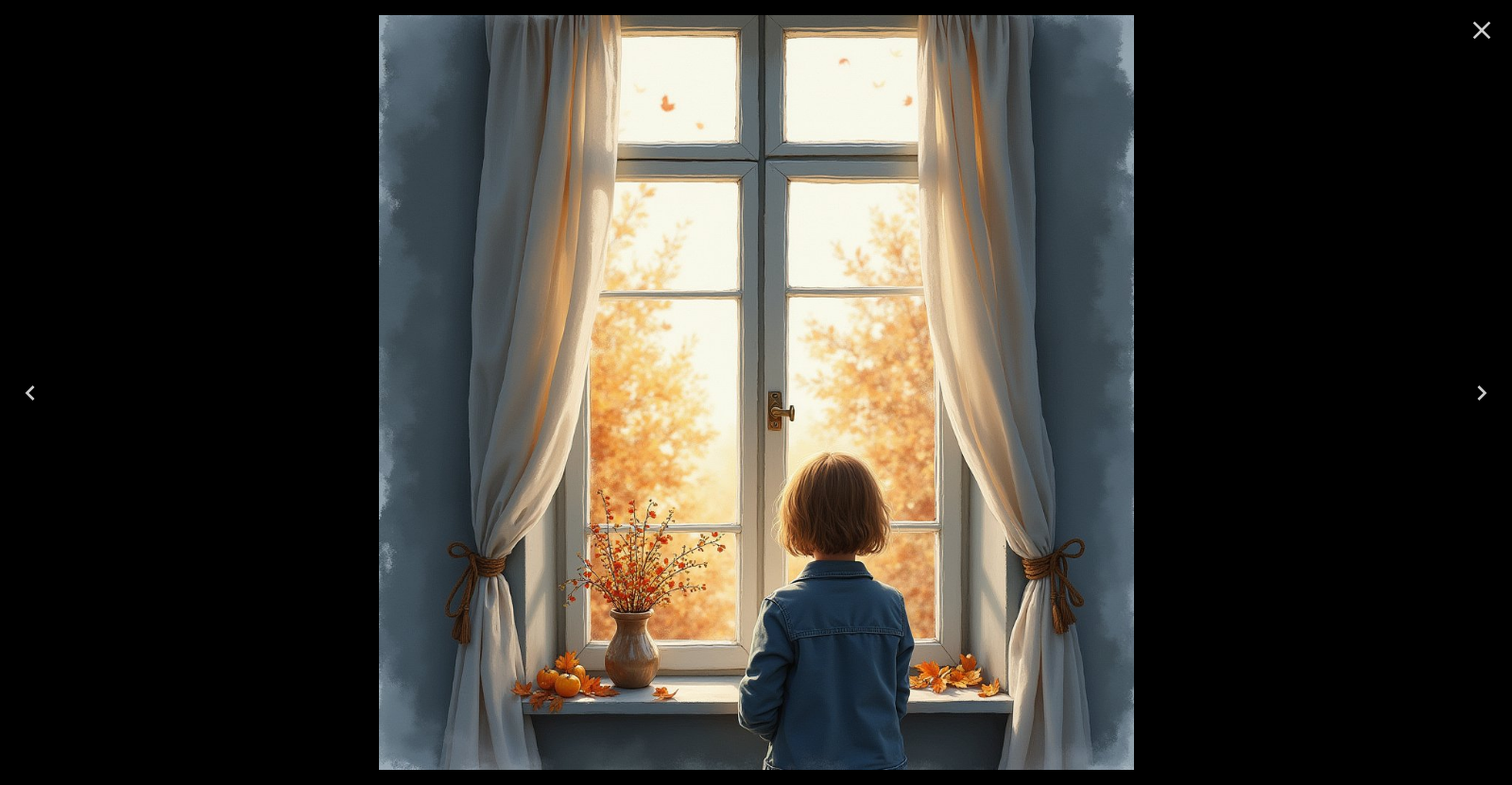
click at [1469, 384] on icon "Next" at bounding box center [1482, 393] width 30 height 30
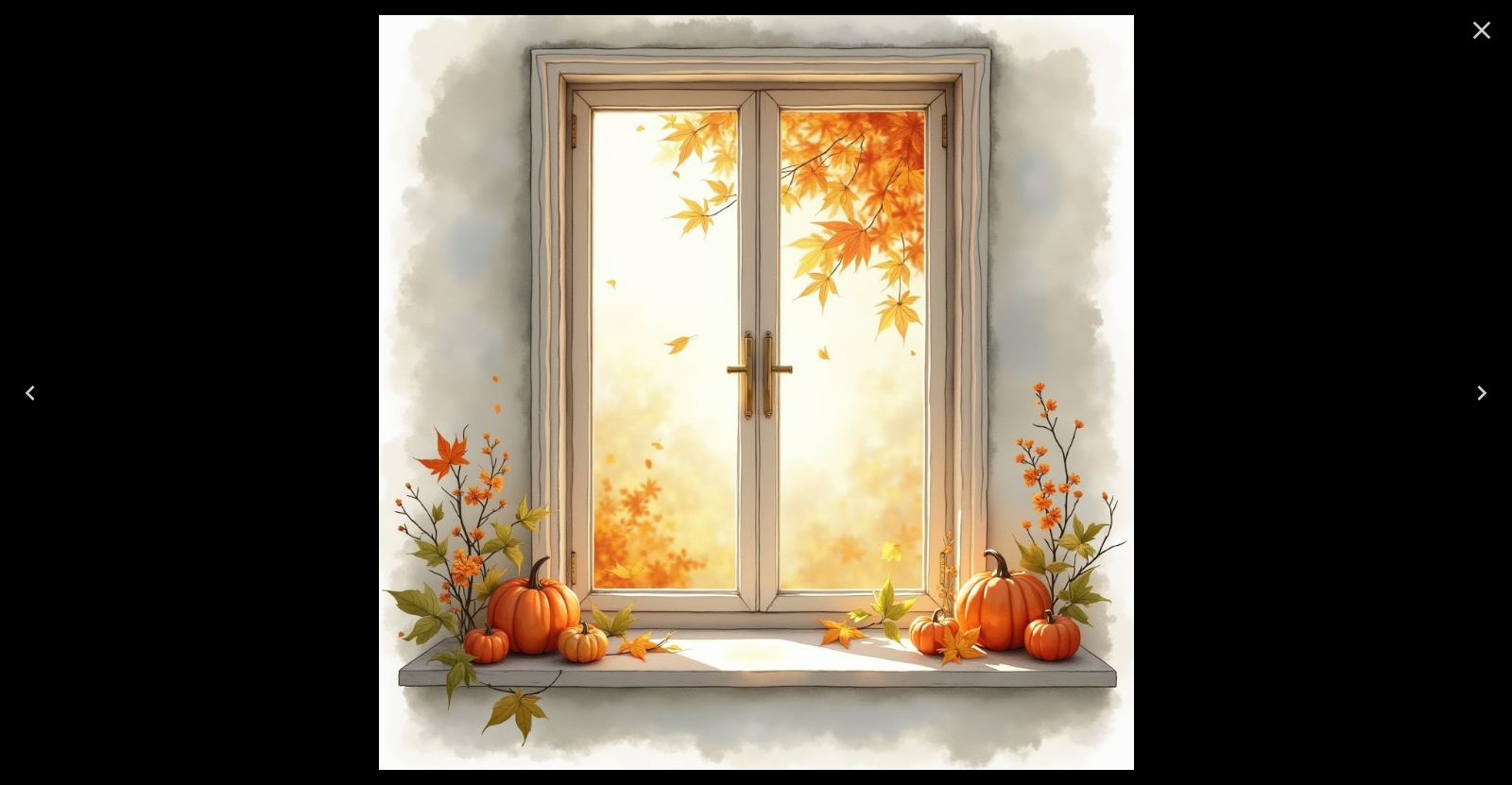
click at [1469, 384] on icon "Next" at bounding box center [1482, 393] width 30 height 30
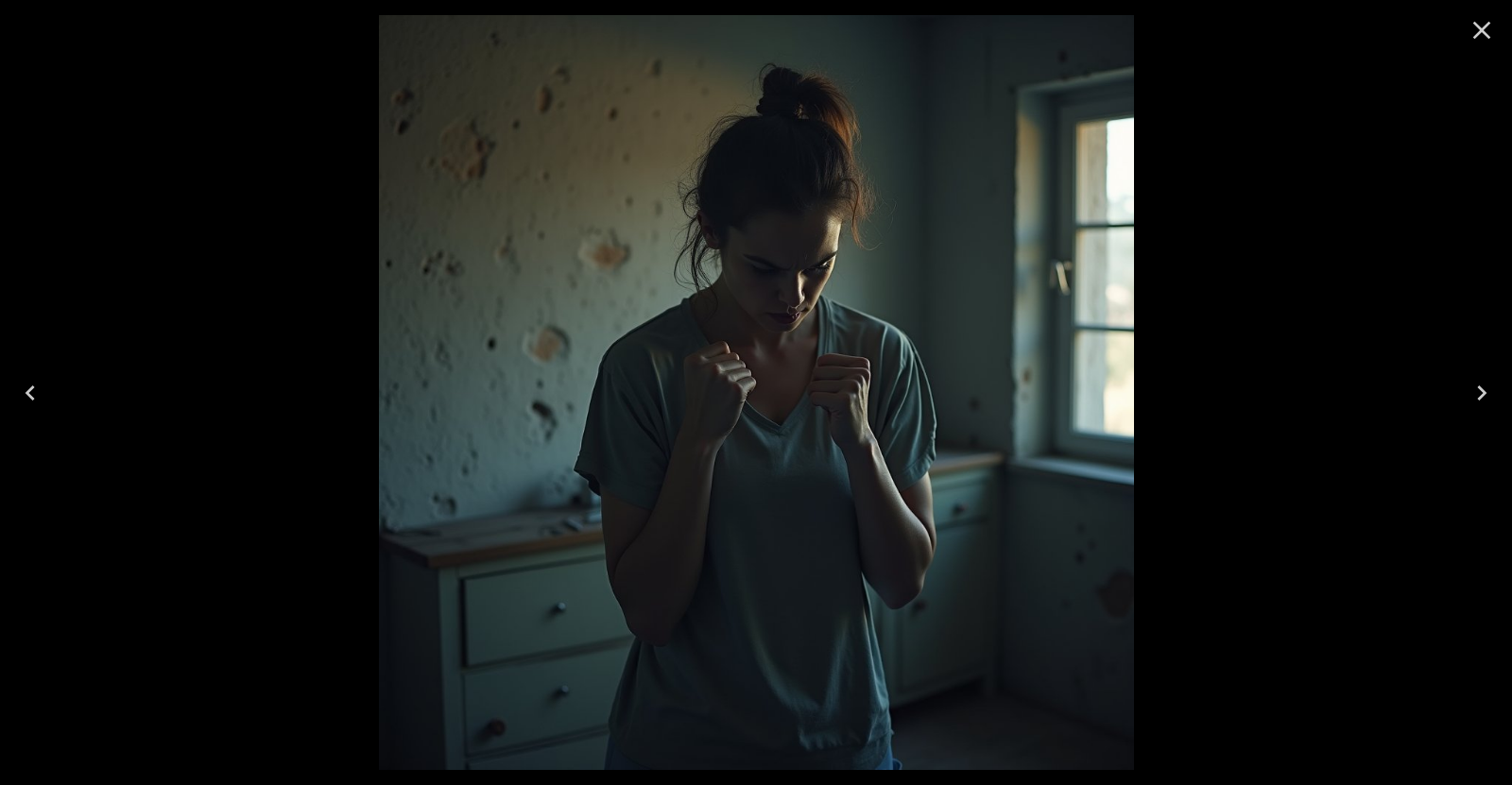
click at [1469, 384] on icon "Next" at bounding box center [1482, 393] width 30 height 30
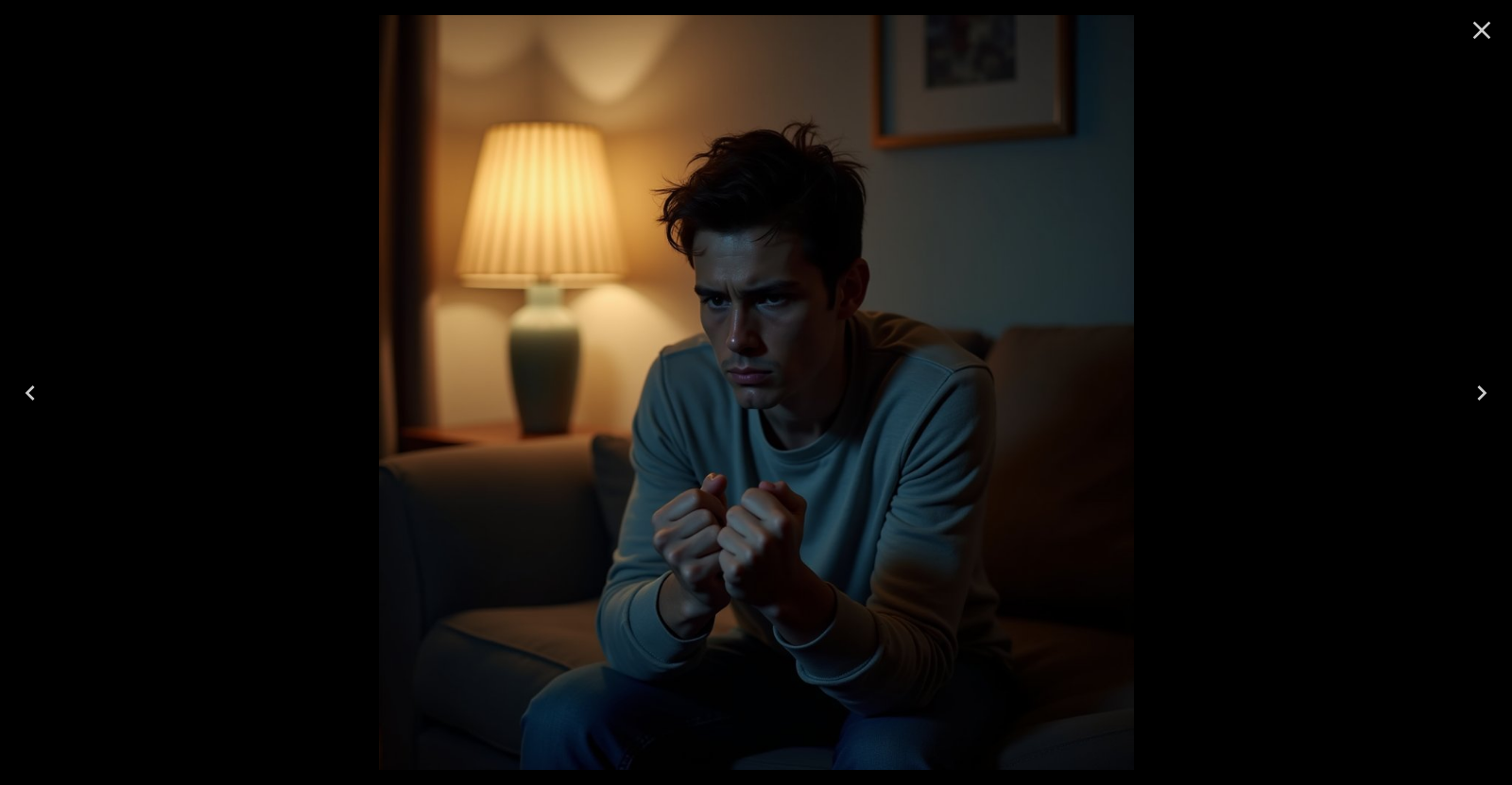
click at [1467, 35] on button "Close" at bounding box center [1482, 30] width 46 height 46
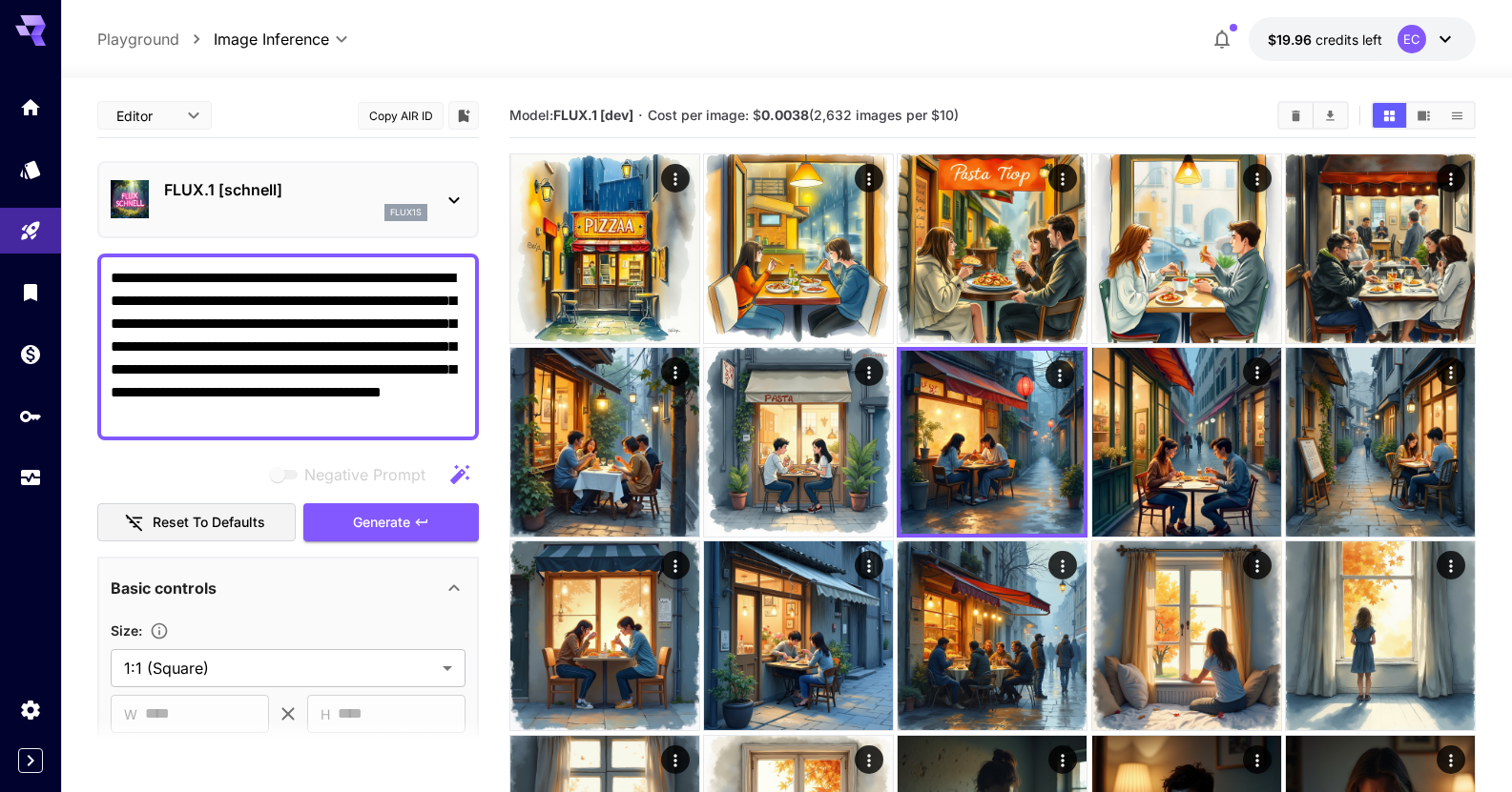
drag, startPoint x: 112, startPoint y: 278, endPoint x: 483, endPoint y: 529, distance: 447.9
click at [483, 528] on main "**********" at bounding box center [785, 710] width 1378 height 1235
paste textarea "**********"
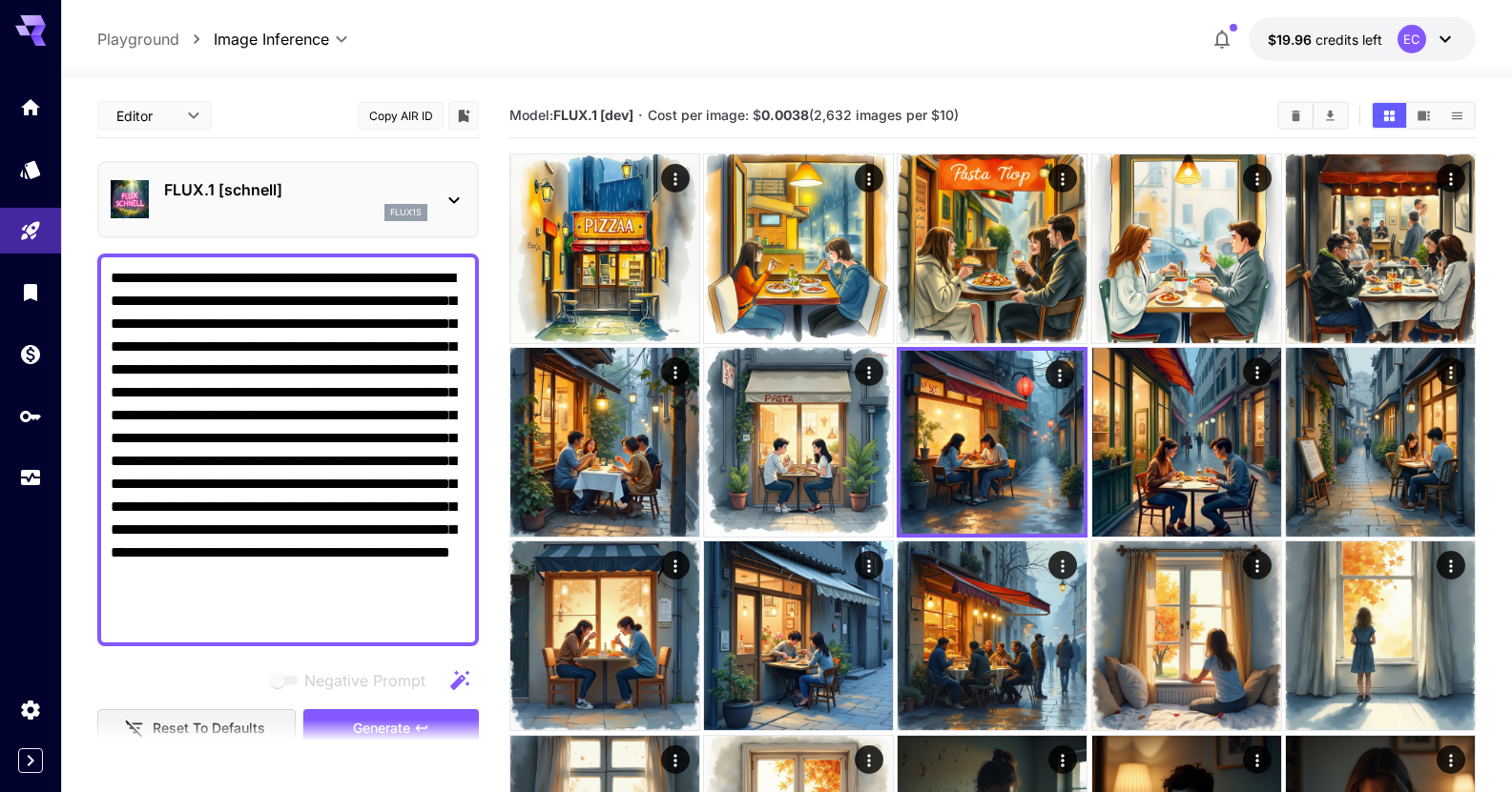
click at [406, 720] on section at bounding box center [288, 742] width 382 height 48
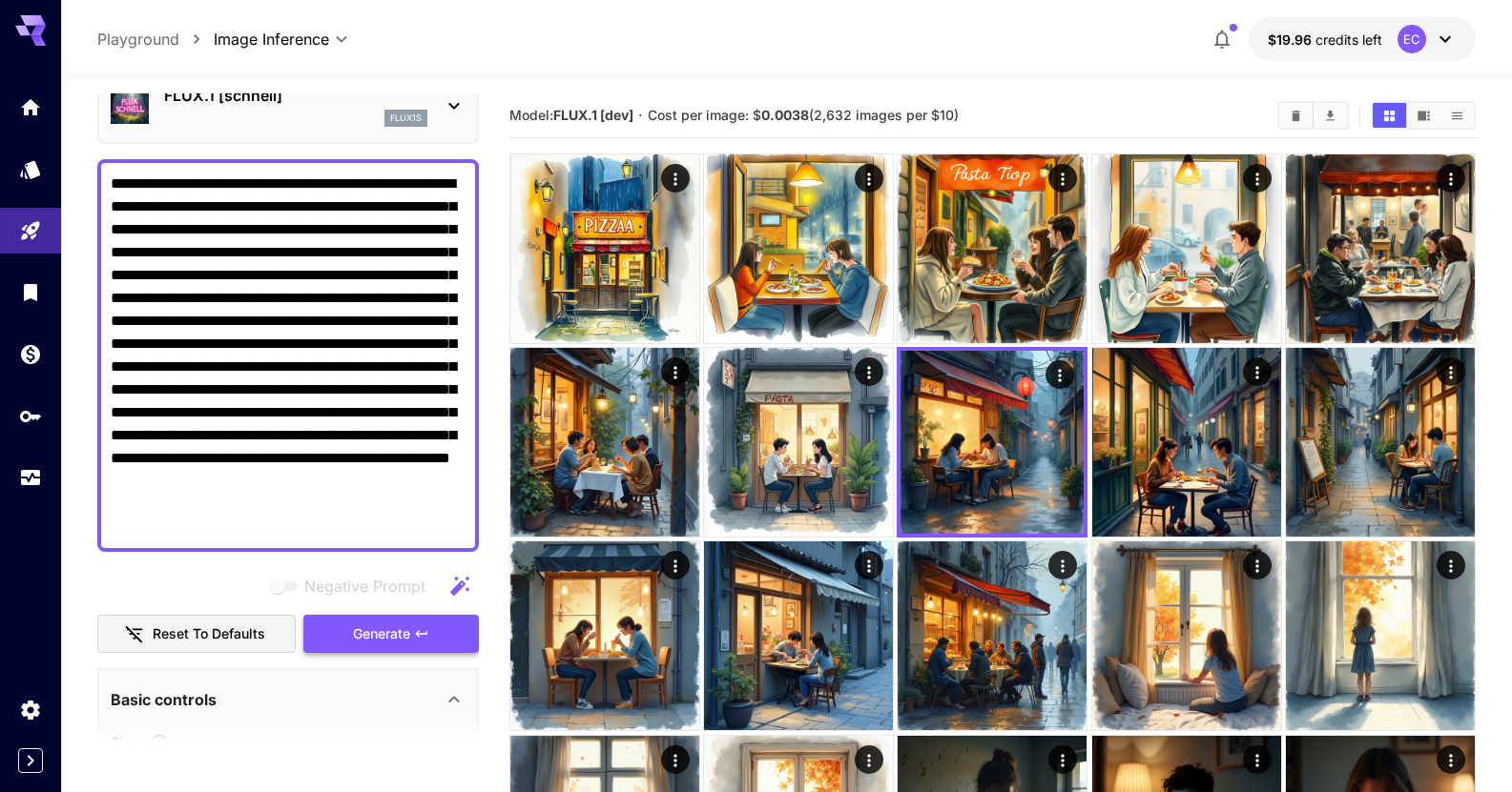
scroll to position [95, 0]
click at [415, 641] on button "Generate" at bounding box center [391, 633] width 175 height 39
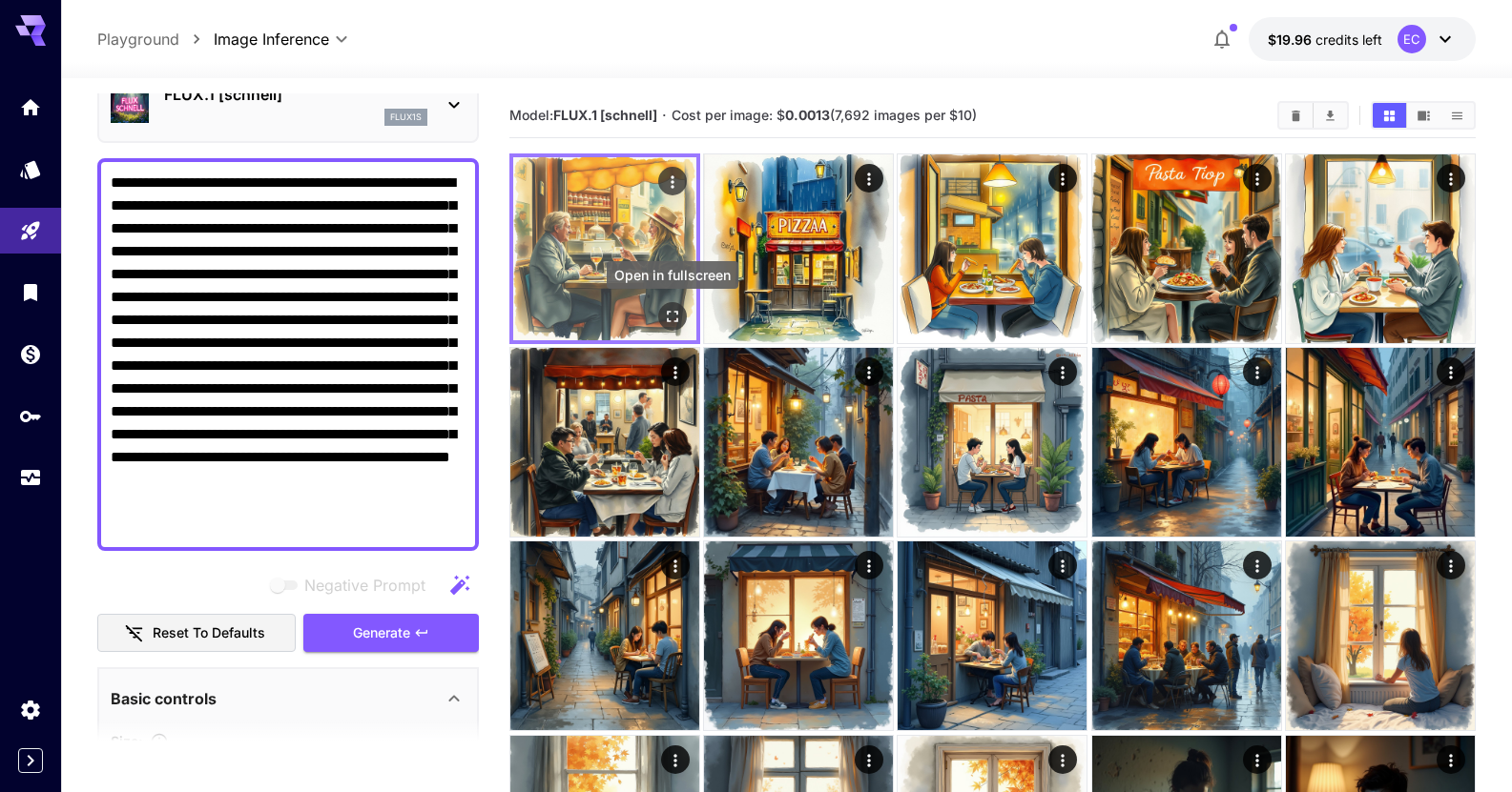
click at [678, 310] on icon "Open in fullscreen" at bounding box center [672, 316] width 19 height 19
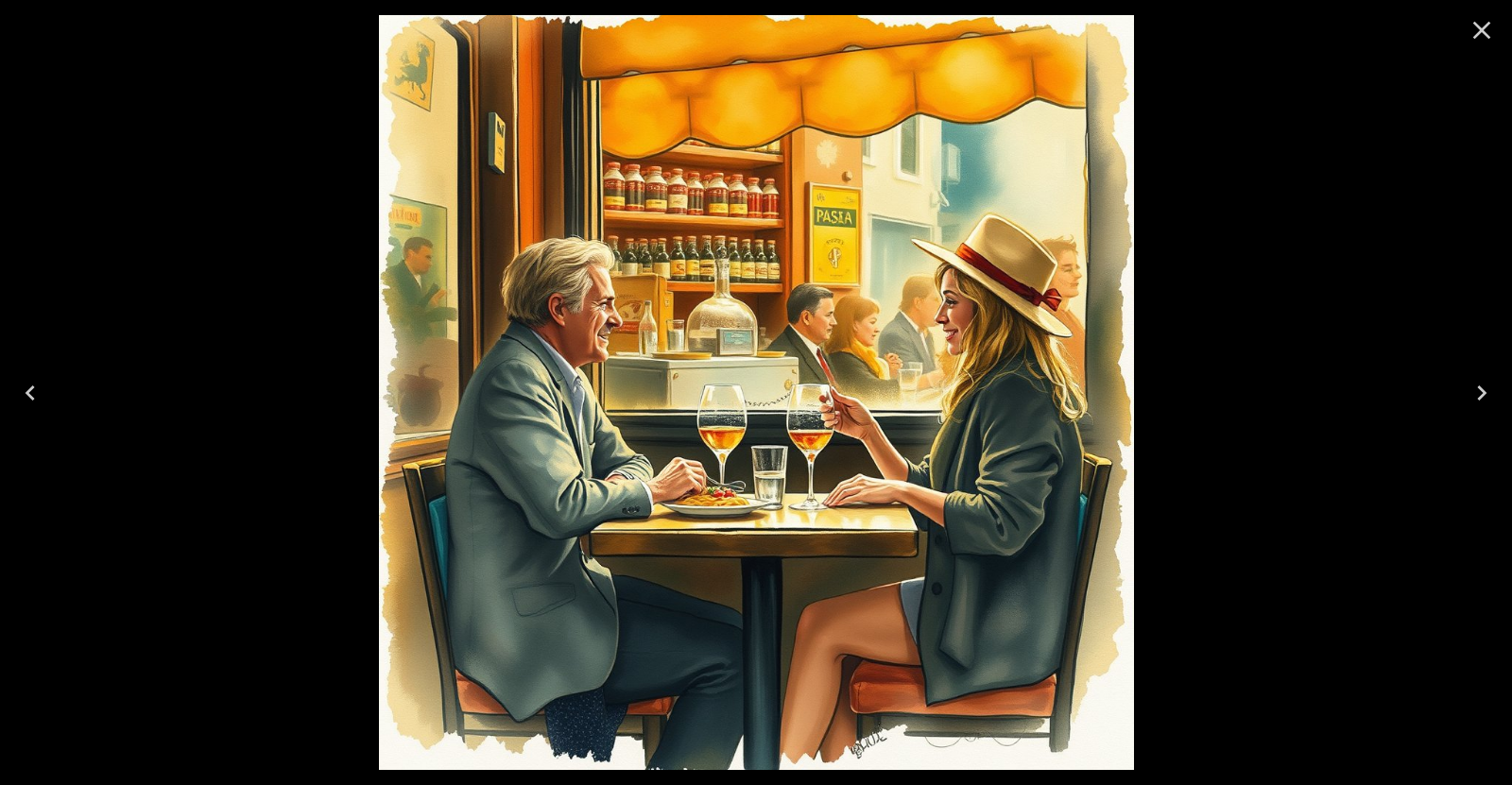
click at [1474, 31] on icon "Close" at bounding box center [1482, 30] width 30 height 30
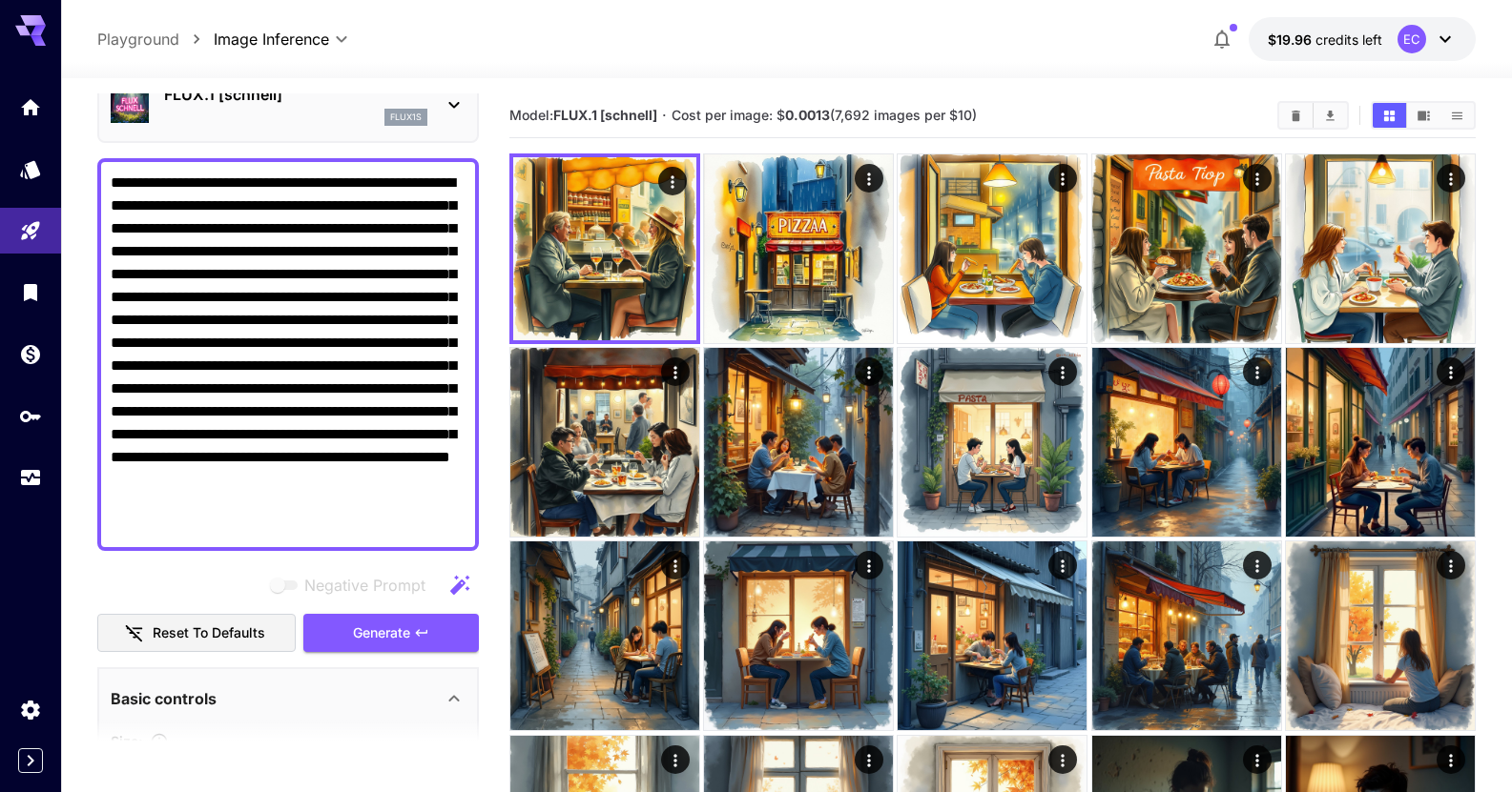
drag, startPoint x: 111, startPoint y: 182, endPoint x: 442, endPoint y: 583, distance: 520.0
click at [442, 583] on div "**********" at bounding box center [288, 665] width 382 height 1334
paste textarea
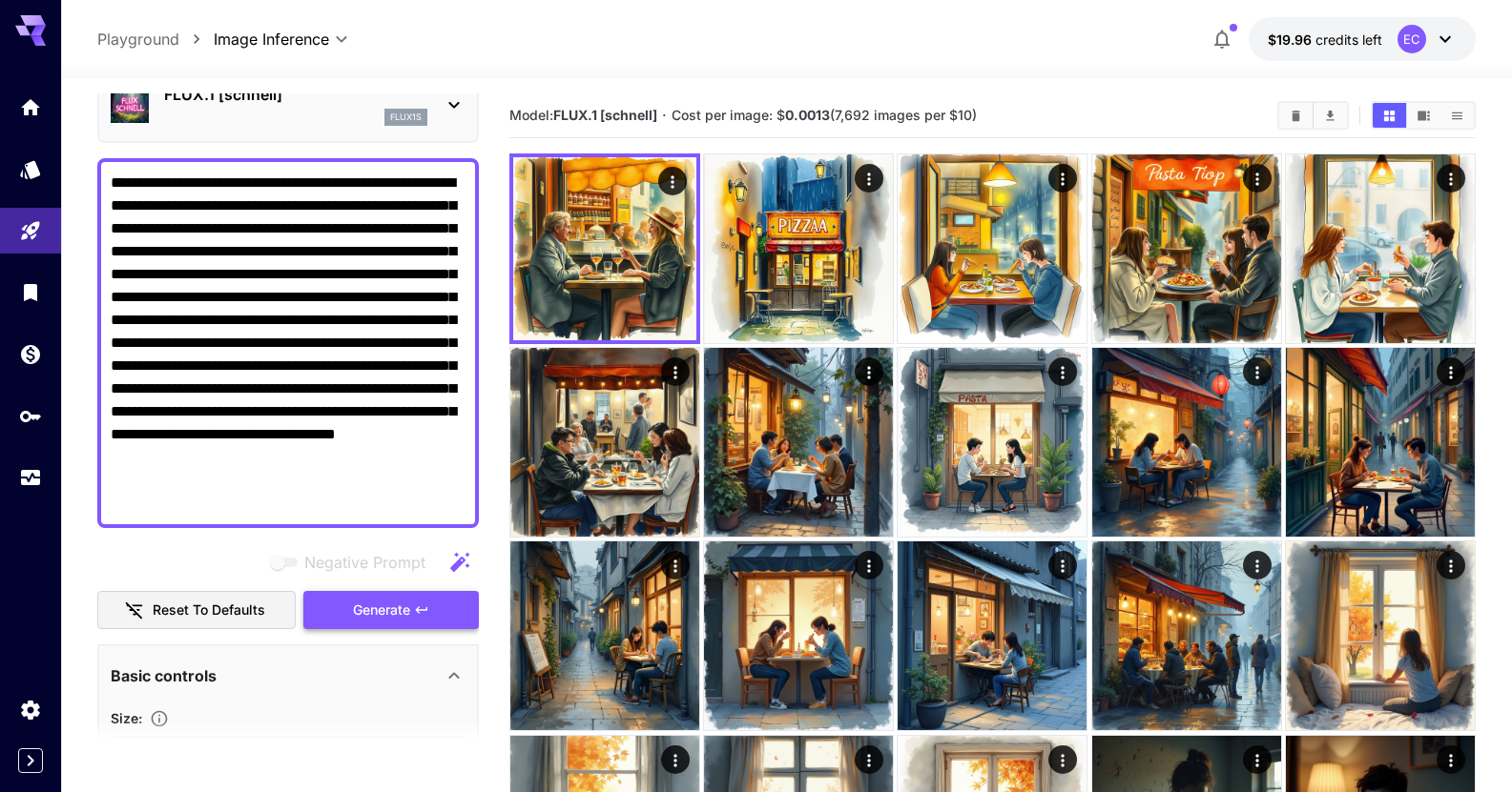
type textarea "**********"
click at [436, 612] on button "Generate" at bounding box center [391, 611] width 175 height 39
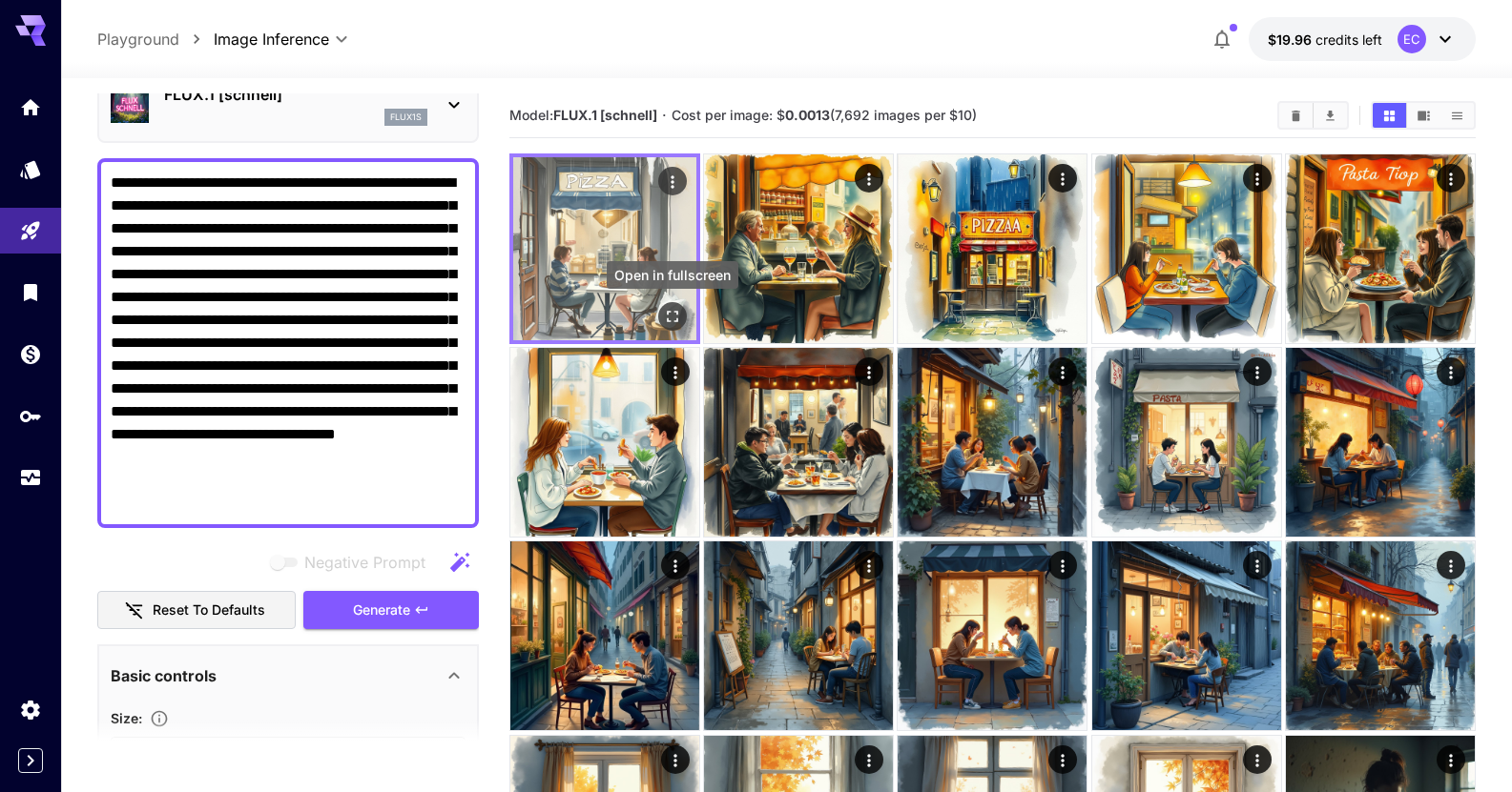
click at [668, 305] on button "Open in fullscreen" at bounding box center [672, 316] width 28 height 28
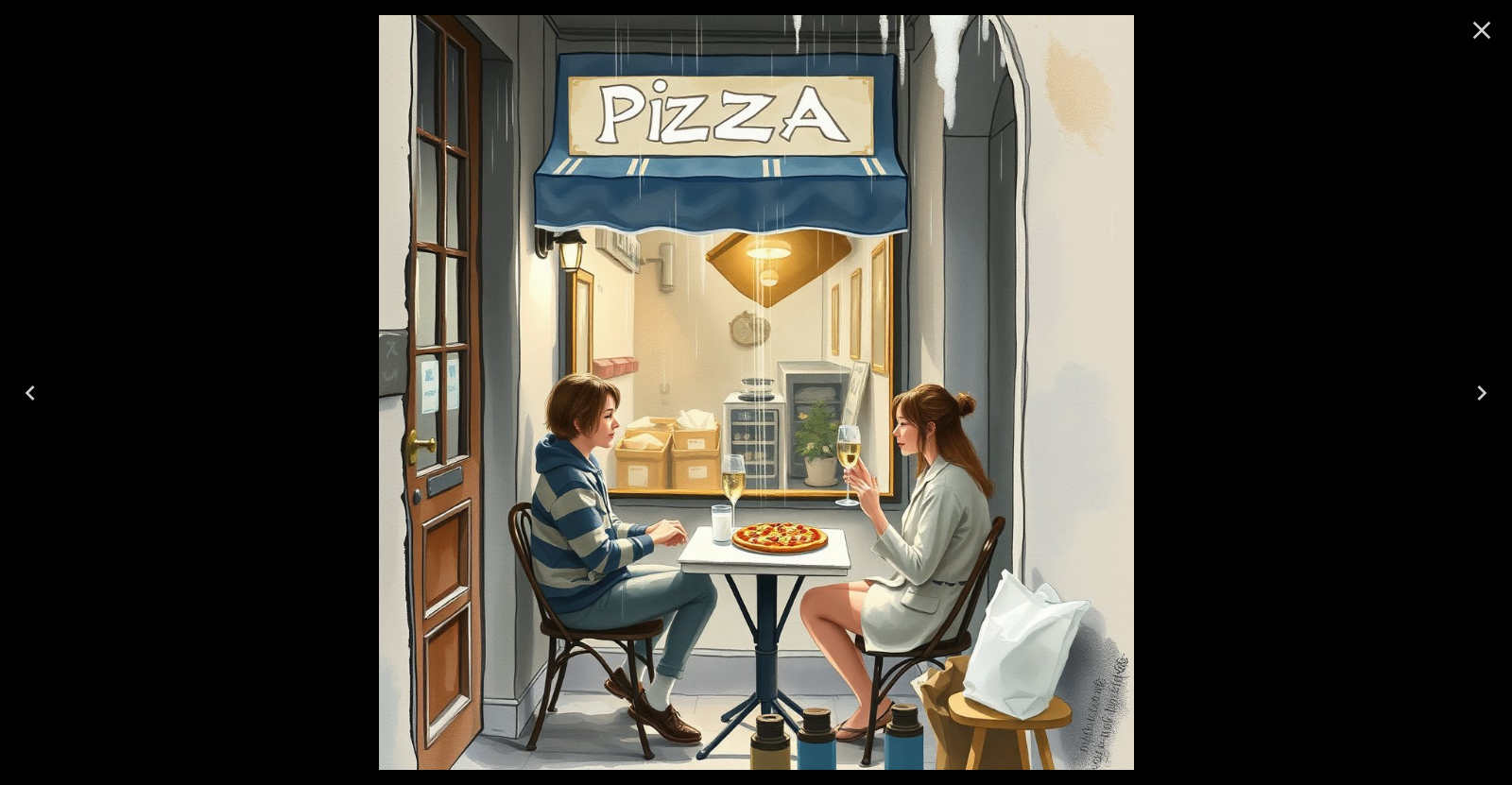
click at [1480, 35] on icon "Close" at bounding box center [1482, 30] width 30 height 30
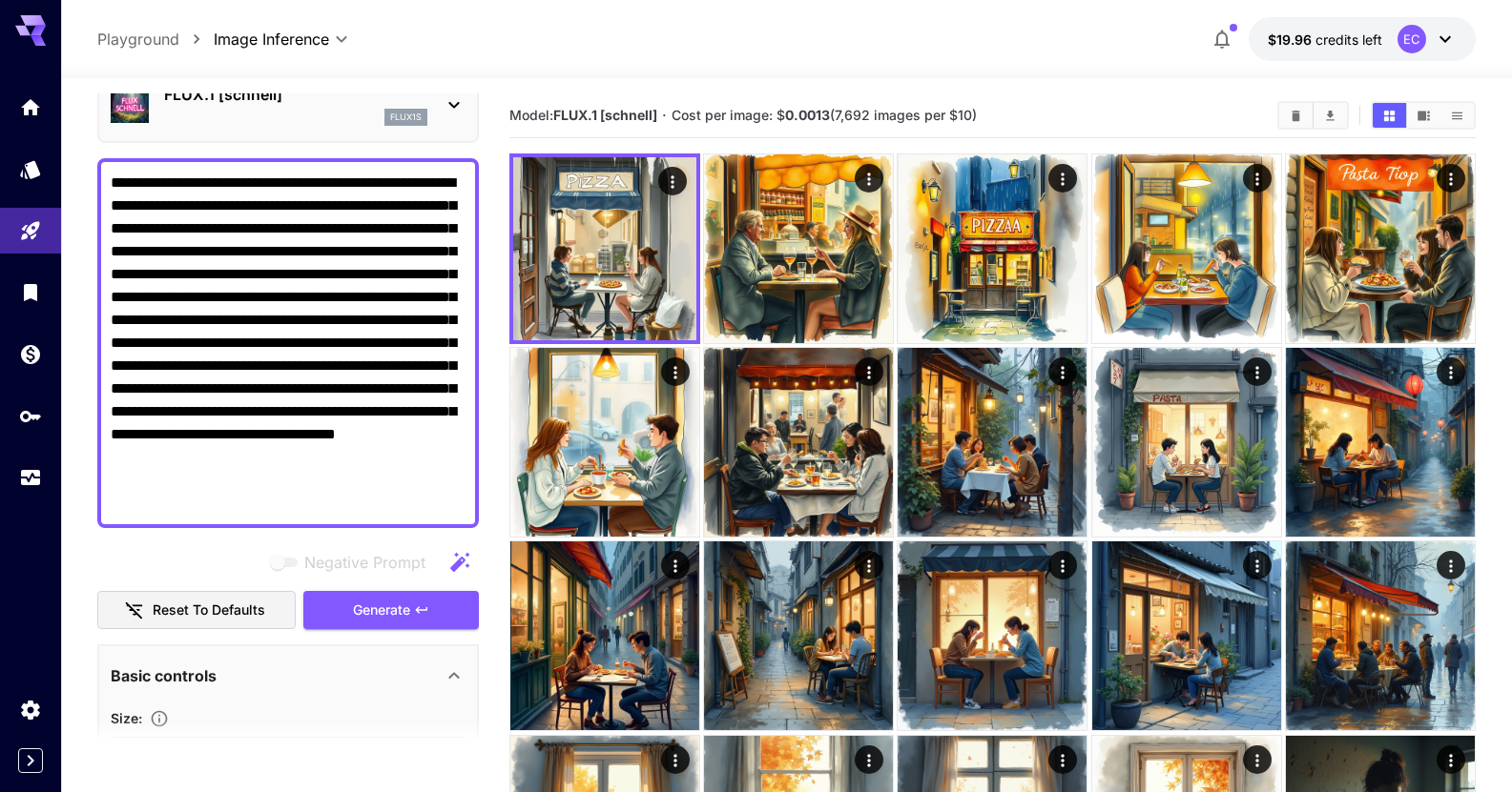
click at [457, 567] on icon "button" at bounding box center [459, 561] width 19 height 19
click at [451, 605] on button "Generate" at bounding box center [391, 611] width 175 height 39
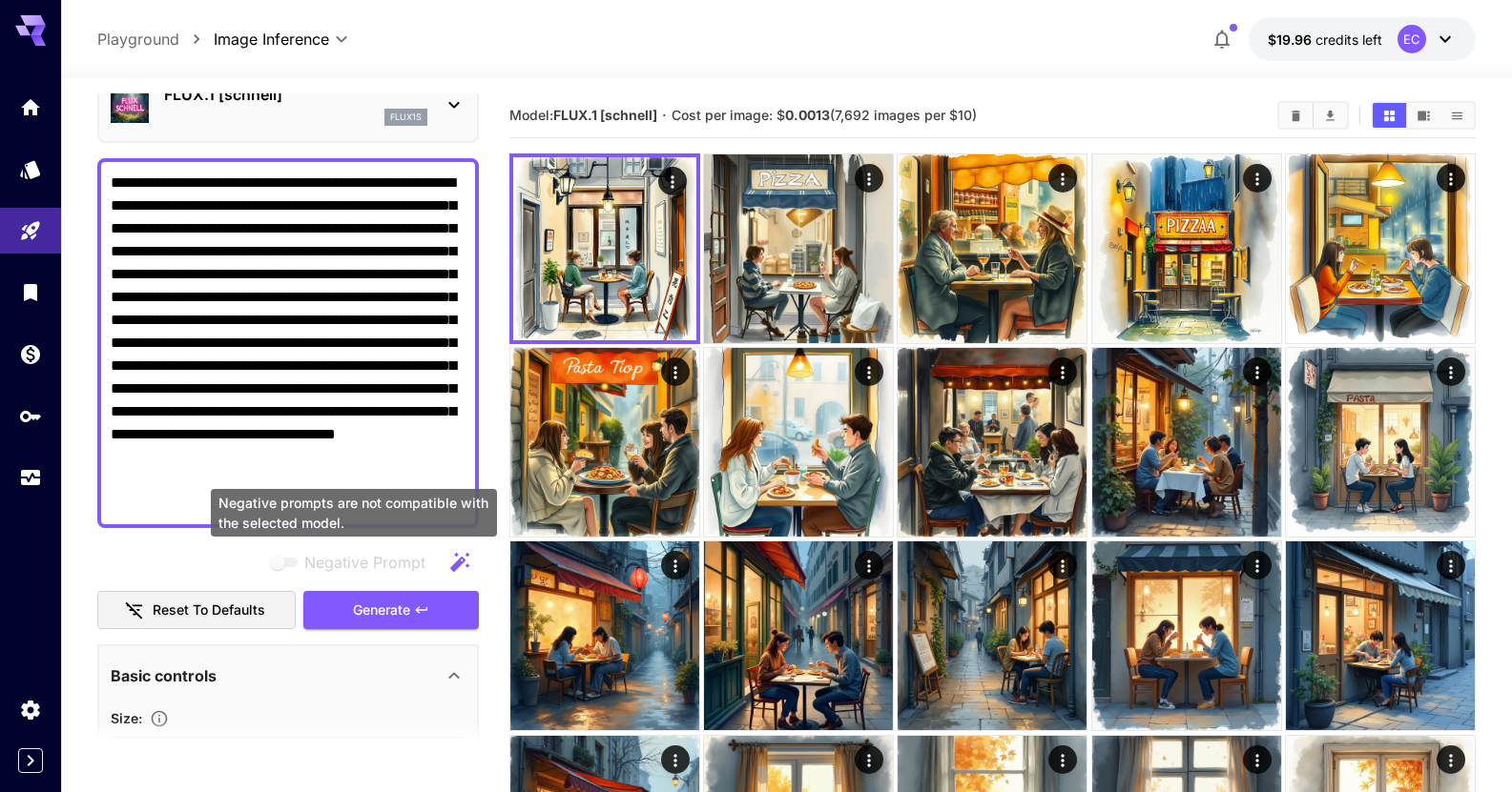
click at [288, 566] on span "Negative prompts are not compatible with the selected model." at bounding box center [285, 563] width 24 height 10
